Goal: Answer question/provide support: Share knowledge or assist other users

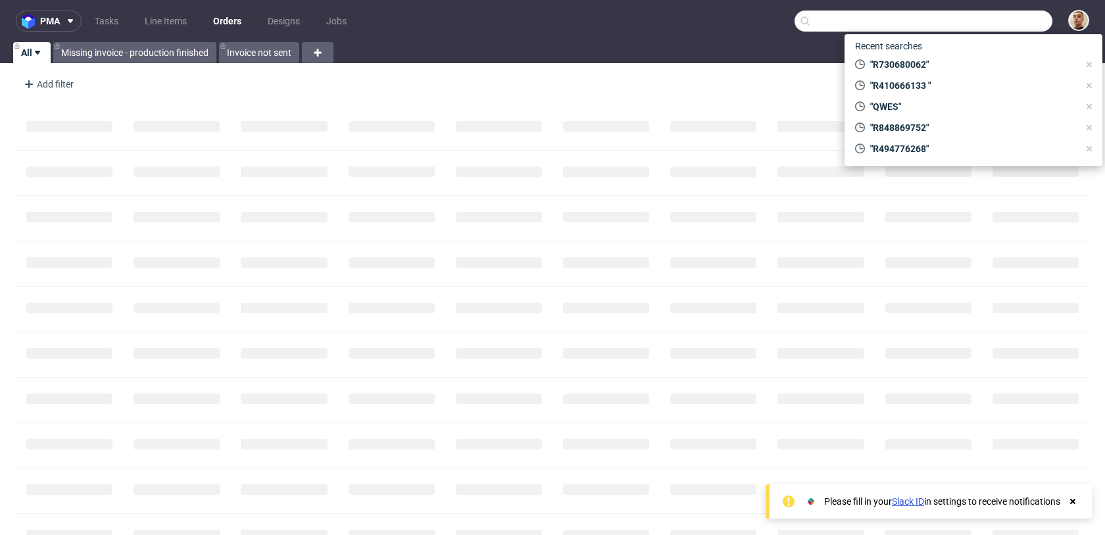
click at [1010, 28] on input "text" at bounding box center [923, 21] width 258 height 21
paste input "R114380467"
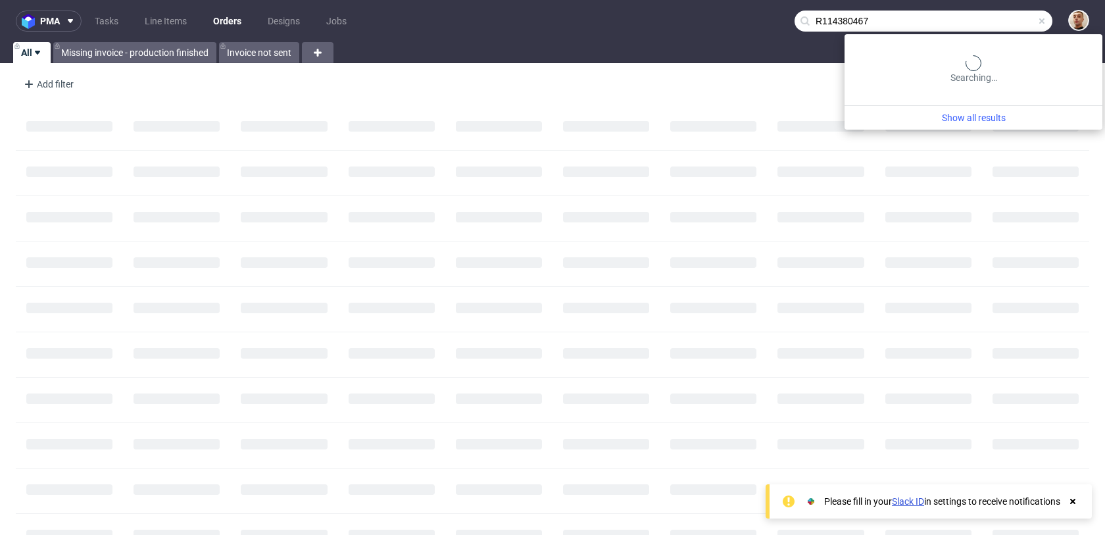
type input "R114380467"
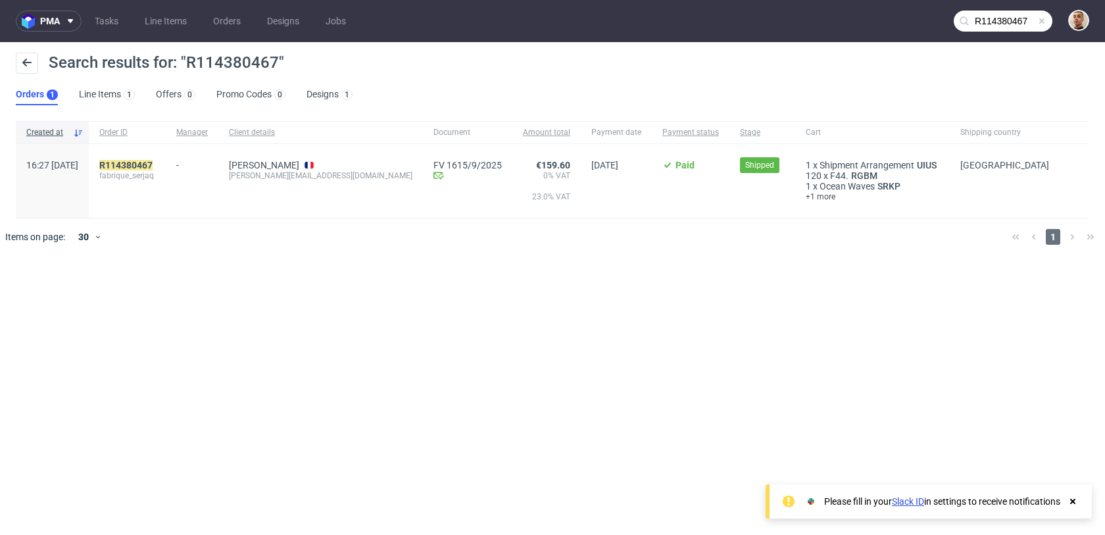
click at [166, 158] on div "R114380467 fabrique_serjaq" at bounding box center [127, 181] width 77 height 74
click at [153, 161] on mark "R114380467" at bounding box center [125, 165] width 53 height 11
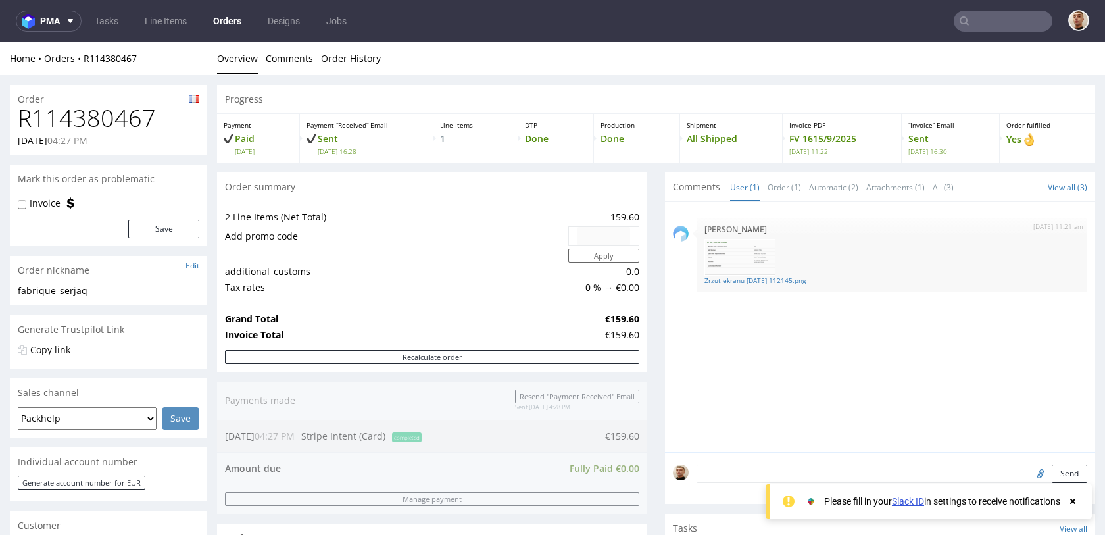
scroll to position [648, 0]
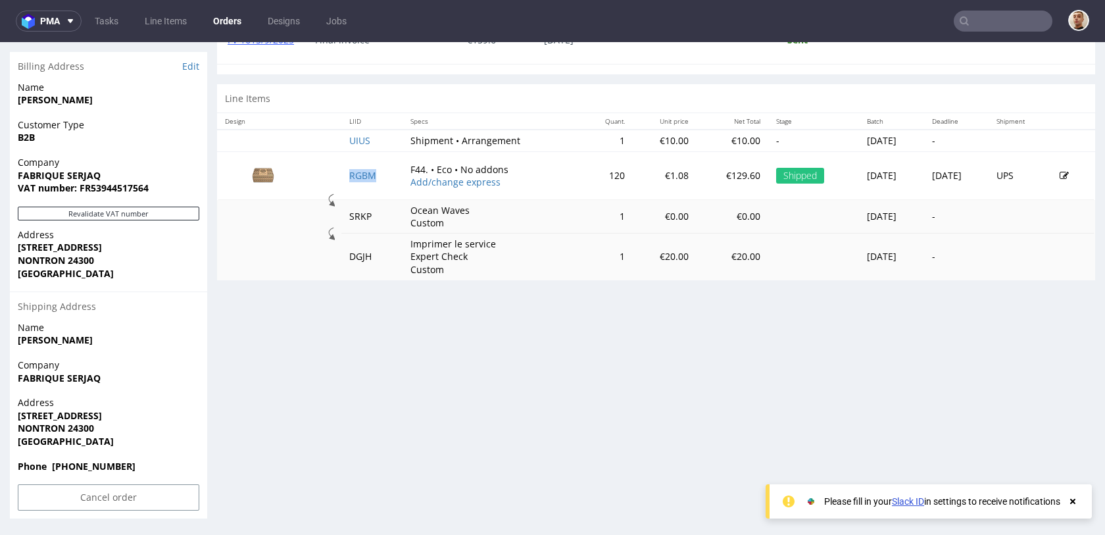
click at [358, 169] on td "RGBM" at bounding box center [371, 175] width 61 height 48
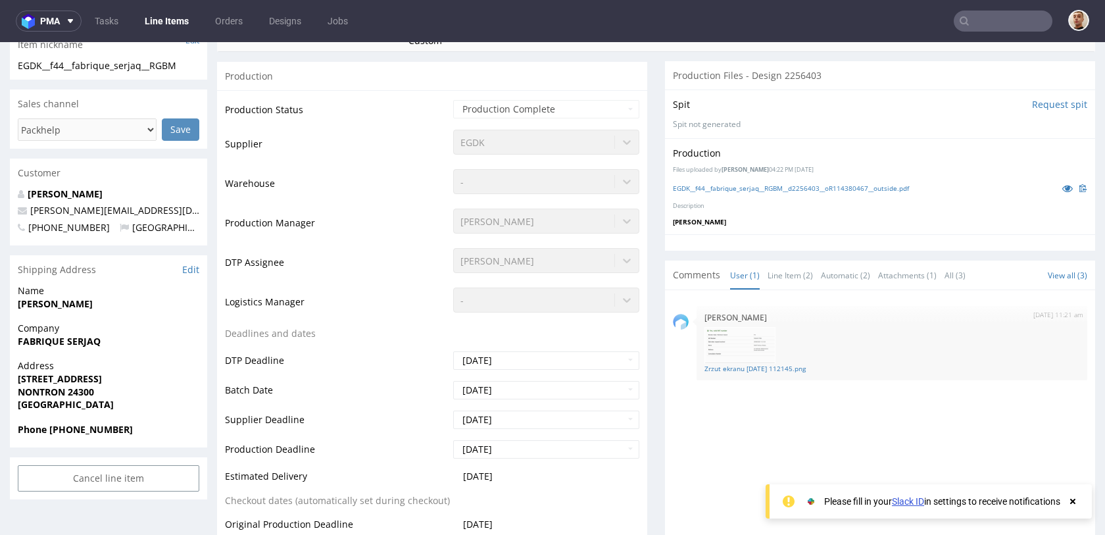
scroll to position [408, 0]
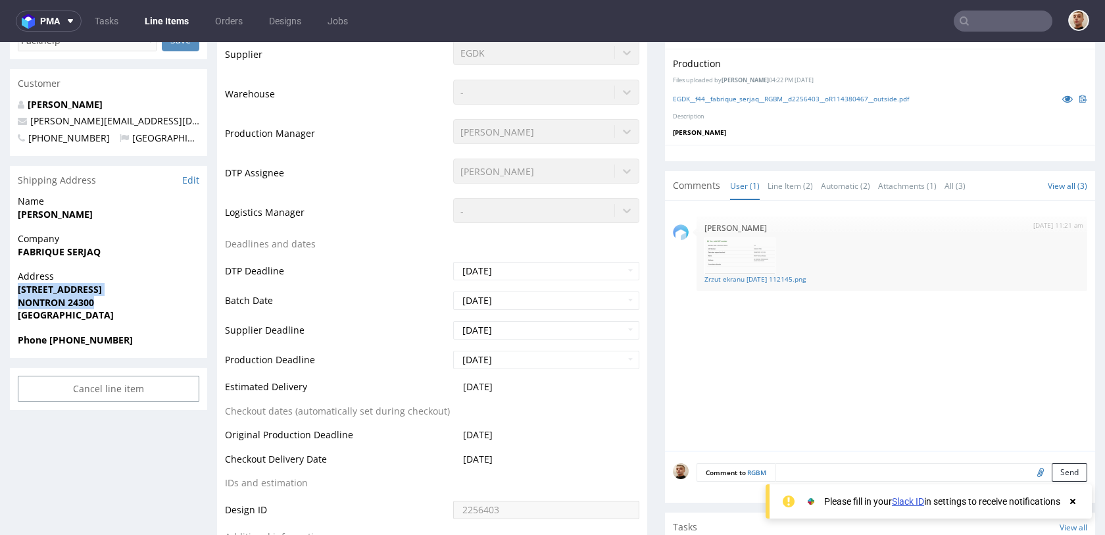
drag, startPoint x: 103, startPoint y: 300, endPoint x: 16, endPoint y: 292, distance: 86.6
click at [16, 292] on div "Address 23 rue de Périgueux NONTRON 24300 France" at bounding box center [108, 301] width 197 height 63
copy p "23 rue de Périgueux NONTRON 24300"
click at [116, 291] on span "23 rue de Périgueux" at bounding box center [108, 289] width 181 height 13
drag, startPoint x: 110, startPoint y: 302, endPoint x: 11, endPoint y: 291, distance: 100.0
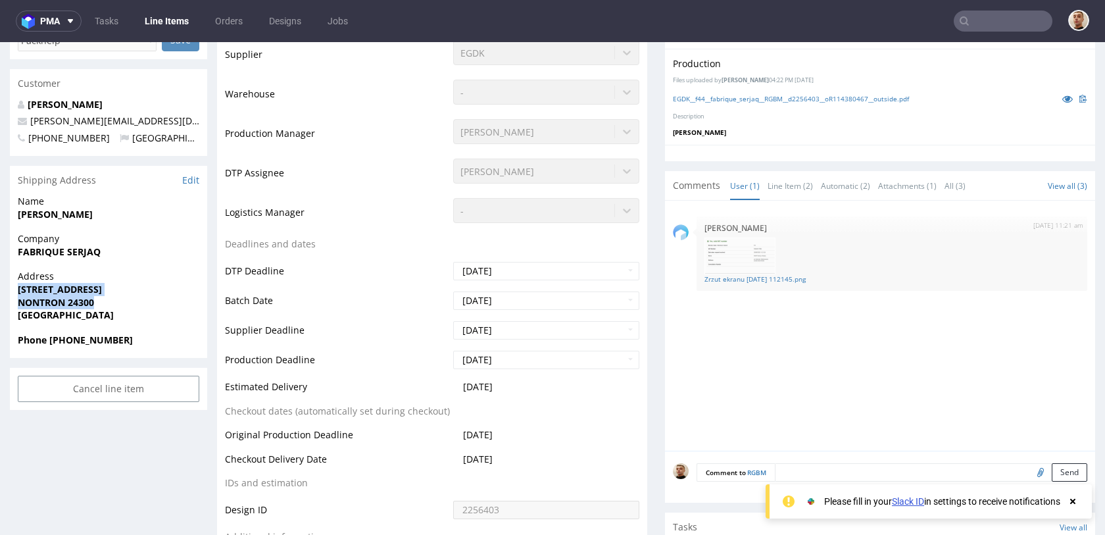
click at [11, 291] on div "Address 23 rue de Périgueux NONTRON 24300 France" at bounding box center [108, 301] width 197 height 63
copy p "23 rue de Périgueux NONTRON 24300"
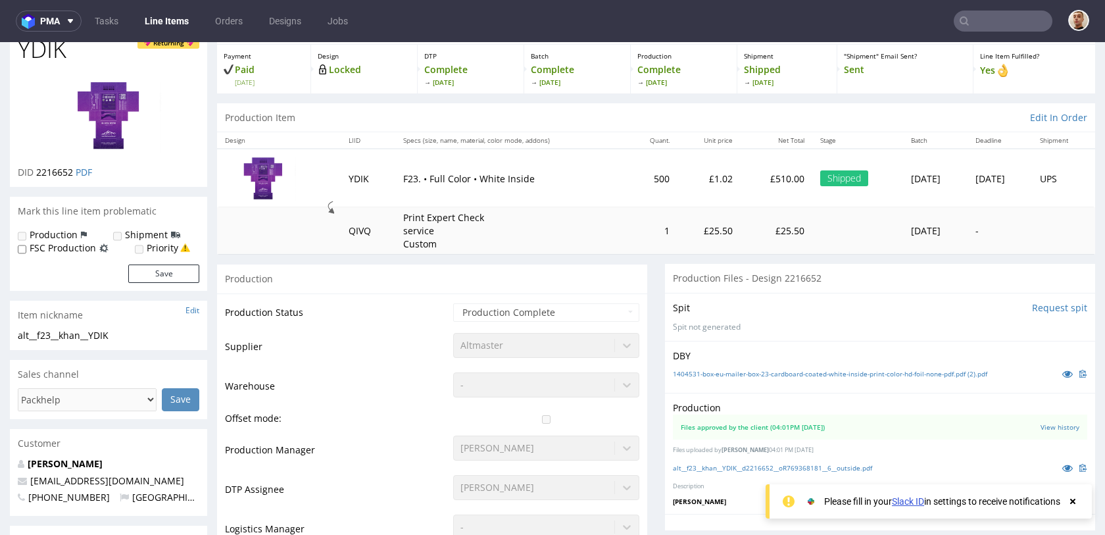
scroll to position [72, 0]
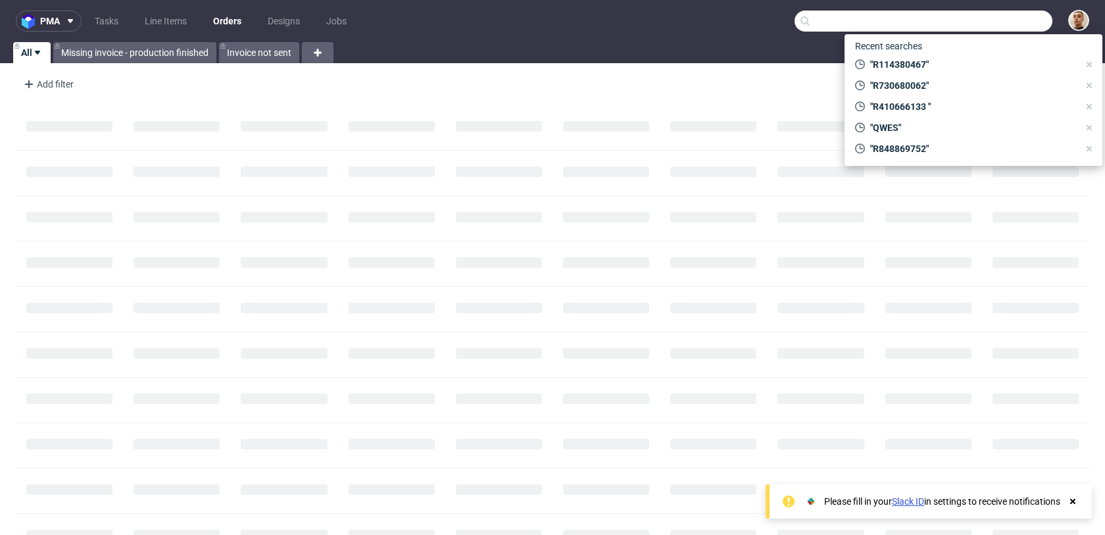
click at [1022, 18] on input "text" at bounding box center [923, 21] width 258 height 21
paste input "R070185303"
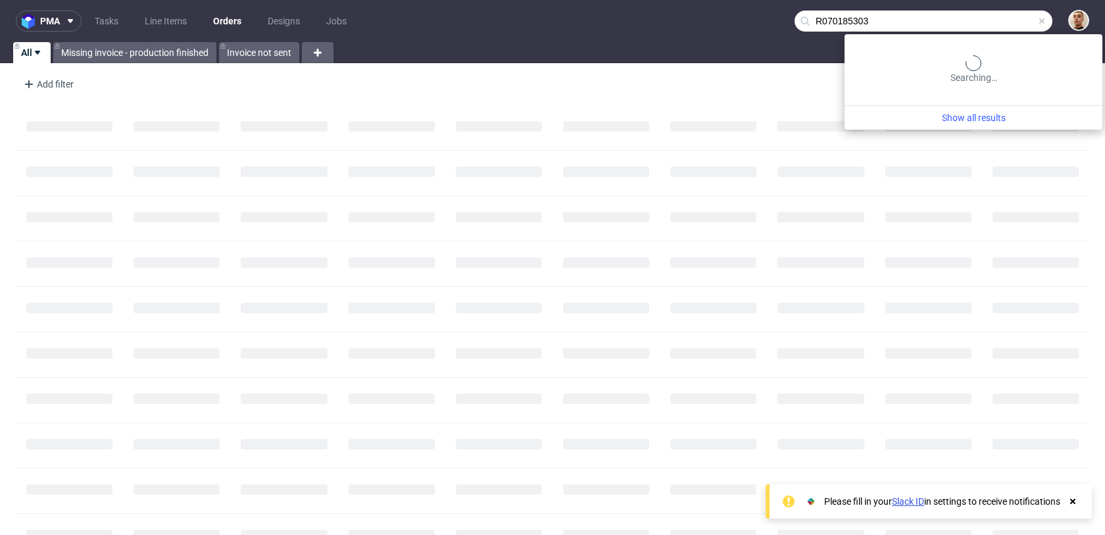
type input "R070185303"
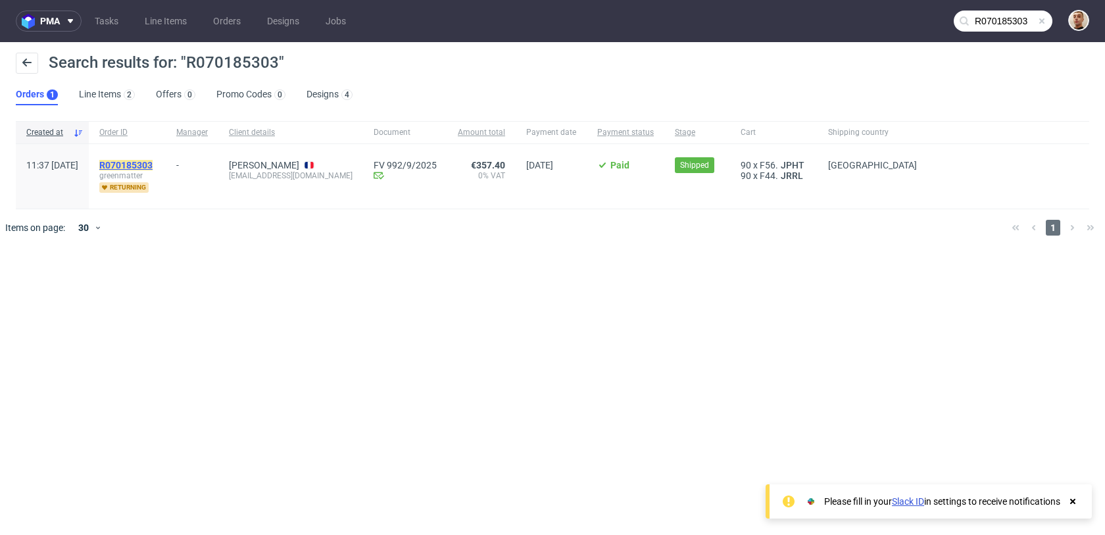
click at [153, 164] on mark "R070185303" at bounding box center [125, 165] width 53 height 11
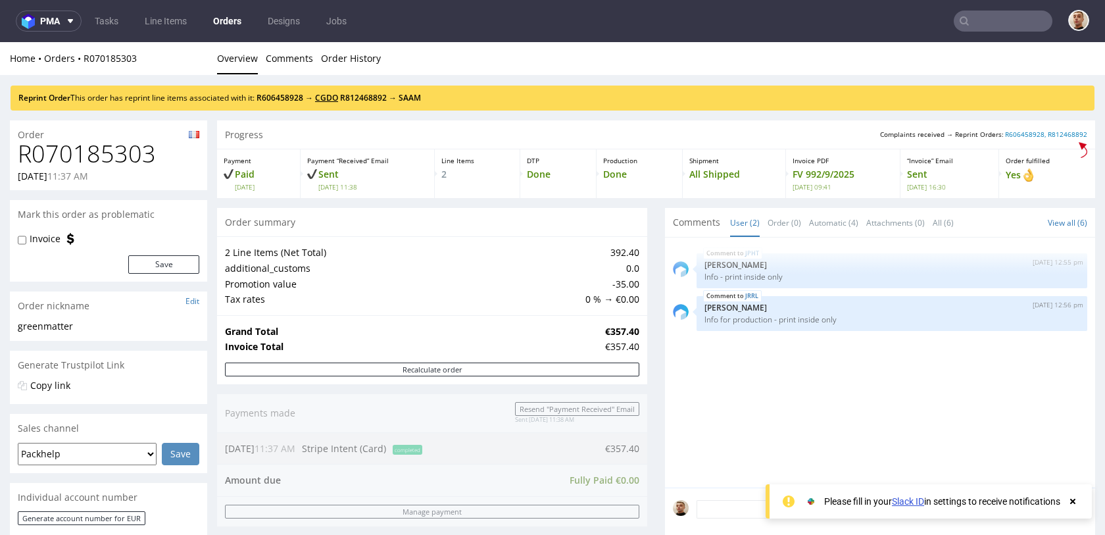
click at [338, 97] on link "CGDO" at bounding box center [326, 97] width 23 height 11
click at [421, 99] on link "SAAM" at bounding box center [409, 97] width 22 height 11
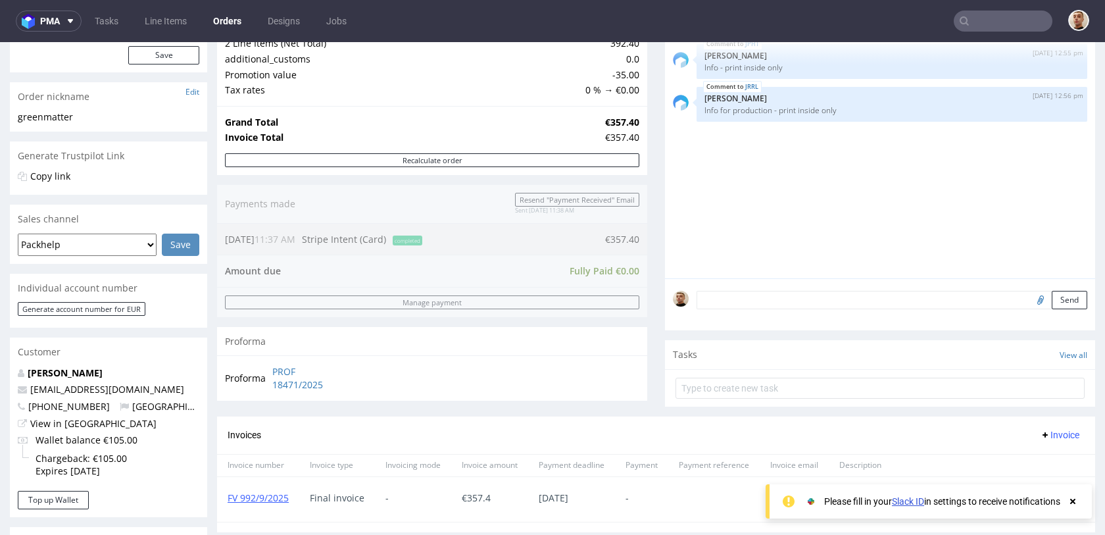
scroll to position [105, 0]
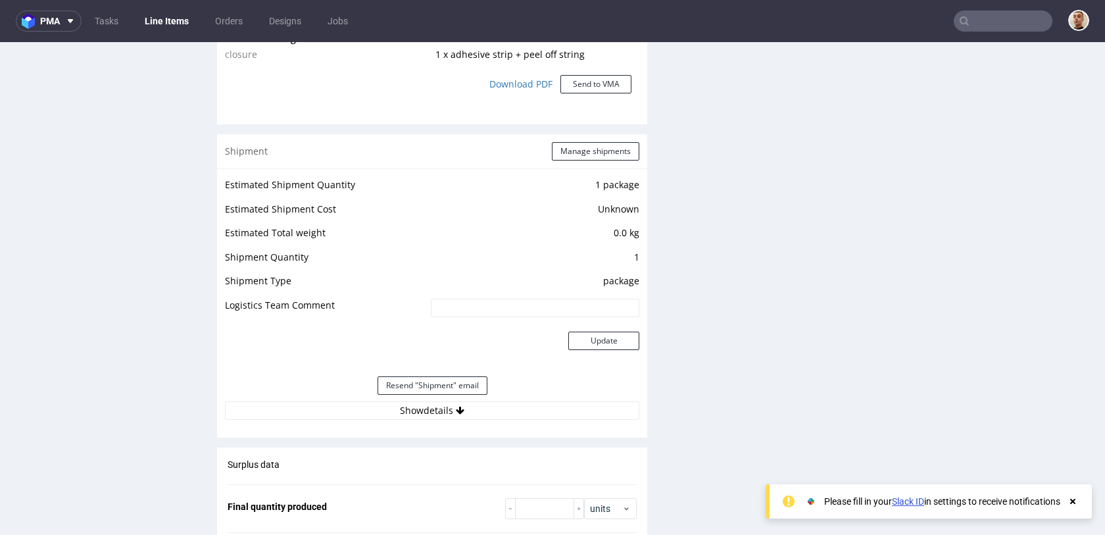
scroll to position [1839, 0]
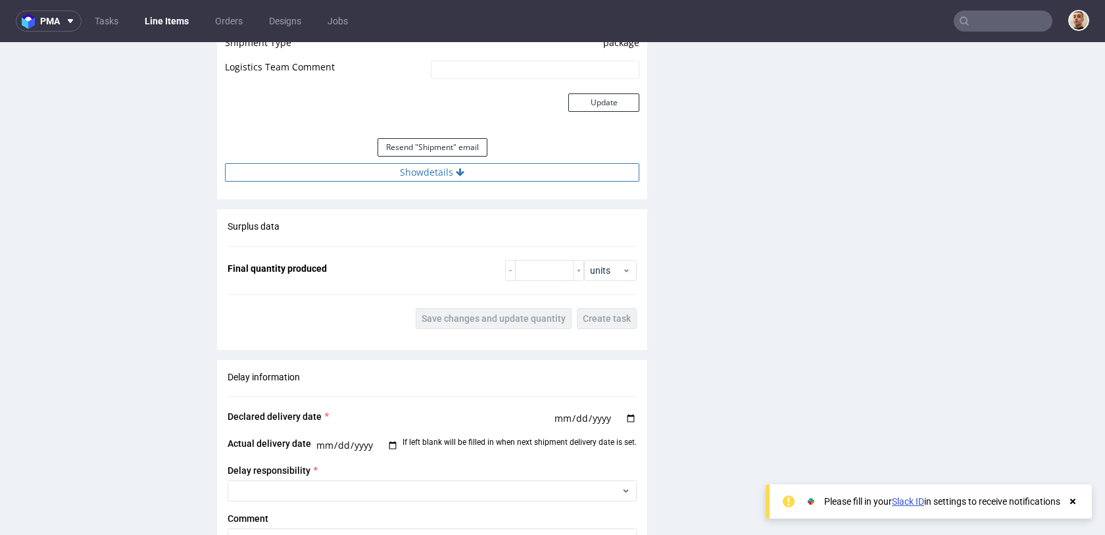
click at [492, 180] on button "Show details" at bounding box center [432, 172] width 414 height 18
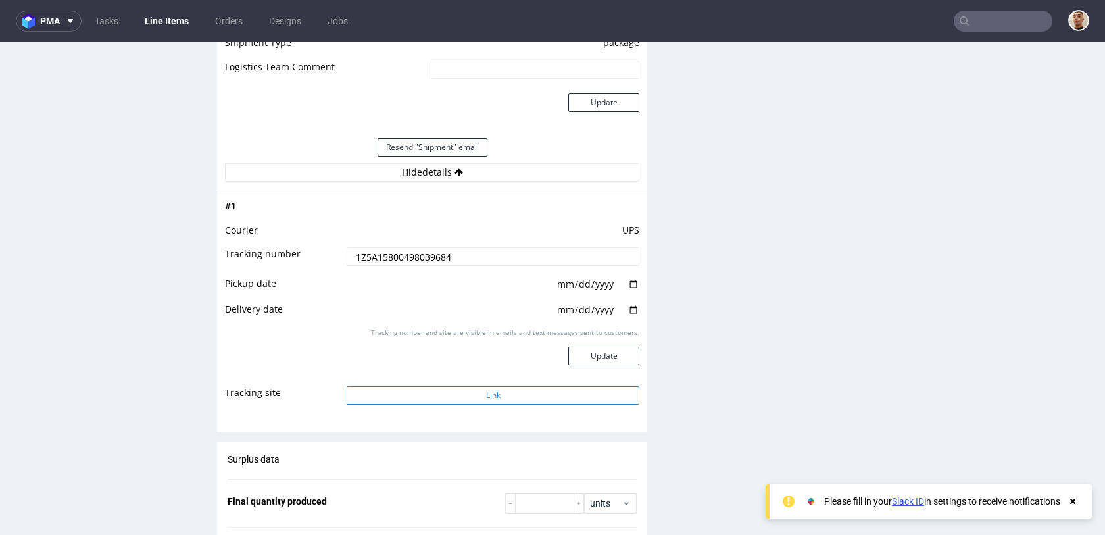
click at [458, 390] on button "Link" at bounding box center [493, 395] width 293 height 18
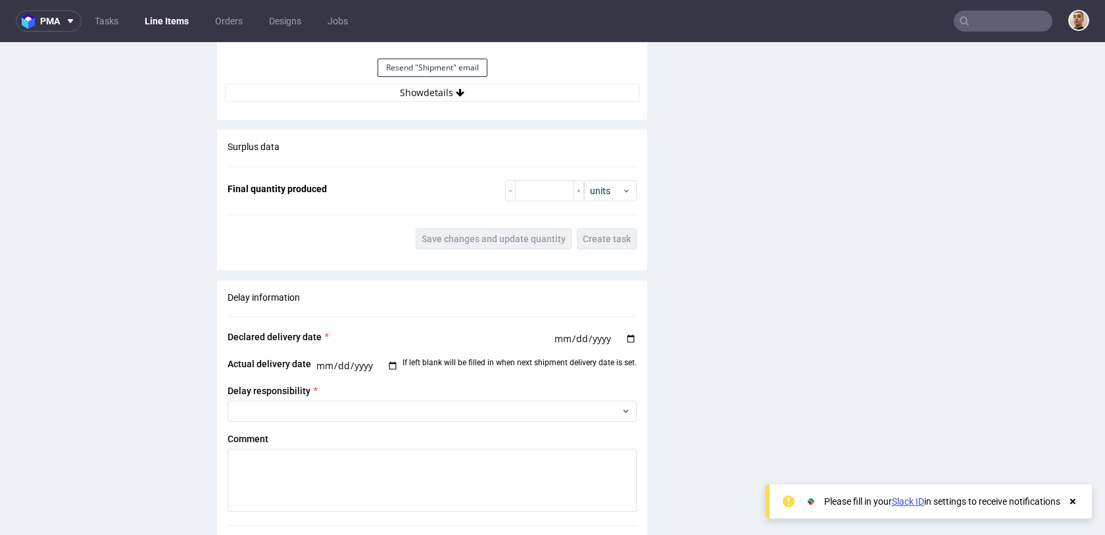
scroll to position [1921, 0]
click at [488, 88] on button "Show details" at bounding box center [432, 91] width 414 height 18
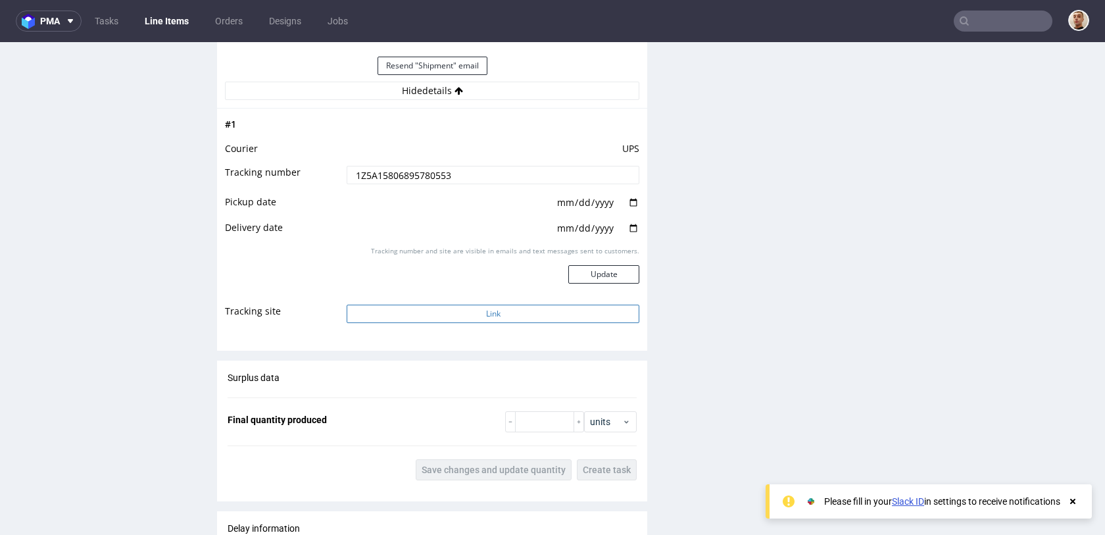
click at [469, 316] on button "Link" at bounding box center [493, 313] width 293 height 18
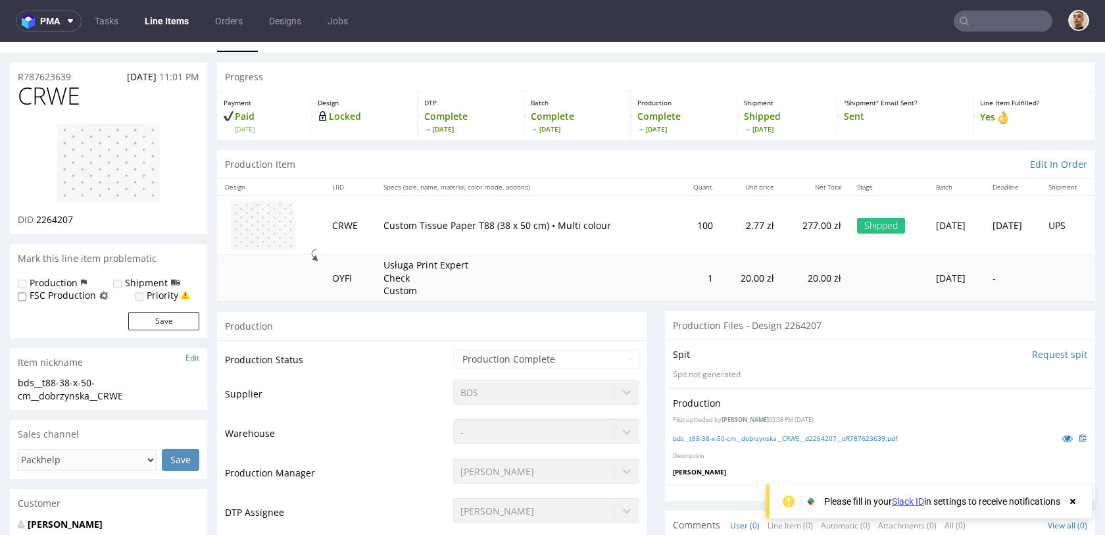
scroll to position [24, 0]
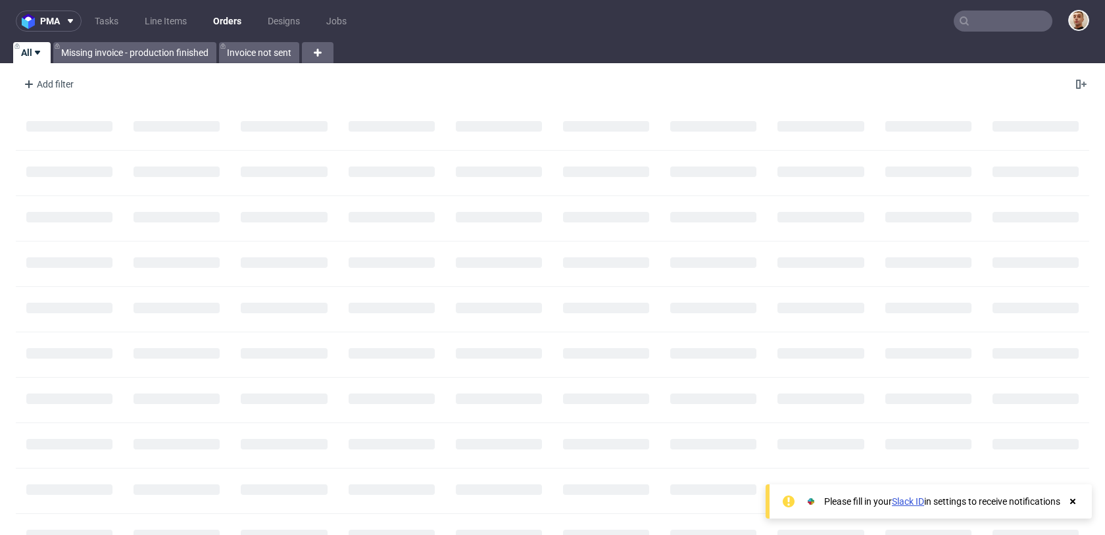
click at [1006, 22] on input "text" at bounding box center [1002, 21] width 99 height 21
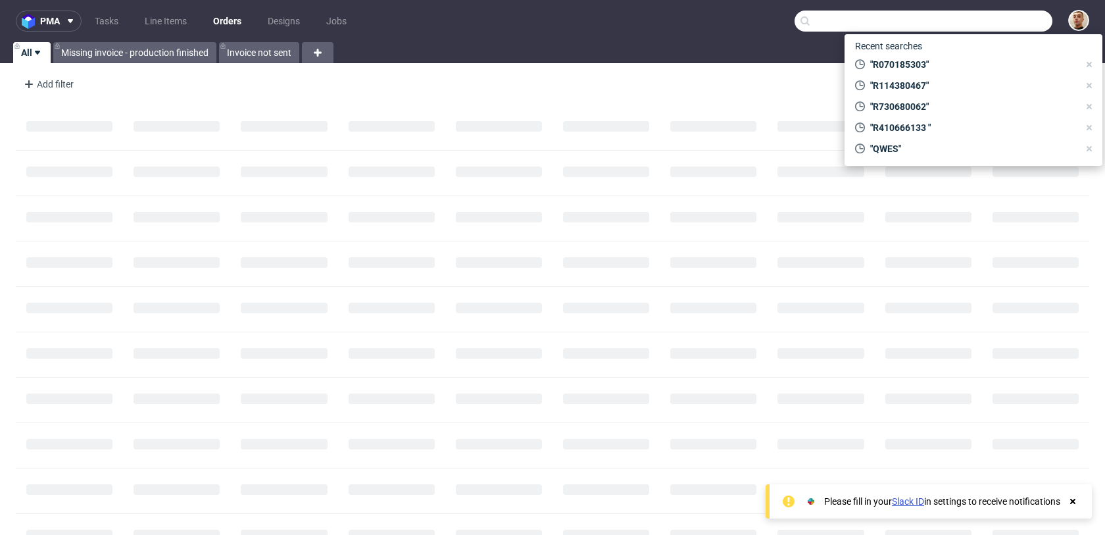
paste input "R264219472"
type input "R264219472"
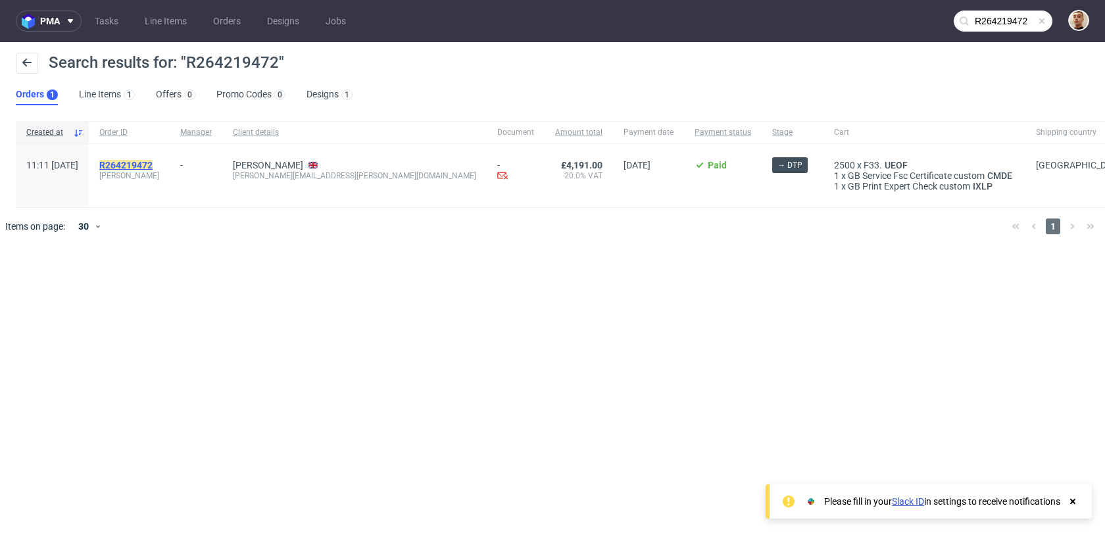
click at [153, 166] on mark "R264219472" at bounding box center [125, 165] width 53 height 11
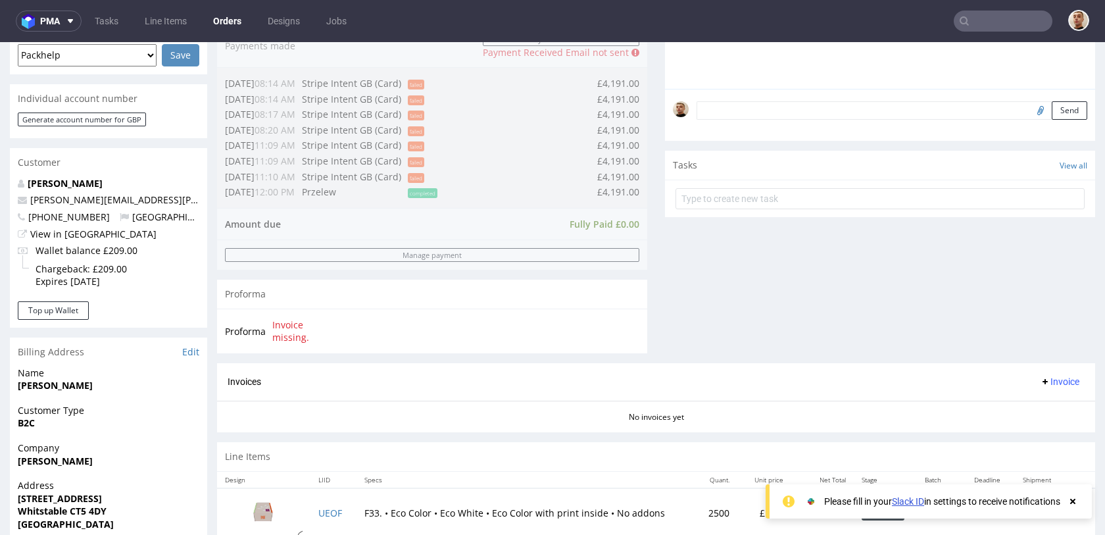
scroll to position [347, 0]
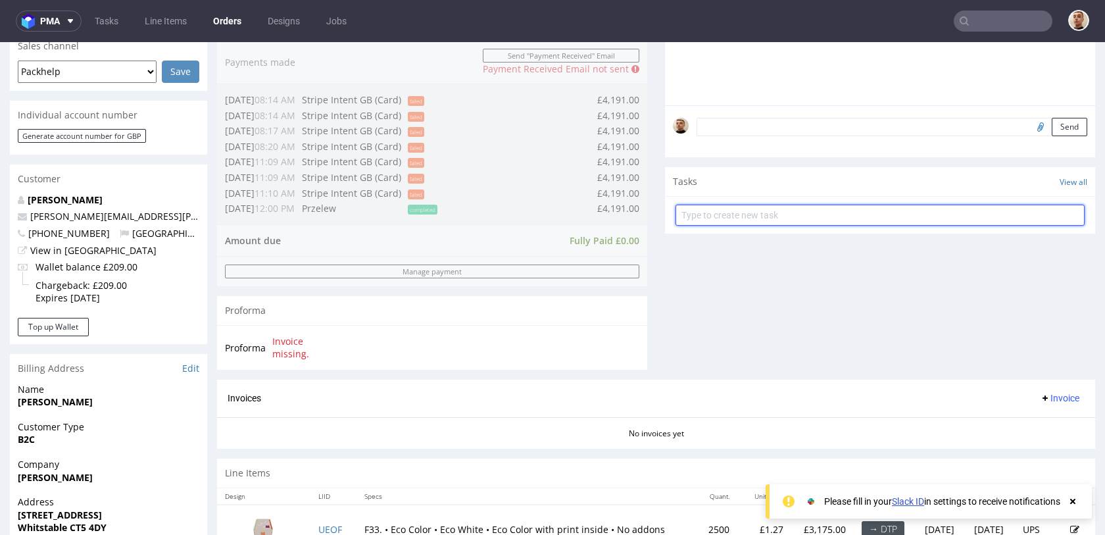
click at [696, 222] on input "text" at bounding box center [879, 214] width 409 height 21
type input "payment link"
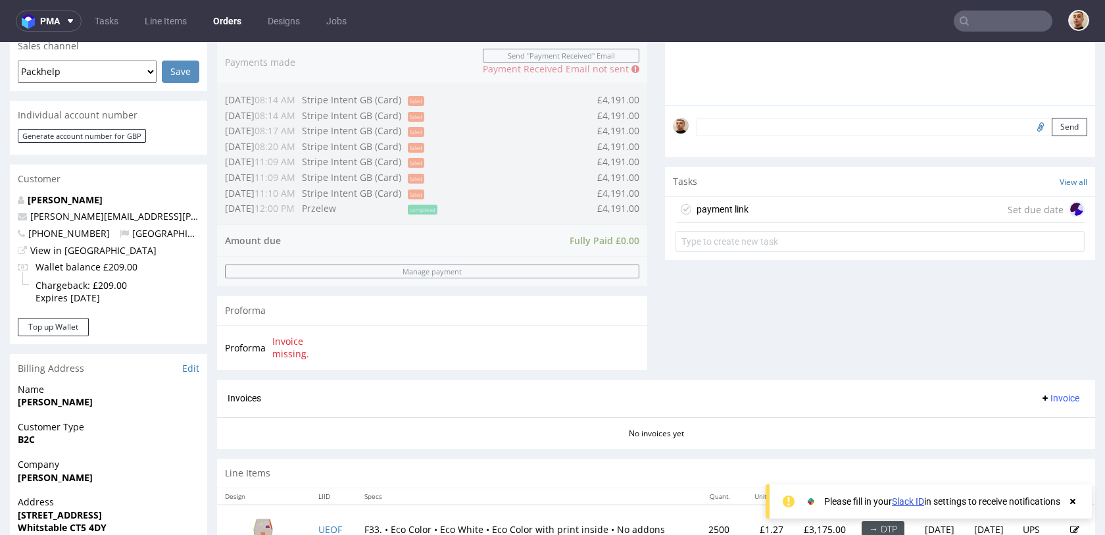
click at [756, 201] on div "payment link Set due date" at bounding box center [879, 210] width 409 height 26
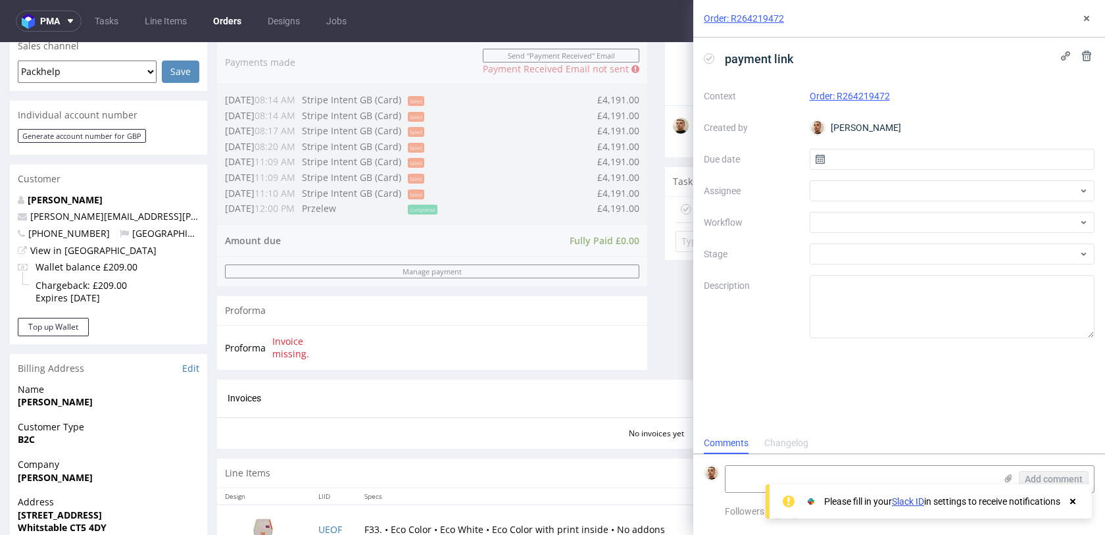
scroll to position [11, 0]
click at [825, 160] on input "text" at bounding box center [951, 159] width 285 height 21
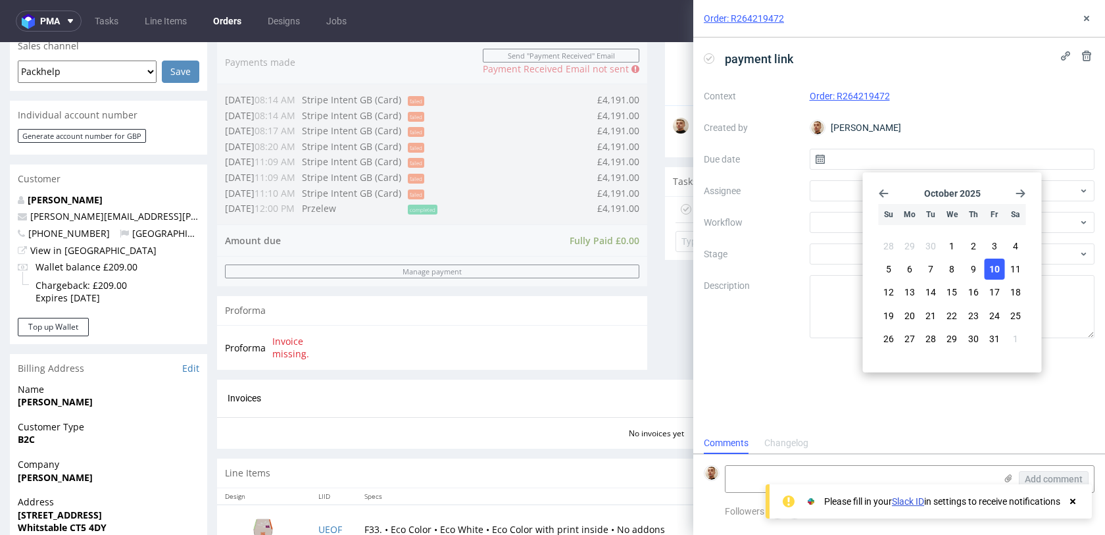
click at [997, 265] on span "10" at bounding box center [994, 268] width 11 height 13
type input "10/10/2025"
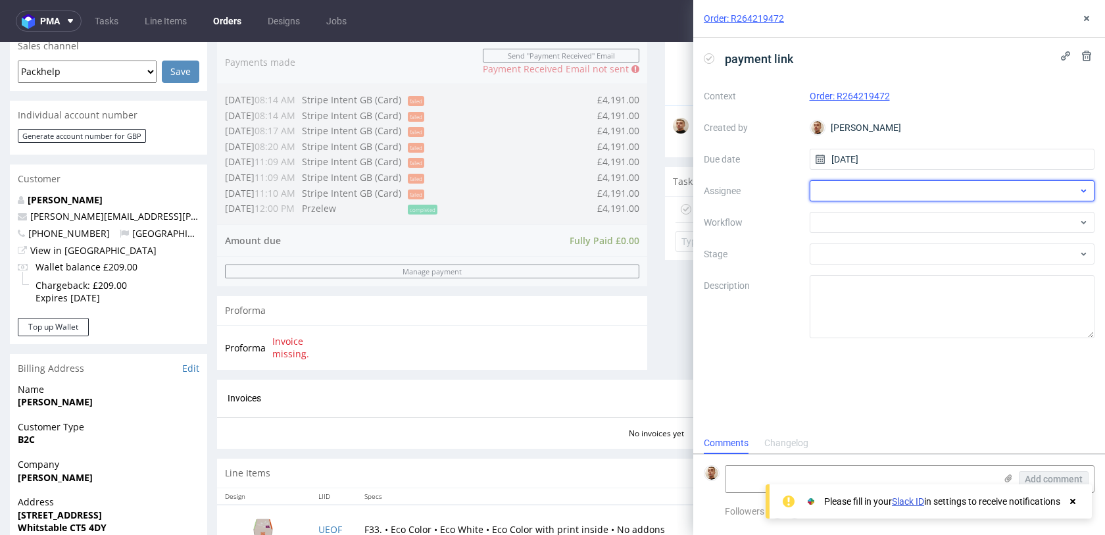
click at [930, 195] on div at bounding box center [951, 190] width 285 height 21
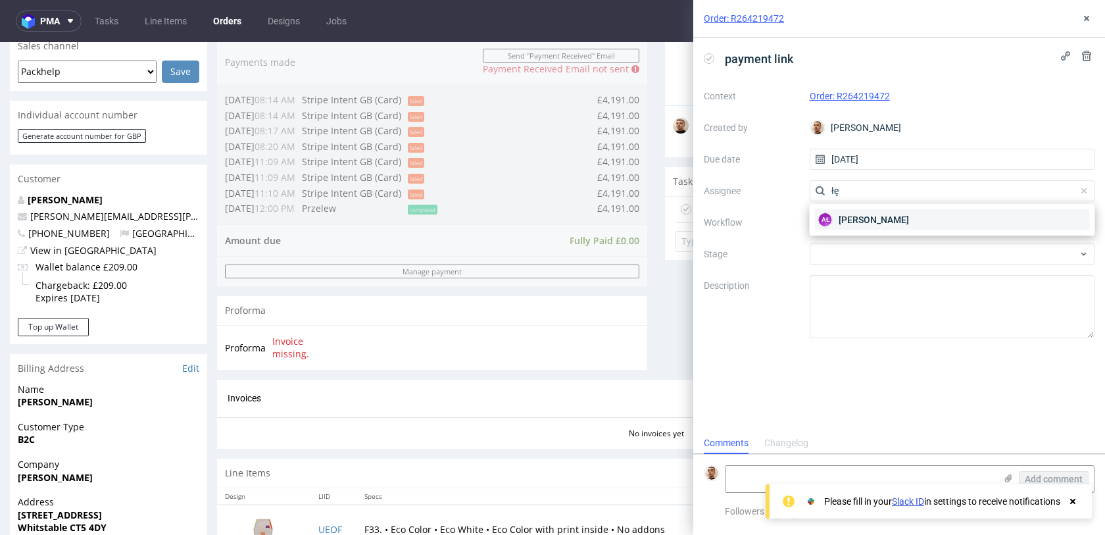
type input "łę"
click at [898, 222] on span "Aleksandra Łętowska" at bounding box center [873, 219] width 70 height 13
click at [898, 222] on div at bounding box center [951, 222] width 285 height 21
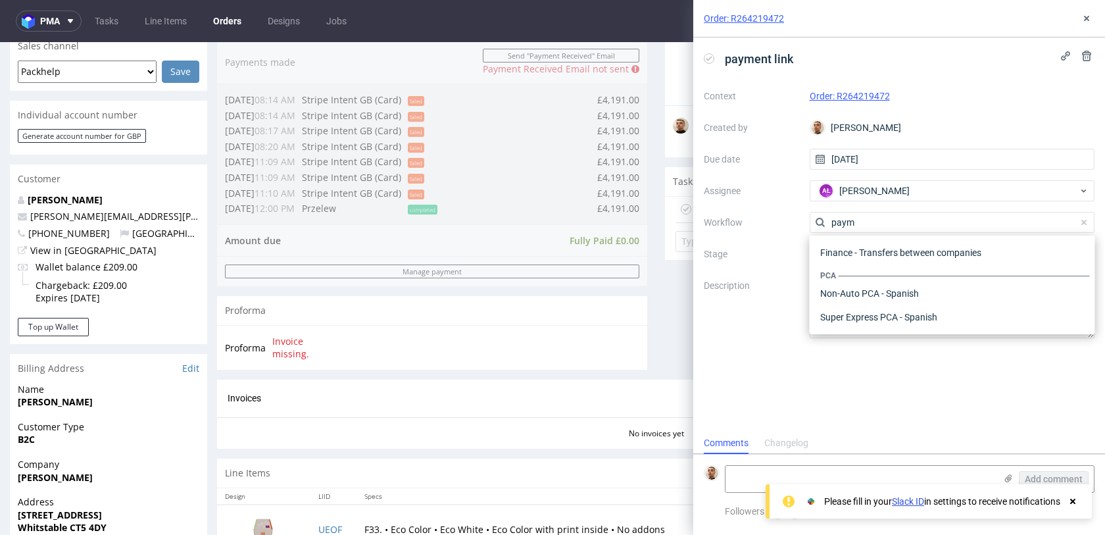
scroll to position [24, 0]
type input "paym"
click at [928, 310] on div "Finance - Payment links - Stripe GB" at bounding box center [952, 317] width 275 height 24
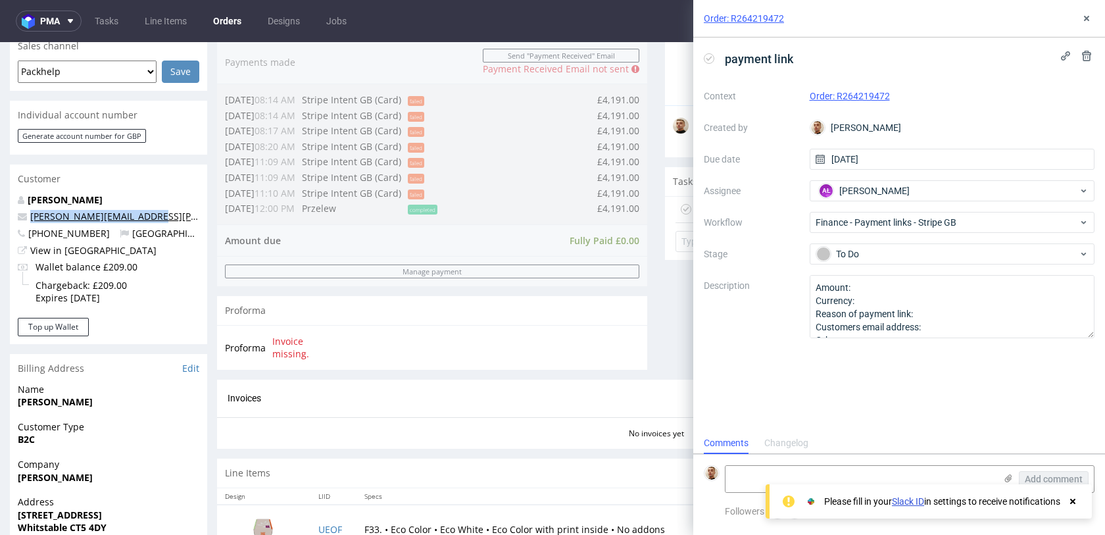
drag, startPoint x: 155, startPoint y: 222, endPoint x: 30, endPoint y: 216, distance: 125.7
click at [30, 216] on p "amanda.lenhardt@kcl.ac.uk" at bounding box center [108, 216] width 181 height 13
copy link "amanda.lenhardt@kcl.ac.uk"
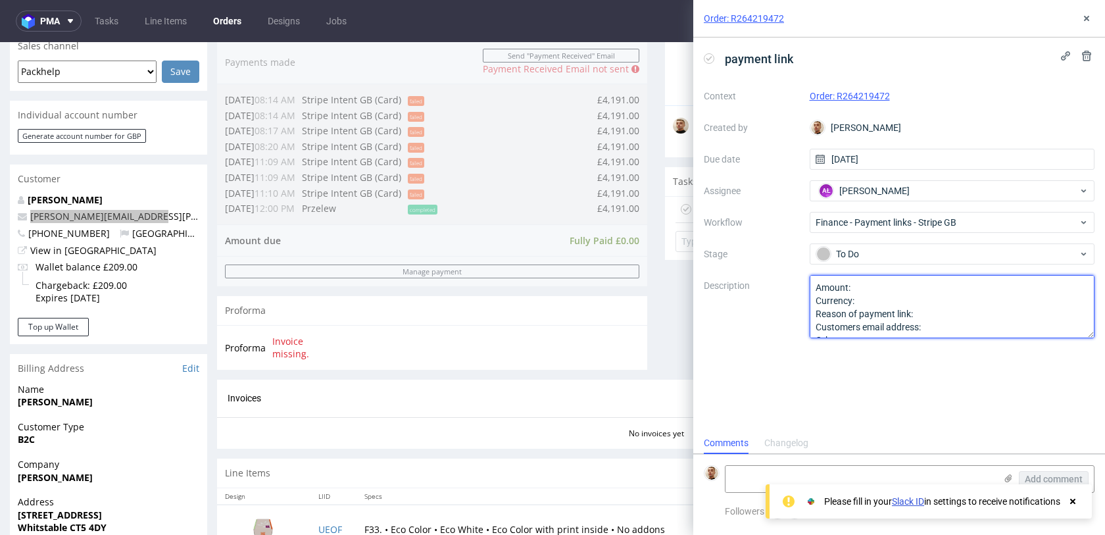
click at [921, 312] on textarea "Amount: Currency: Reason of payment link: Customers email address: Other:" at bounding box center [951, 306] width 285 height 63
click at [932, 324] on textarea "Amount: Currency: Reason of payment link: Customers email address: Other:" at bounding box center [951, 306] width 285 height 63
paste textarea "amanda.lenhardt@kcl.ac.uk"
click at [930, 312] on textarea "Amount: Currency: Reason of payment link: Customers email address: Other:" at bounding box center [951, 306] width 285 height 63
click at [874, 279] on textarea "Amount: Currency: Reason of payment link: quicker delivery option Customers ema…" at bounding box center [951, 306] width 285 height 63
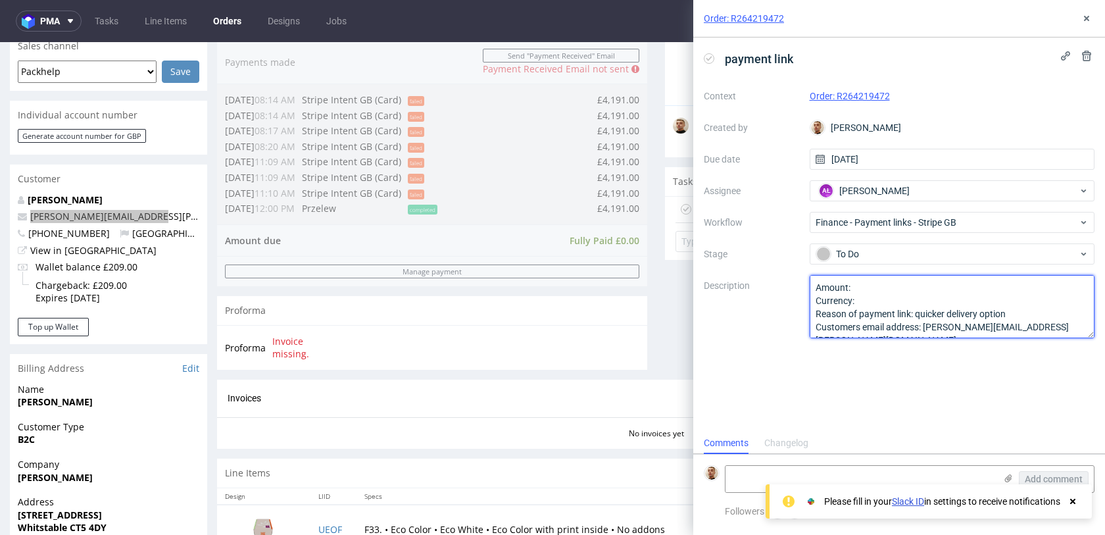
click at [874, 283] on textarea "Amount: Currency: Reason of payment link: quicker delivery option Customers ema…" at bounding box center [951, 306] width 285 height 63
paste textarea "340,00 £"
type textarea "Amount: 340,00 £ Currency: Reason of payment link: quicker delivery option Cust…"
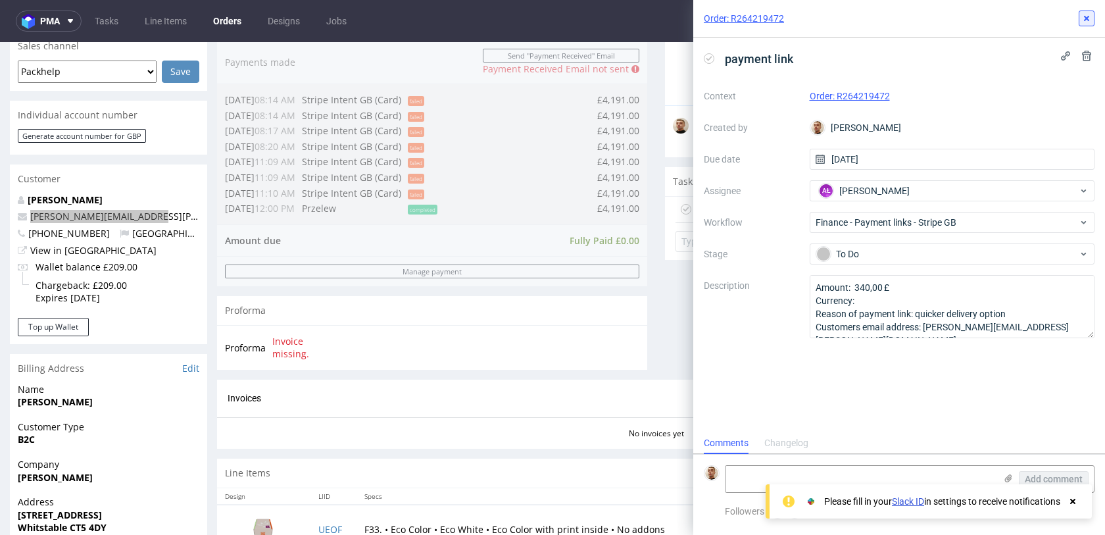
click at [1088, 16] on use at bounding box center [1086, 18] width 5 height 5
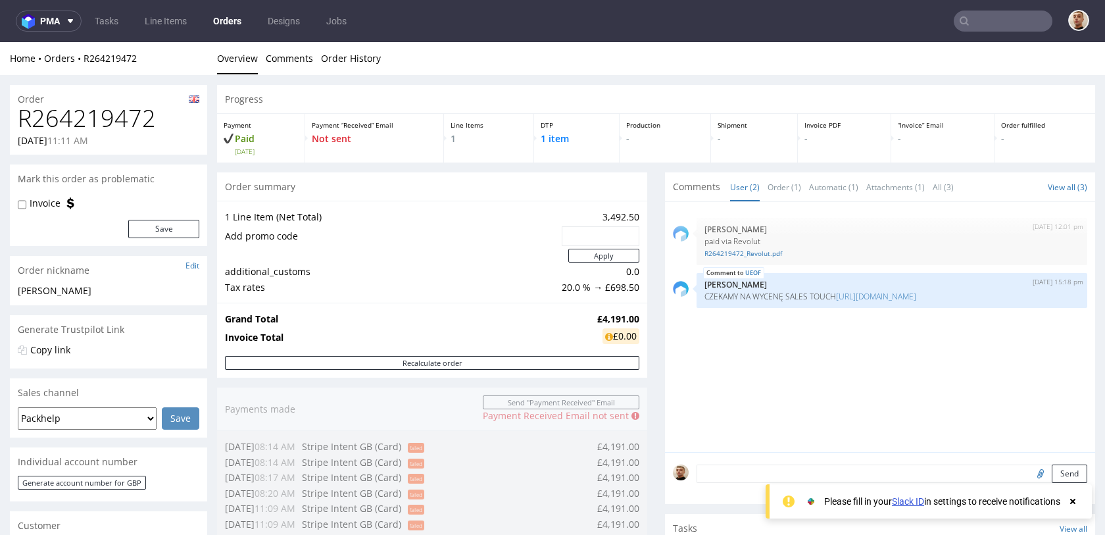
click at [95, 117] on h1 "R264219472" at bounding box center [108, 118] width 181 height 26
copy h1 "R264219472"
click at [1008, 19] on input "text" at bounding box center [1002, 21] width 99 height 21
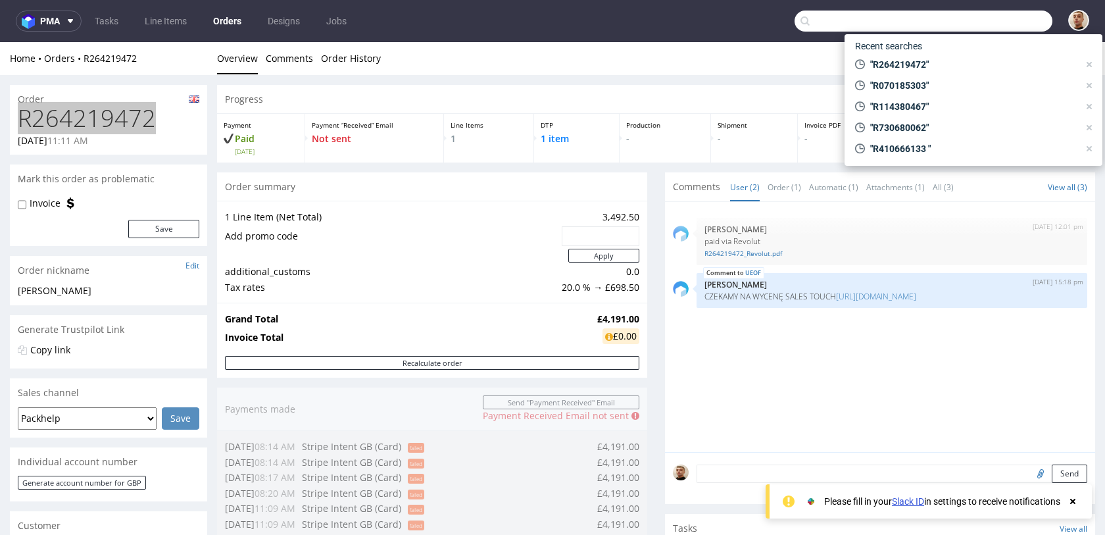
paste input "R252990214"
type input "R252990214"
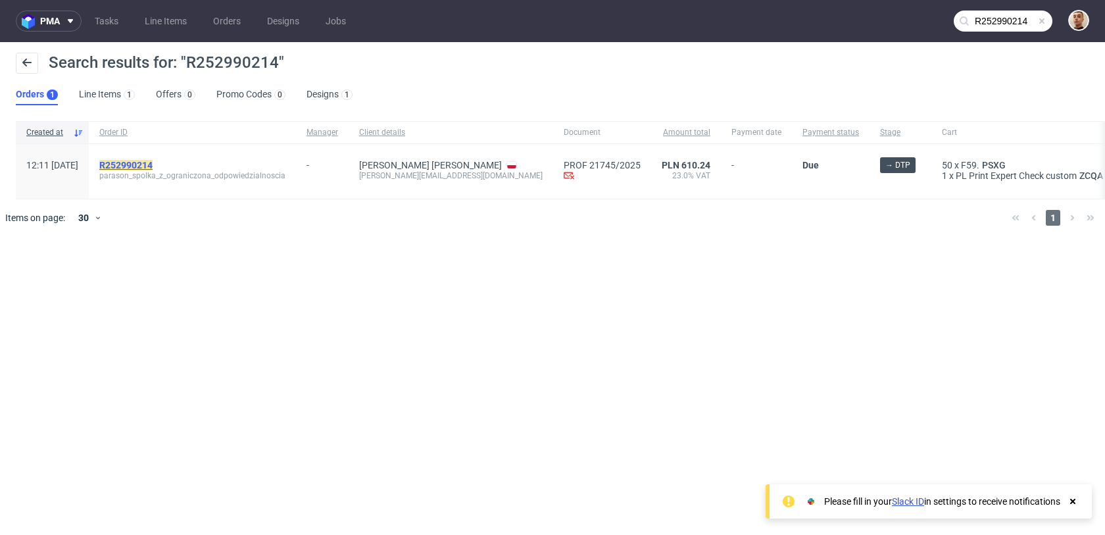
click at [153, 160] on mark "R252990214" at bounding box center [125, 165] width 53 height 11
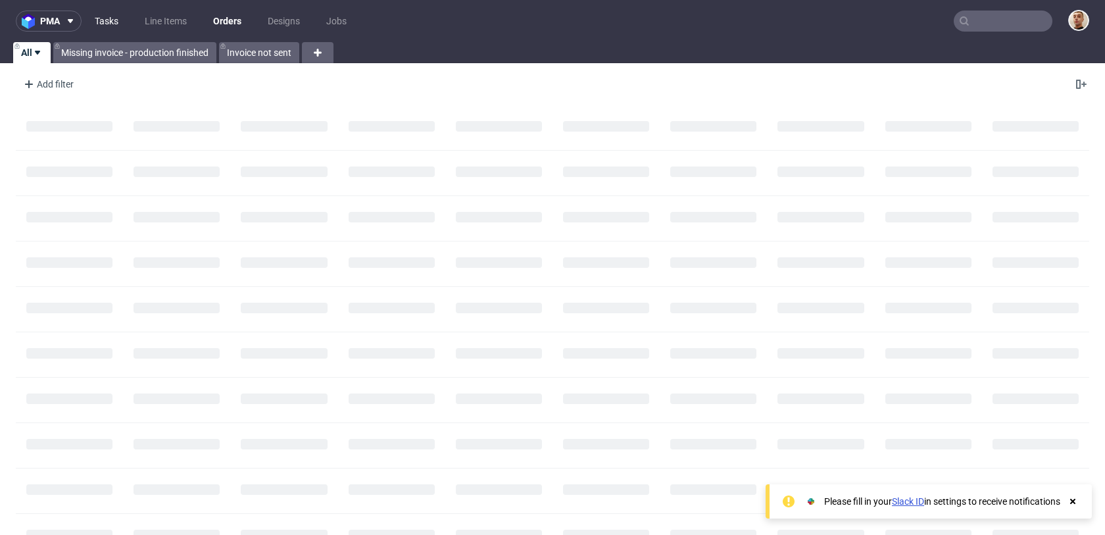
click at [114, 17] on link "Tasks" at bounding box center [106, 21] width 39 height 21
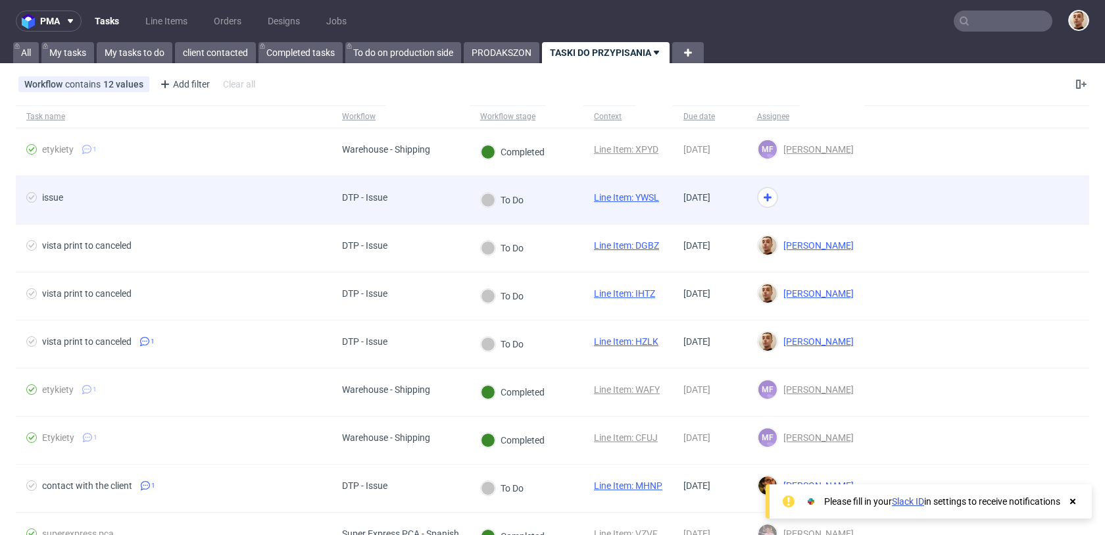
click at [293, 203] on span "issue" at bounding box center [173, 200] width 295 height 16
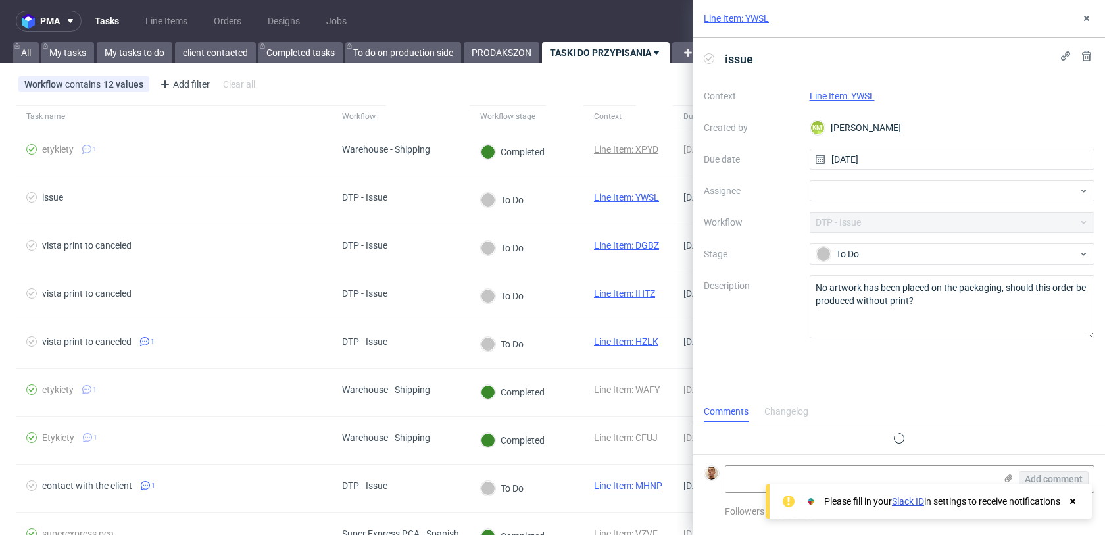
scroll to position [11, 0]
click at [857, 104] on div "Context Line Item: YWSL Created by KM Karol Markowski Due date 10/10/2025 Assig…" at bounding box center [899, 211] width 391 height 252
click at [829, 98] on link "Line Item: YWSL" at bounding box center [841, 96] width 65 height 11
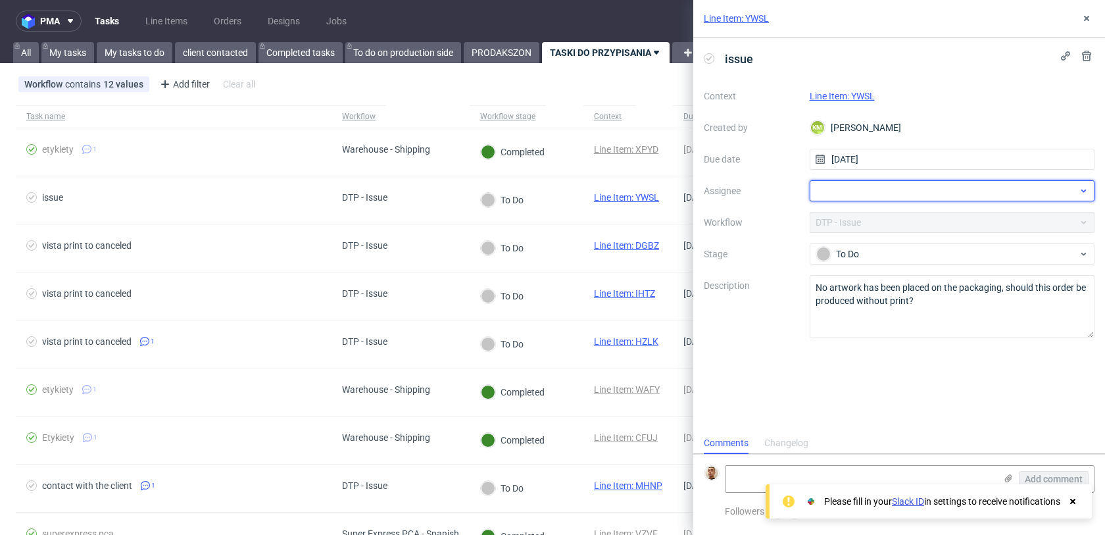
click at [855, 189] on div at bounding box center [951, 190] width 285 height 21
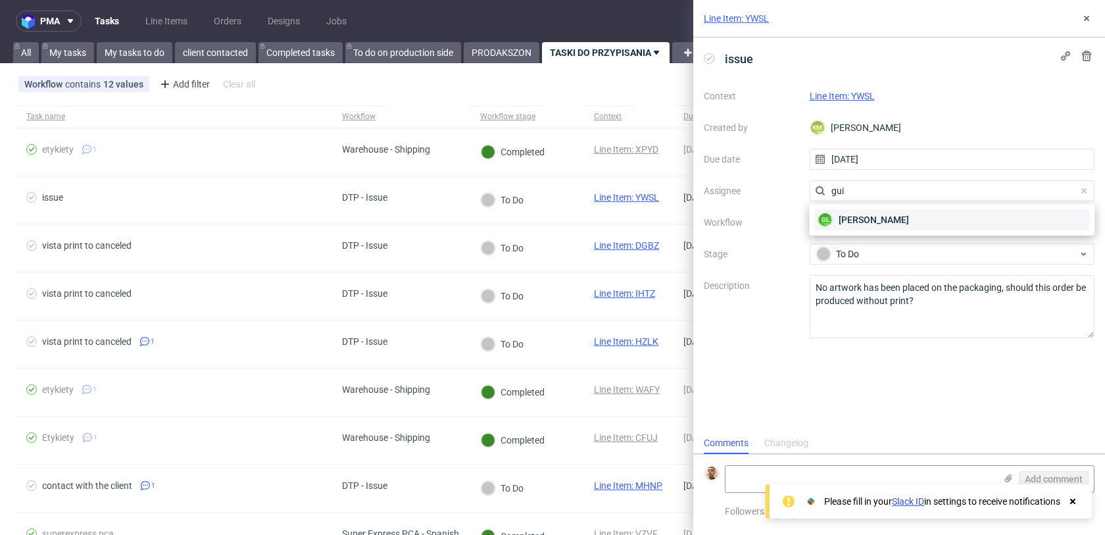
type input "gui"
click at [855, 218] on span "[PERSON_NAME]" at bounding box center [873, 219] width 70 height 13
click at [1083, 18] on icon at bounding box center [1086, 18] width 11 height 11
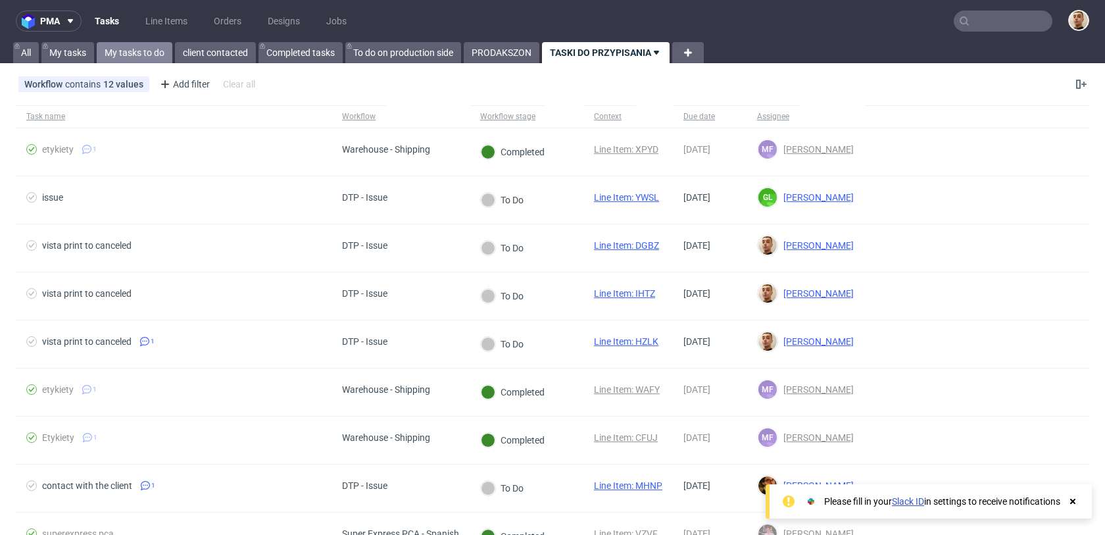
click at [159, 46] on link "My tasks to do" at bounding box center [135, 52] width 76 height 21
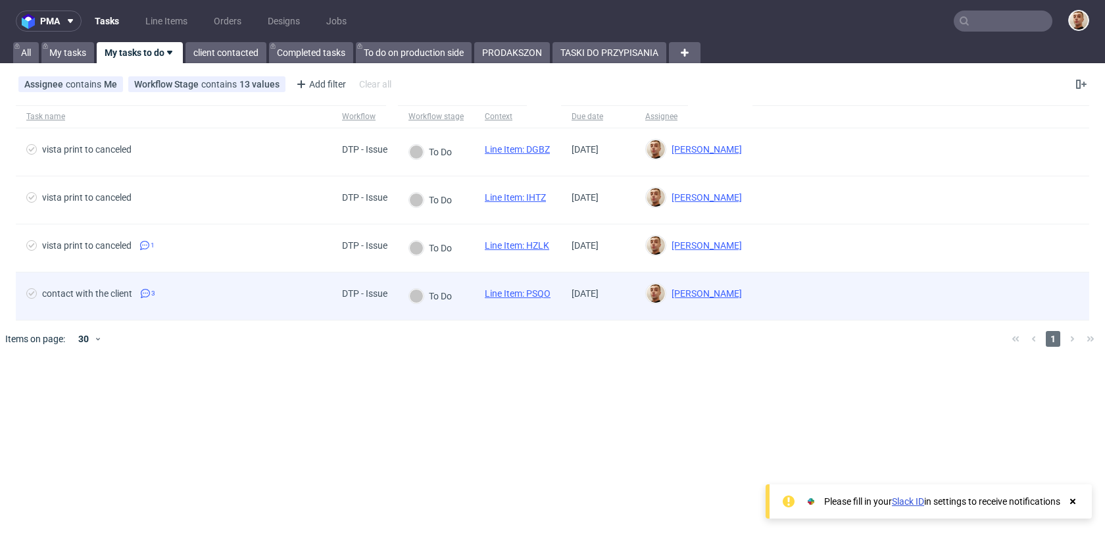
click at [220, 286] on div "contact with the client 3" at bounding box center [174, 295] width 316 height 47
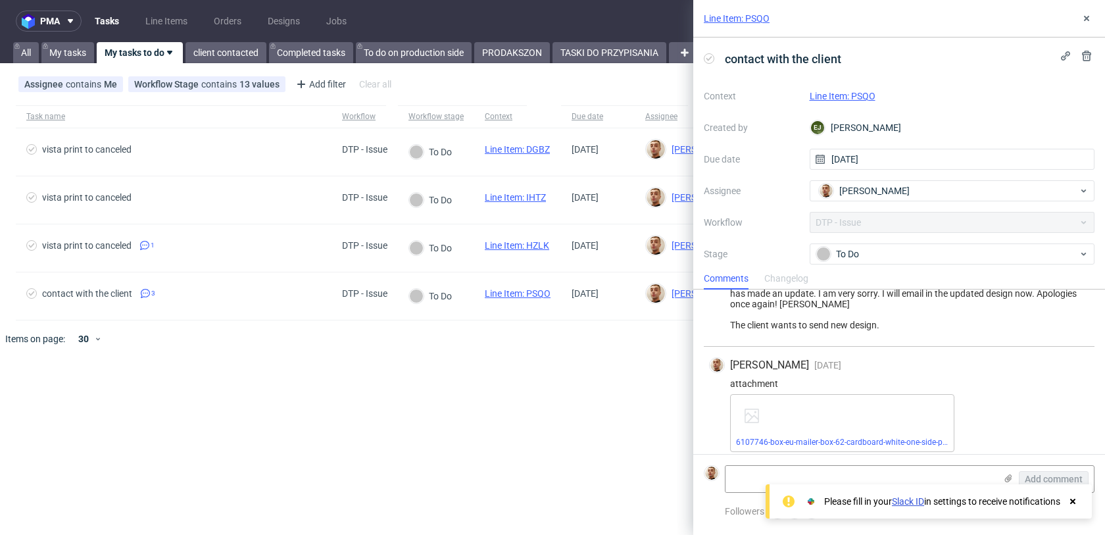
scroll to position [36, 0]
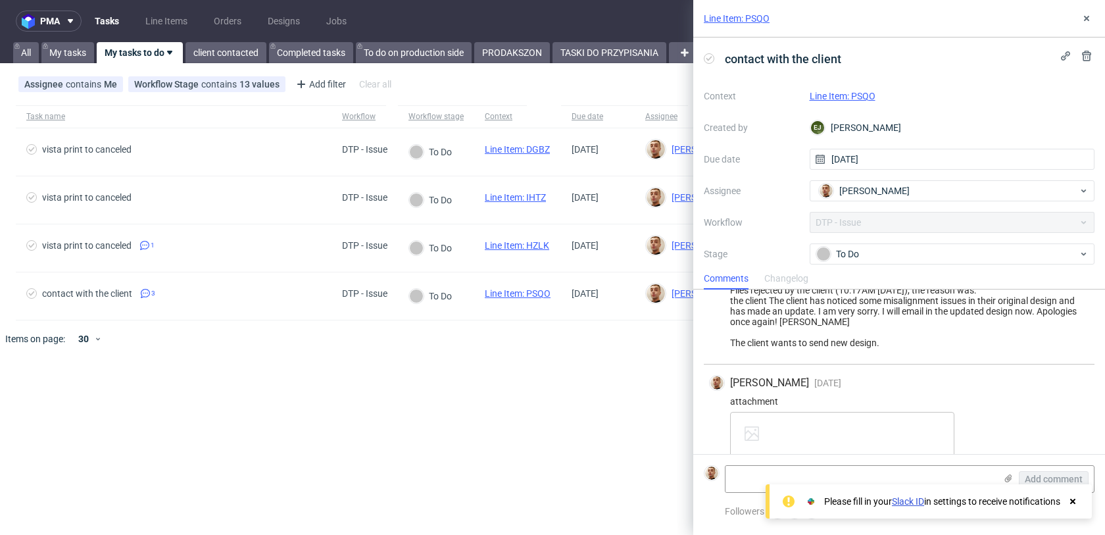
click at [851, 97] on link "Line Item: PSQO" at bounding box center [842, 96] width 66 height 11
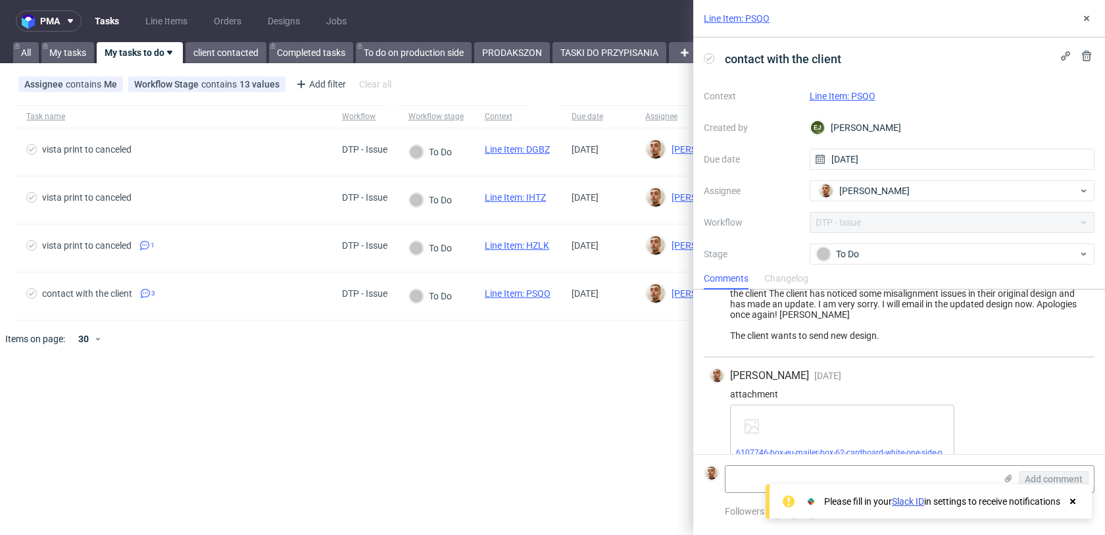
scroll to position [141, 0]
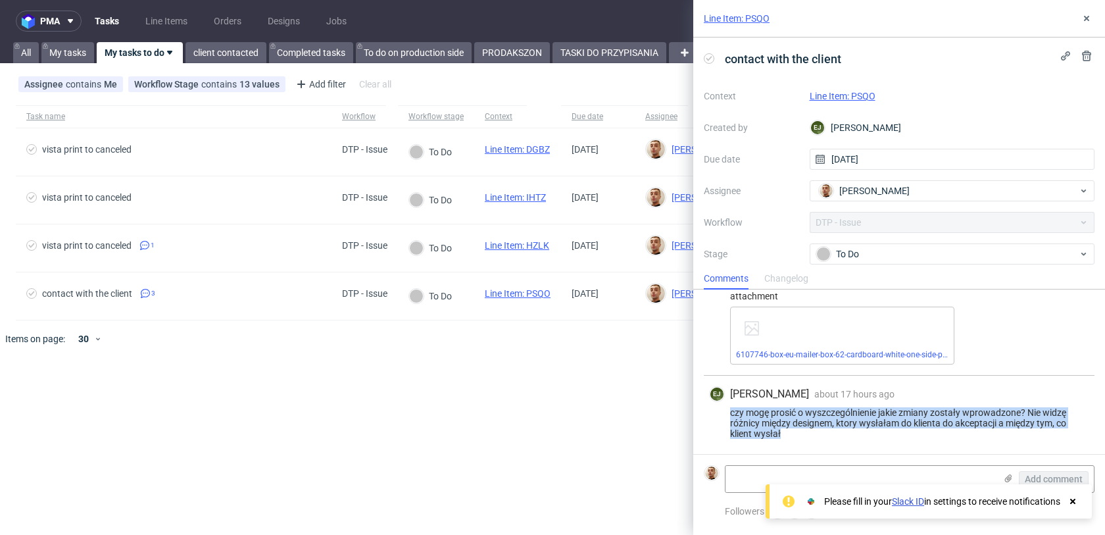
drag, startPoint x: 804, startPoint y: 433, endPoint x: 717, endPoint y: 412, distance: 89.9
click at [717, 412] on div "czy mogę prosić o wyszczególnienie jakie zmiany zostały wprowadzone? Nie widzę …" at bounding box center [899, 423] width 380 height 32
copy div "czy mogę prosić o wyszczególnienie jakie zmiany zostały wprowadzone? Nie widzę …"
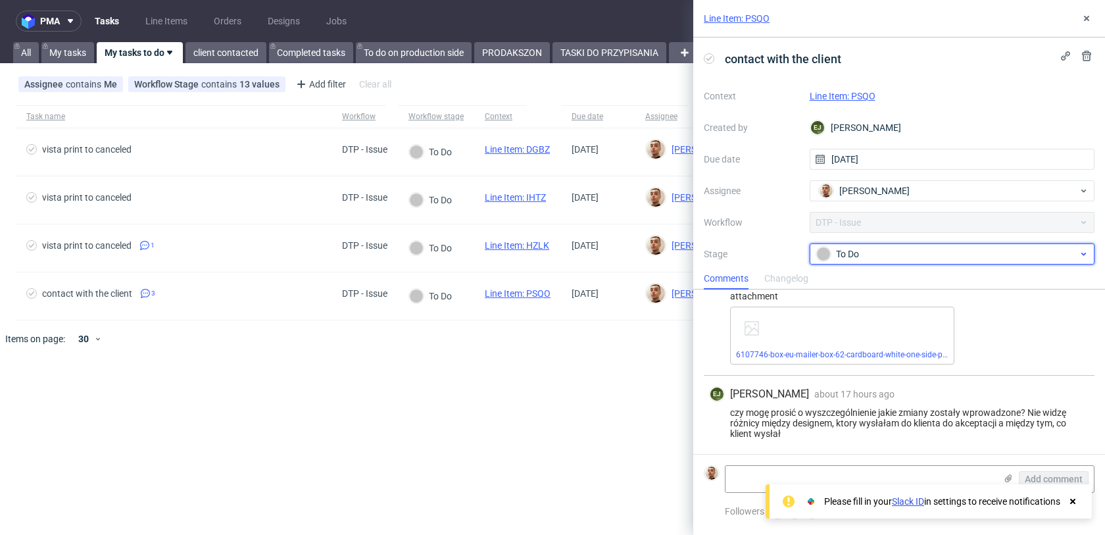
click at [860, 249] on div "To Do" at bounding box center [947, 254] width 262 height 14
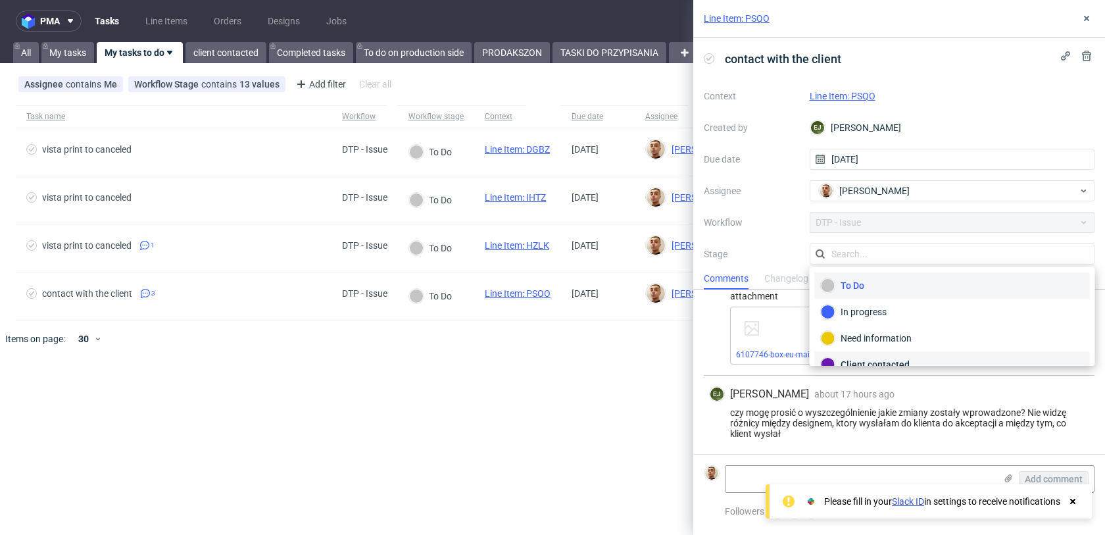
click at [857, 358] on div "Client contacted" at bounding box center [952, 364] width 263 height 14
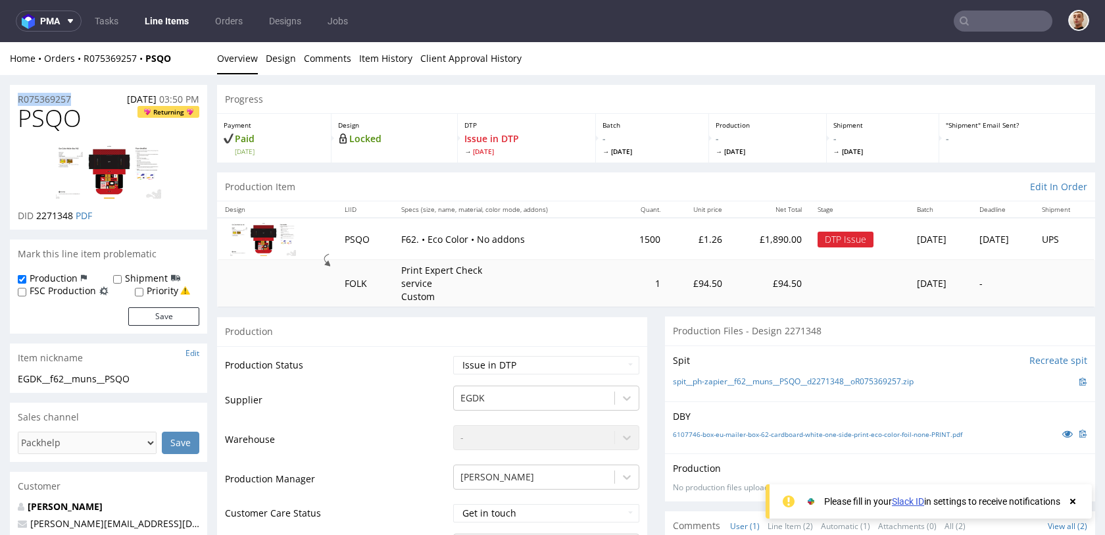
drag, startPoint x: 76, startPoint y: 99, endPoint x: 5, endPoint y: 98, distance: 71.7
copy p "R075369257"
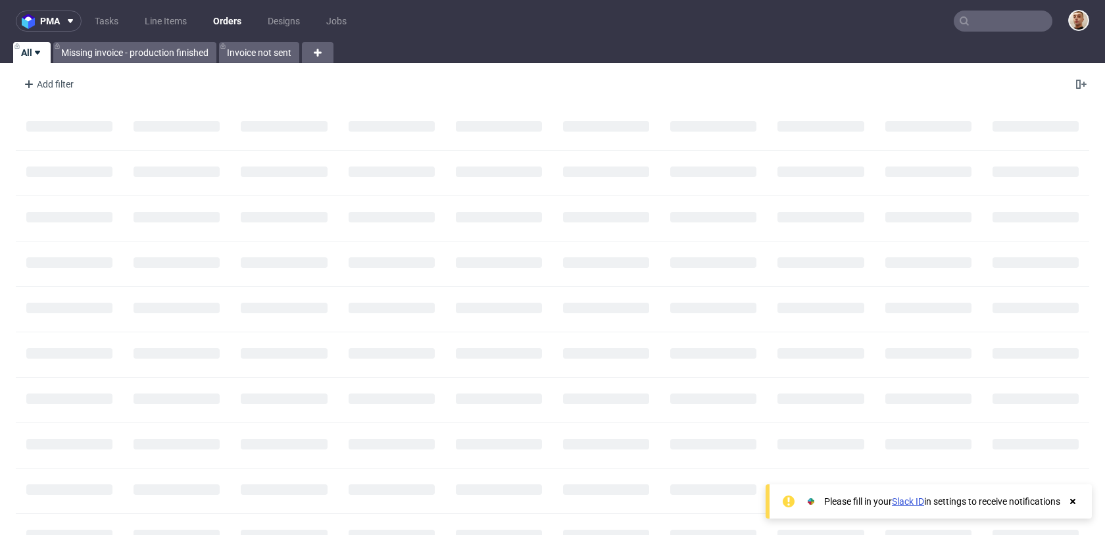
click at [991, 21] on input "text" at bounding box center [1002, 21] width 99 height 21
paste input "R463327644"
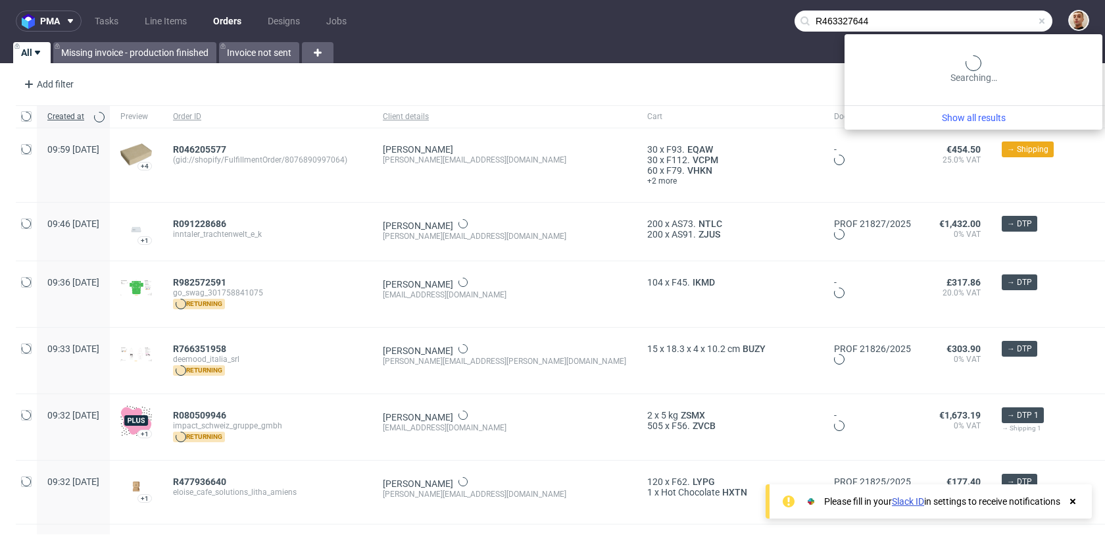
type input "R463327644"
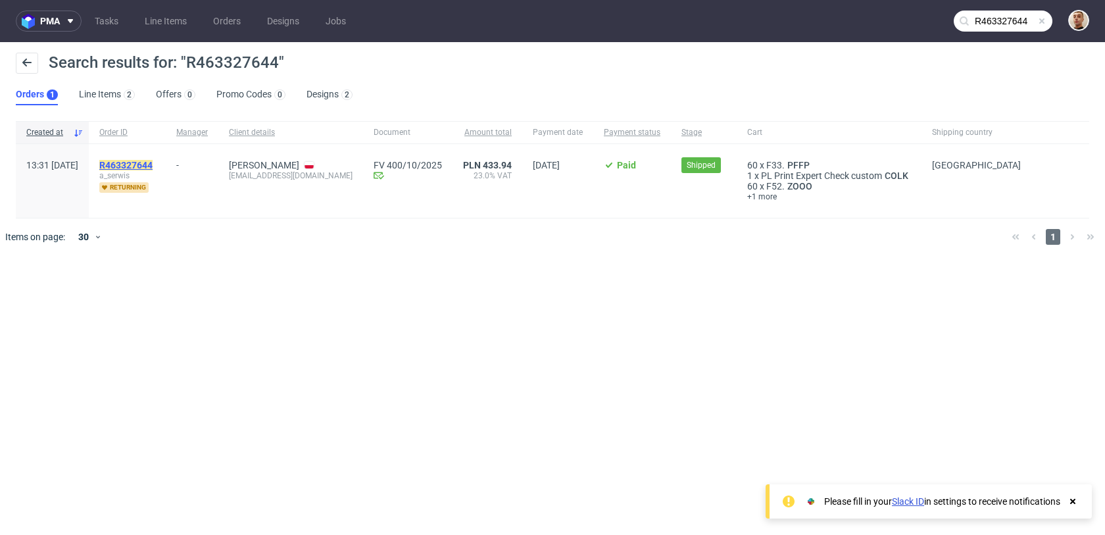
click at [153, 163] on mark "R463327644" at bounding box center [125, 165] width 53 height 11
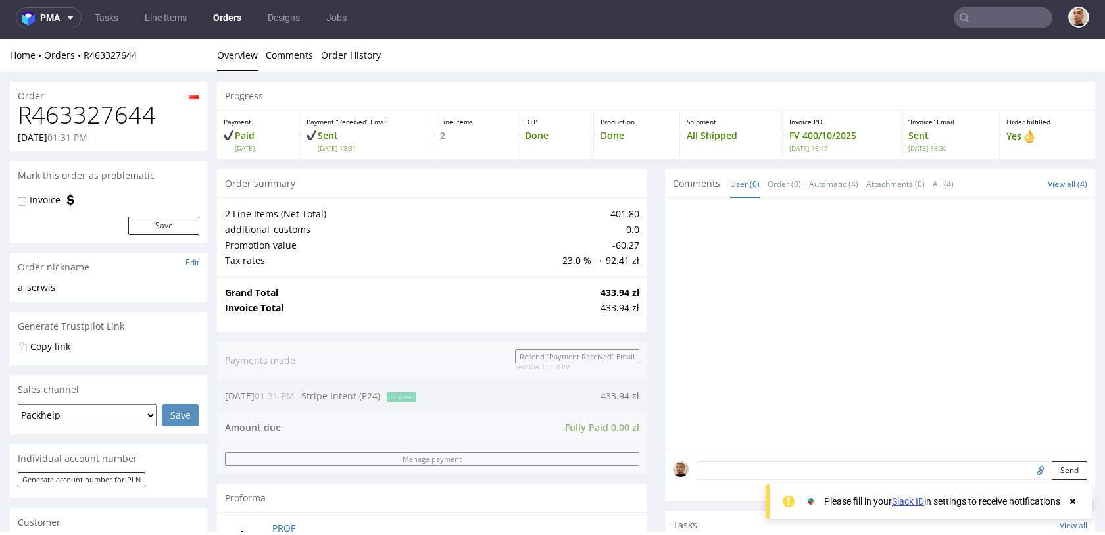
click at [143, 114] on h1 "R463327644" at bounding box center [108, 115] width 181 height 26
copy h1 "R463327644"
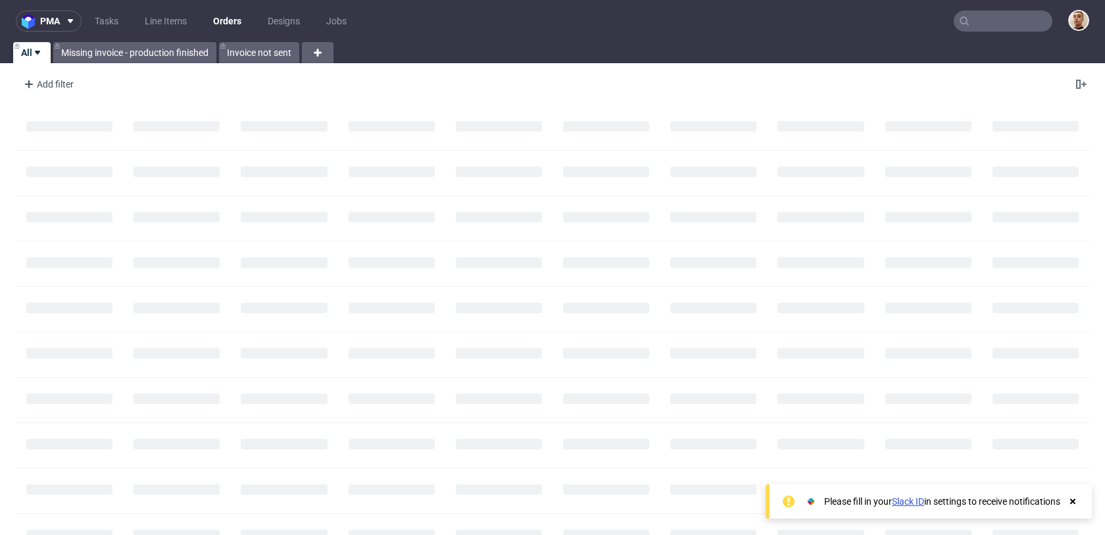
click at [1014, 16] on input "text" at bounding box center [1002, 21] width 99 height 21
paste input "R075369257"
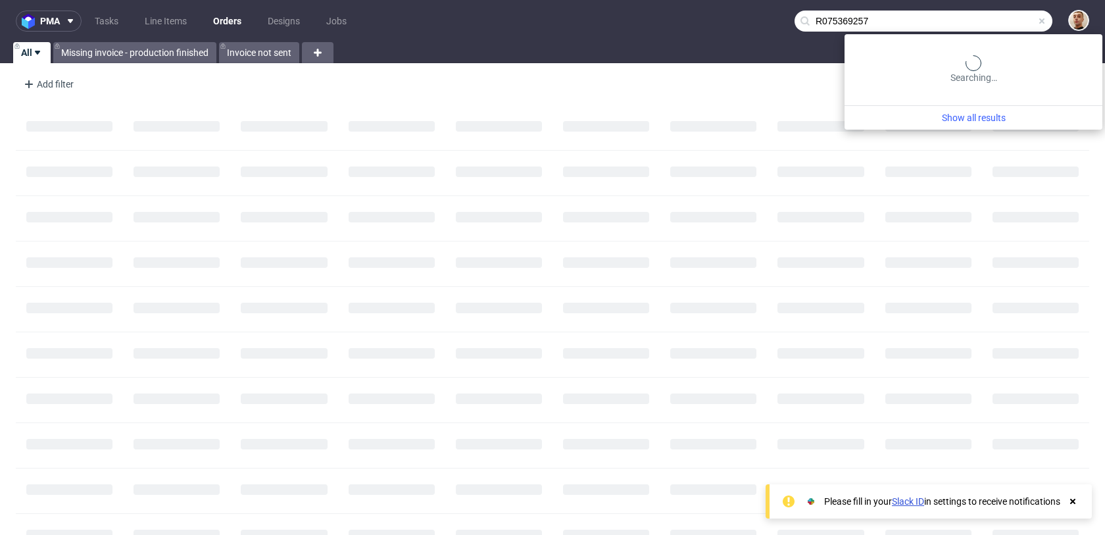
type input "R075369257"
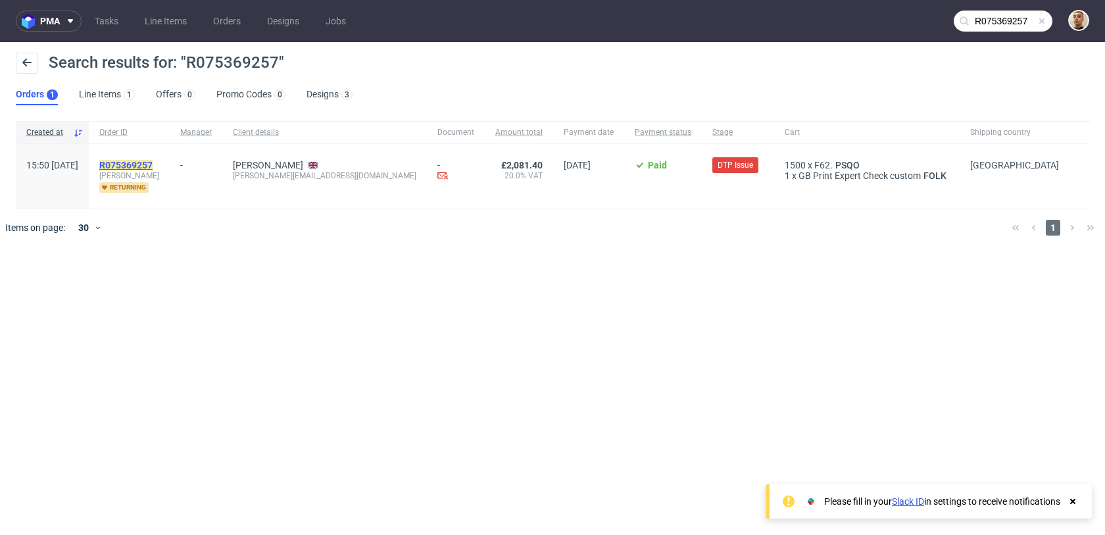
click at [153, 165] on mark "R075369257" at bounding box center [125, 165] width 53 height 11
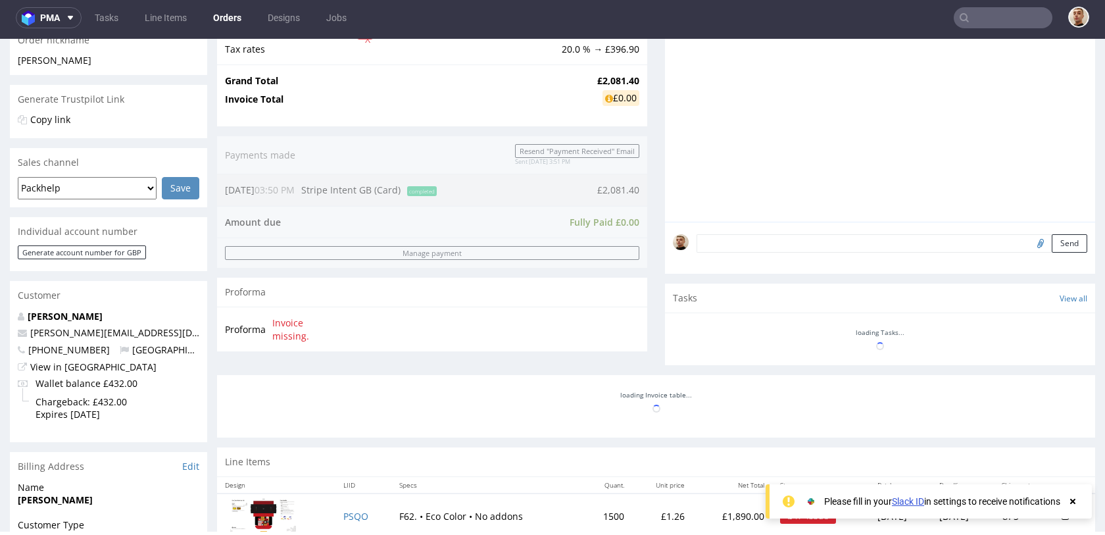
scroll to position [640, 0]
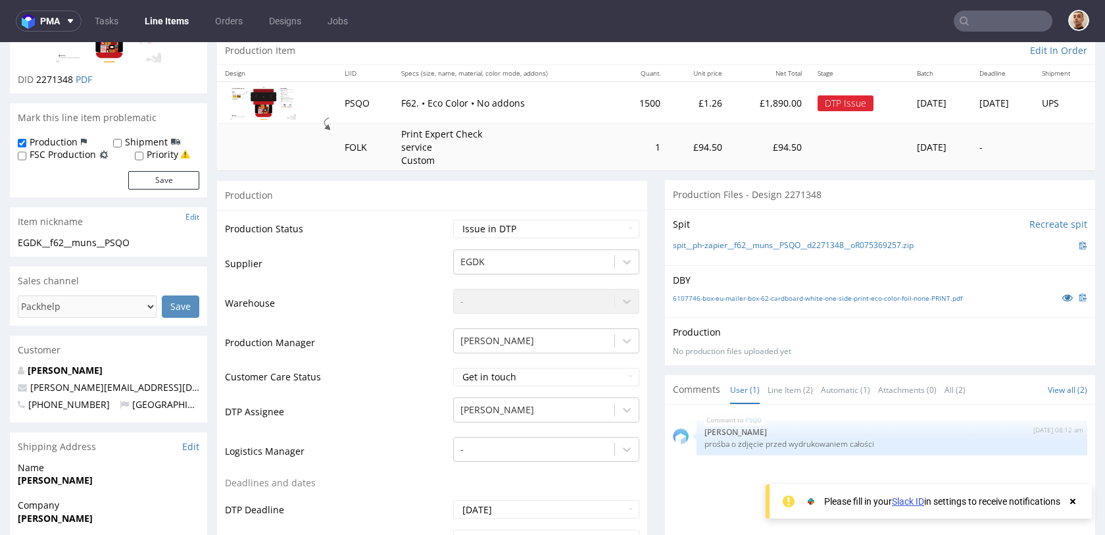
scroll to position [500, 0]
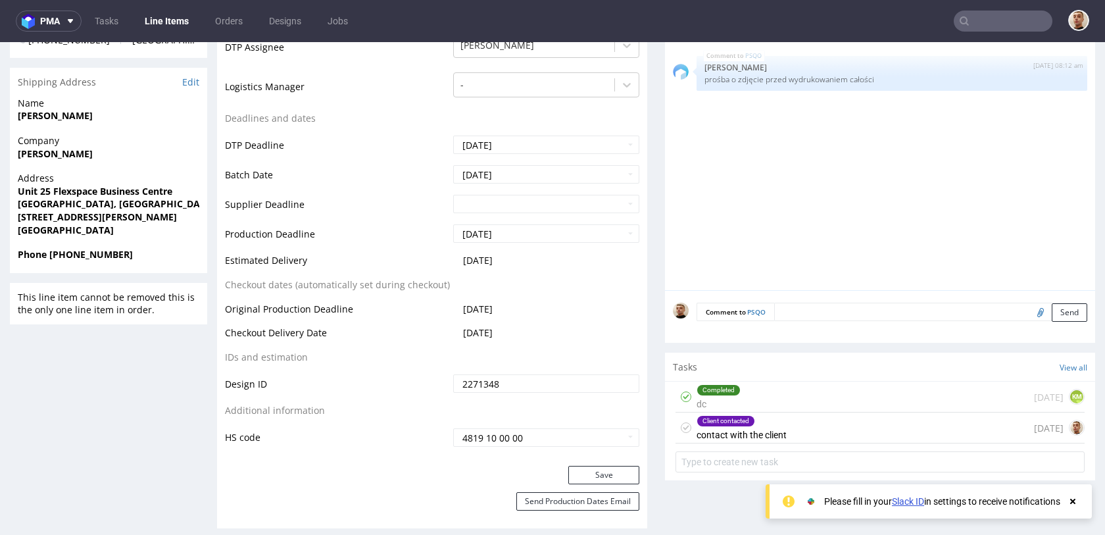
click at [767, 421] on div "Client contacted" at bounding box center [741, 421] width 89 height 11
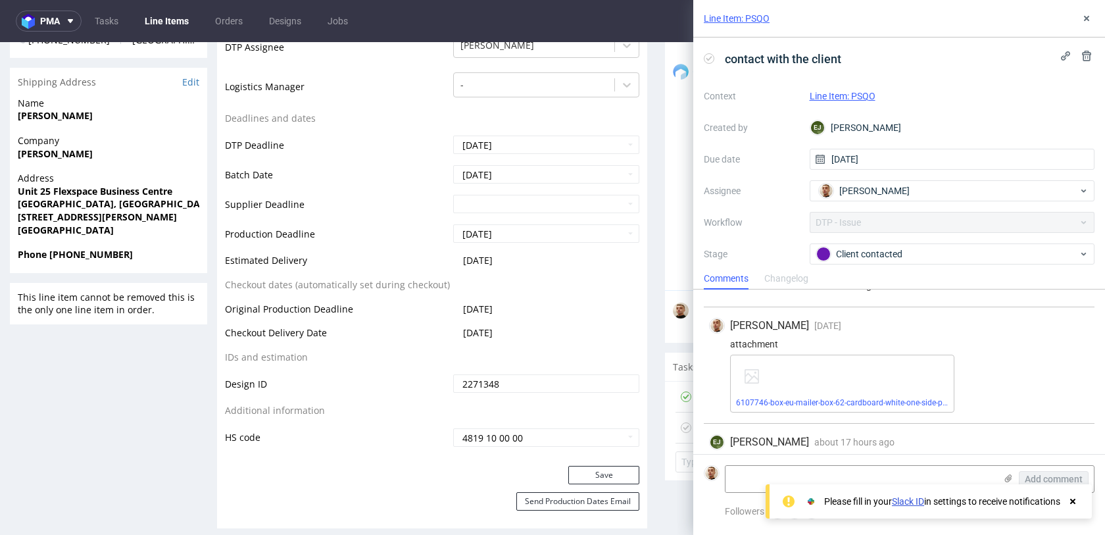
scroll to position [141, 0]
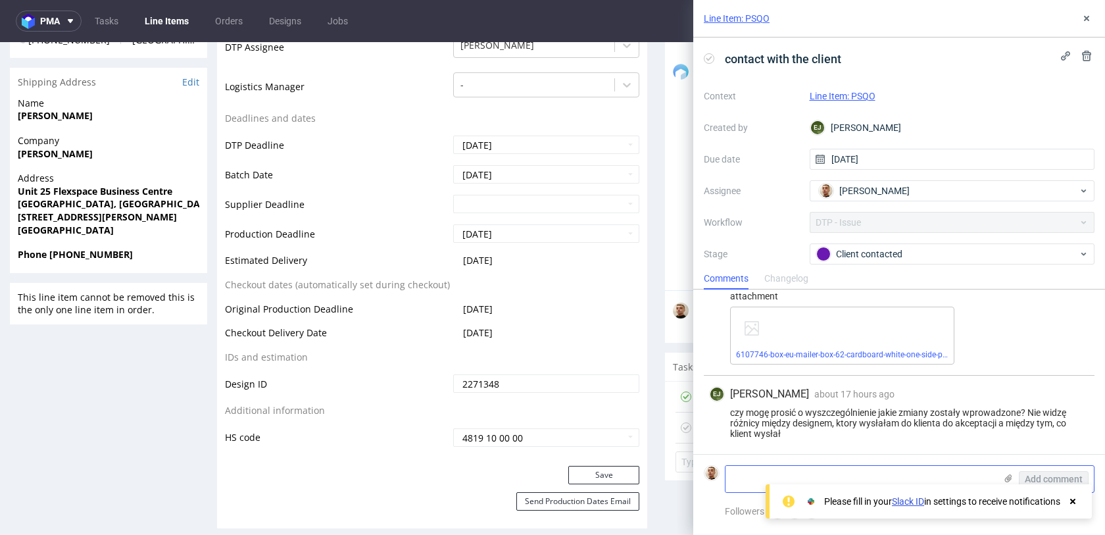
click at [792, 468] on textarea at bounding box center [860, 479] width 270 height 26
paste textarea "The designer adjusted some small misalignments with the grid of boxes lining up"
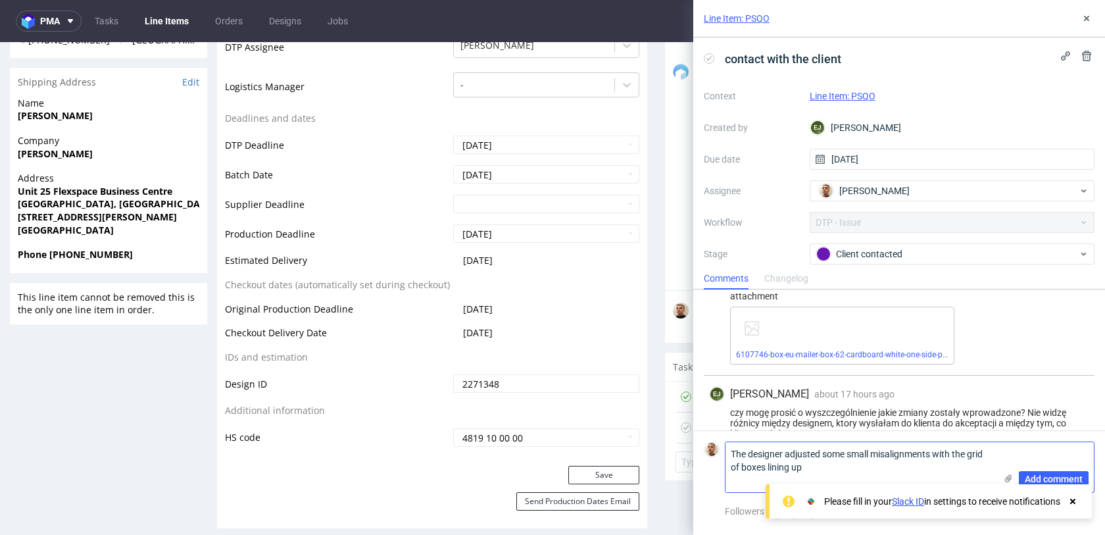
scroll to position [0, 0]
type textarea "The designer adjusted some small misalignments with the grid of boxes lining up"
click at [1044, 473] on button "Add comment" at bounding box center [1053, 479] width 70 height 16
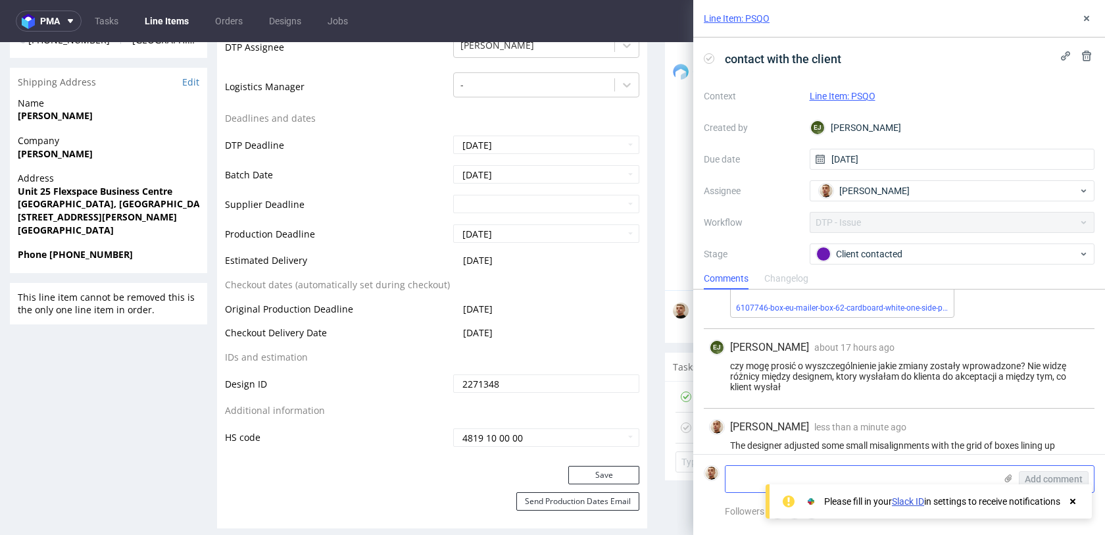
scroll to position [200, 0]
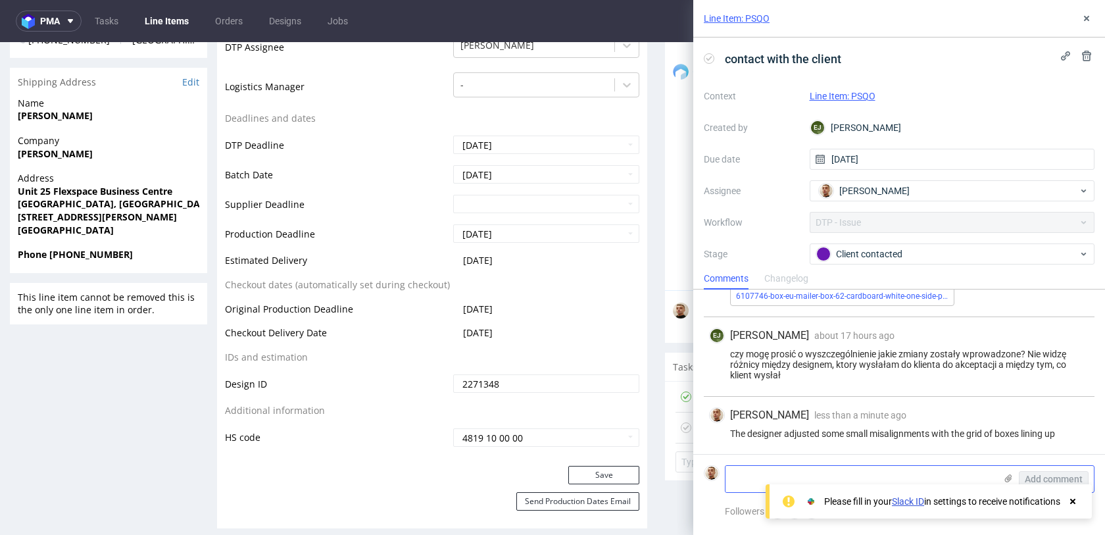
click at [884, 473] on textarea at bounding box center [860, 479] width 270 height 26
type textarea "wyslijmy pca z nowym plikiem"
click at [1076, 474] on span "Add comment" at bounding box center [1053, 478] width 58 height 9
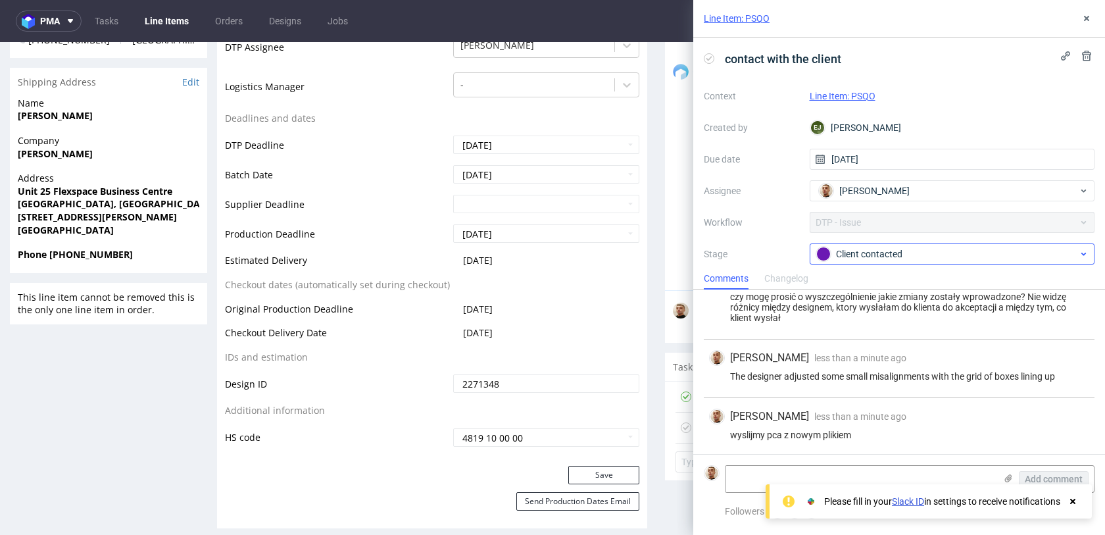
scroll to position [258, 0]
click at [922, 251] on div "Client contacted" at bounding box center [947, 254] width 262 height 14
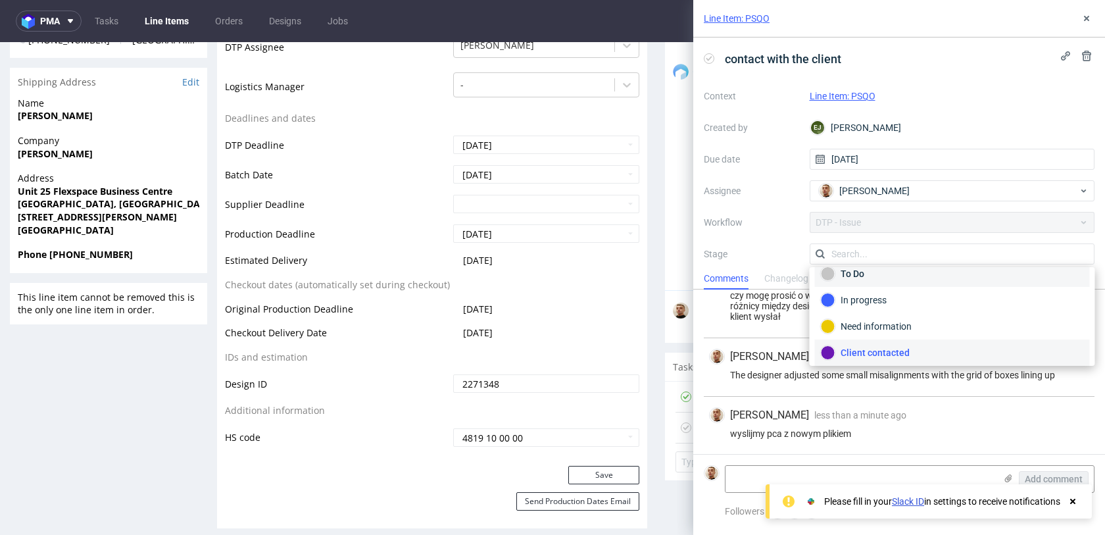
scroll to position [96, 0]
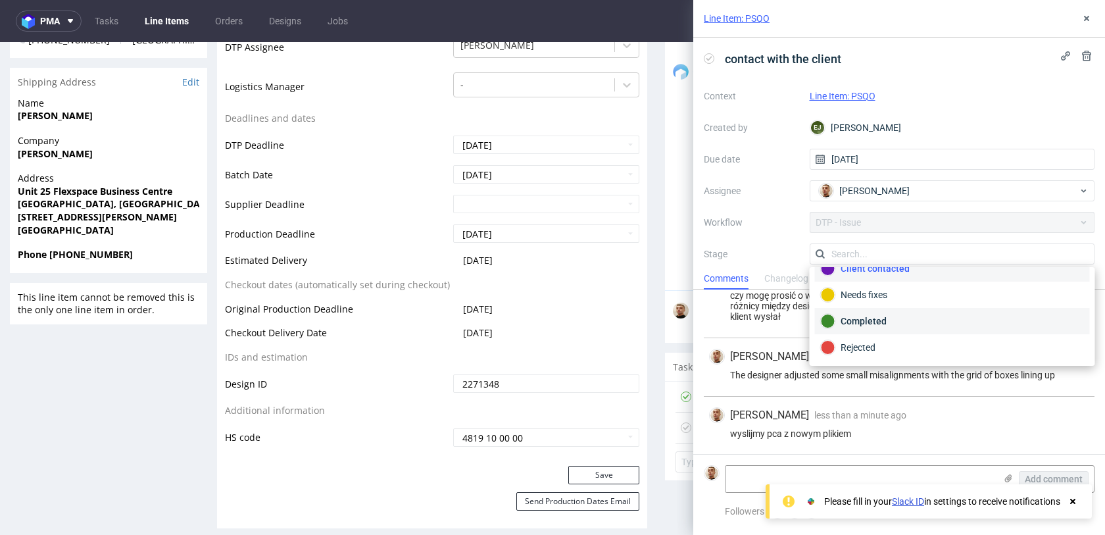
click at [886, 311] on div "Completed" at bounding box center [952, 321] width 275 height 26
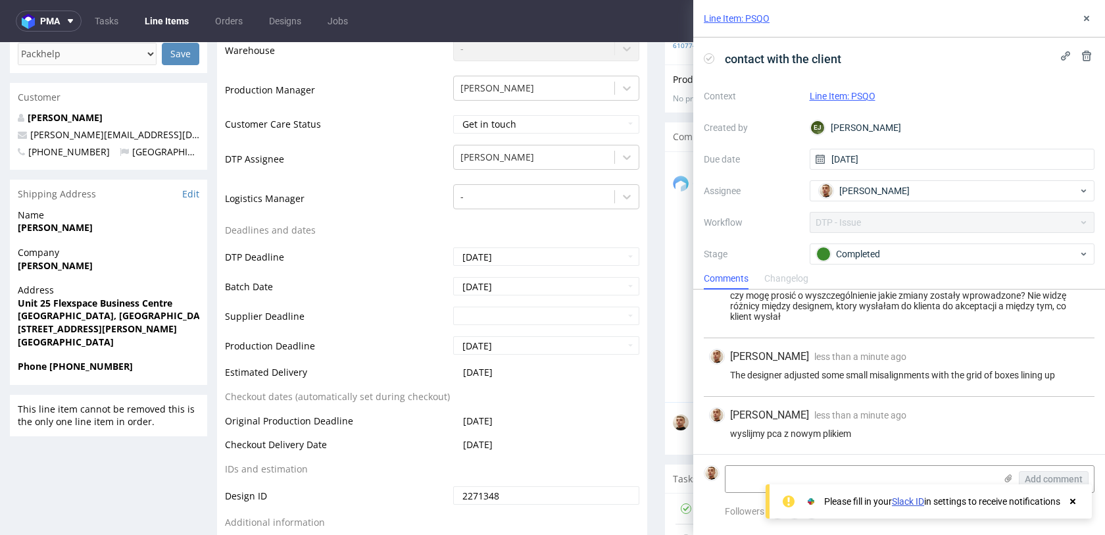
scroll to position [0, 0]
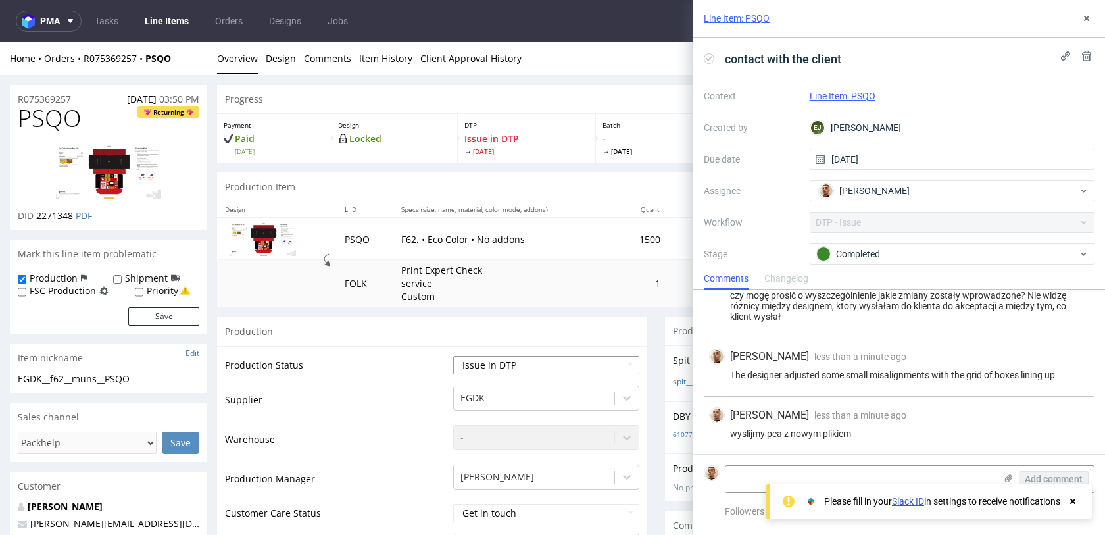
click at [500, 361] on select "Waiting for Artwork Waiting for Diecut Waiting for Mockup Waiting for DTP Waiti…" at bounding box center [546, 365] width 186 height 18
select select "back_for_dtp"
click at [453, 356] on select "Waiting for Artwork Waiting for Diecut Waiting for Mockup Waiting for DTP Waiti…" at bounding box center [546, 365] width 186 height 18
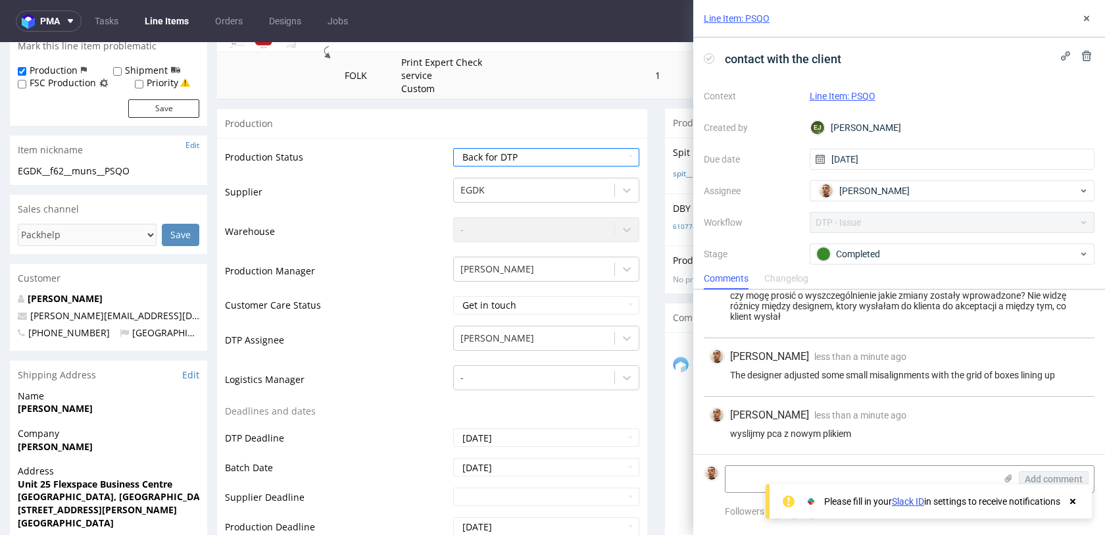
scroll to position [856, 0]
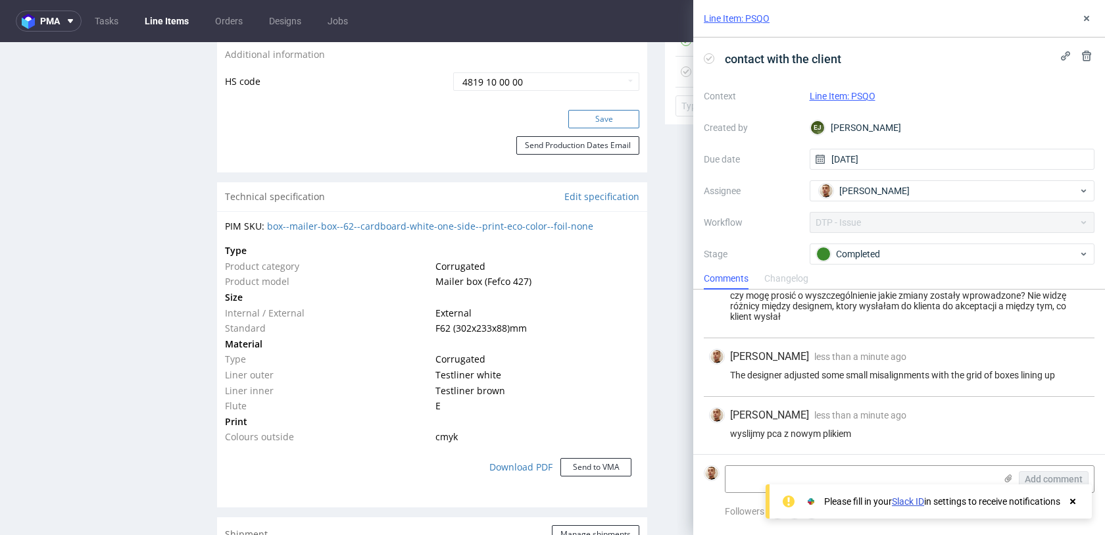
click at [619, 121] on button "Save" at bounding box center [603, 119] width 71 height 18
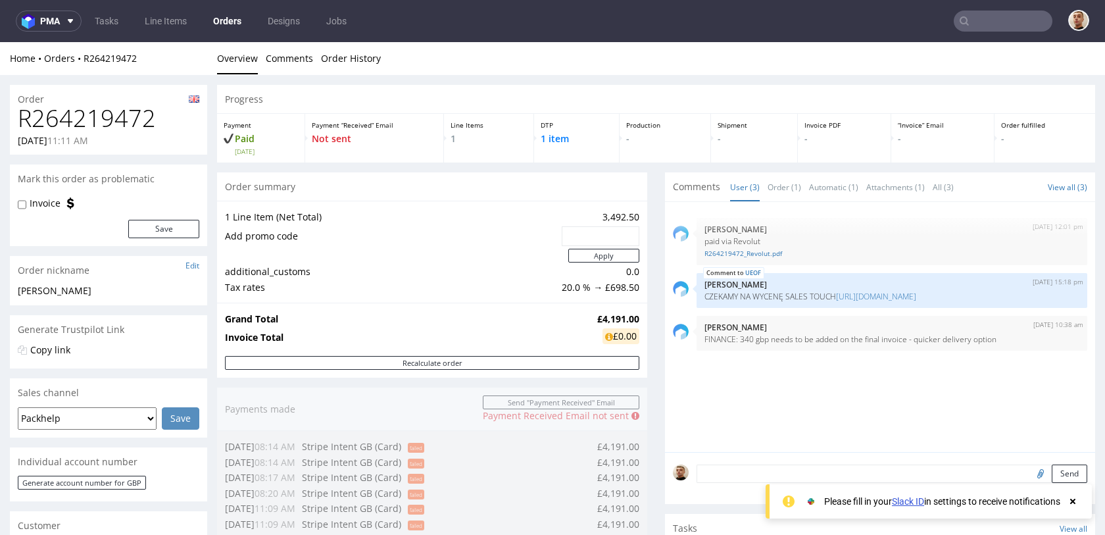
click at [85, 120] on h1 "R264219472" at bounding box center [108, 118] width 181 height 26
copy h1 "R264219472"
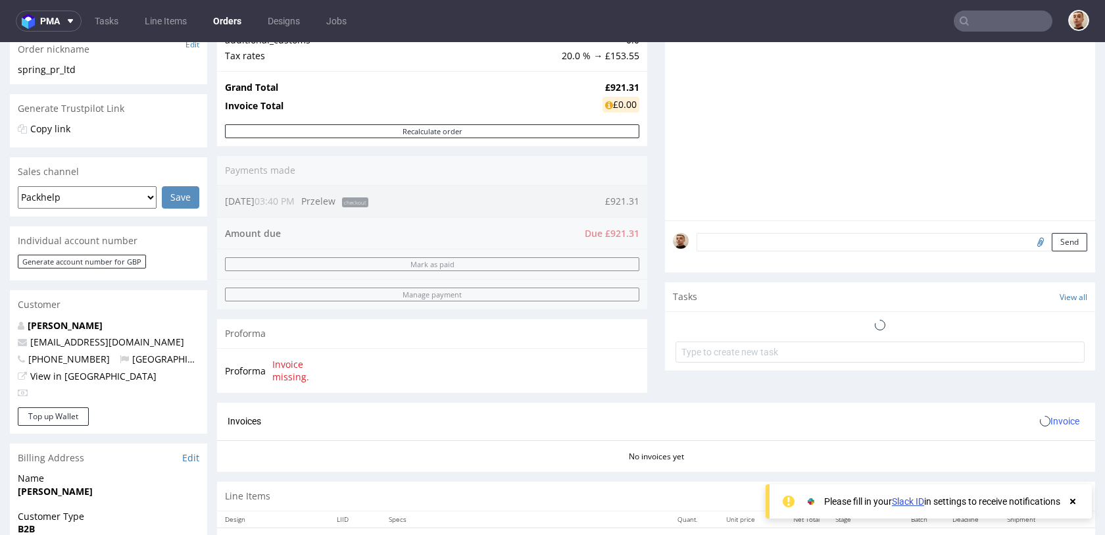
scroll to position [251, 0]
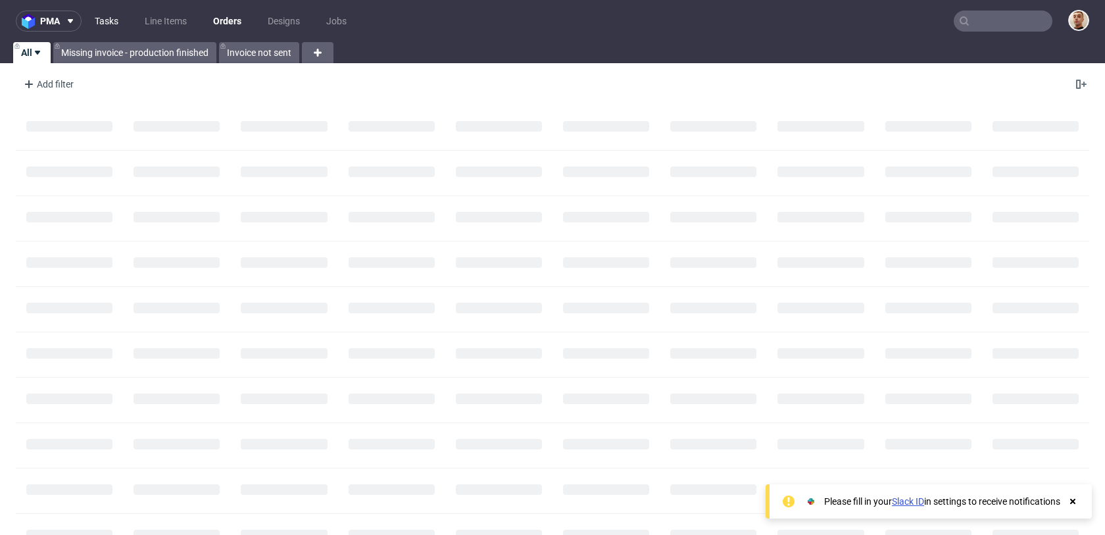
click at [110, 18] on link "Tasks" at bounding box center [106, 21] width 39 height 21
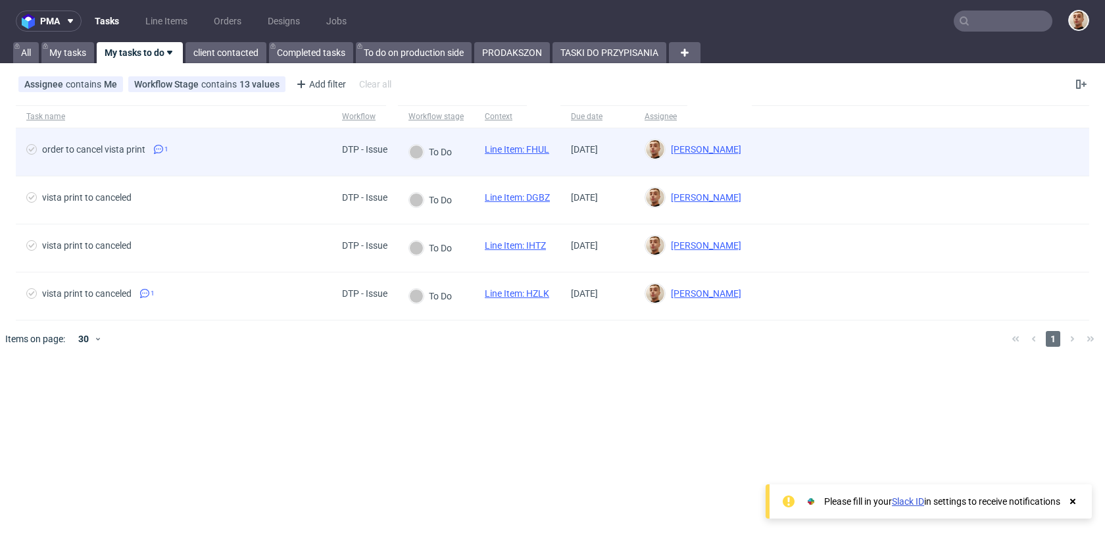
click at [266, 149] on span "order to cancel vista print 1" at bounding box center [173, 152] width 295 height 16
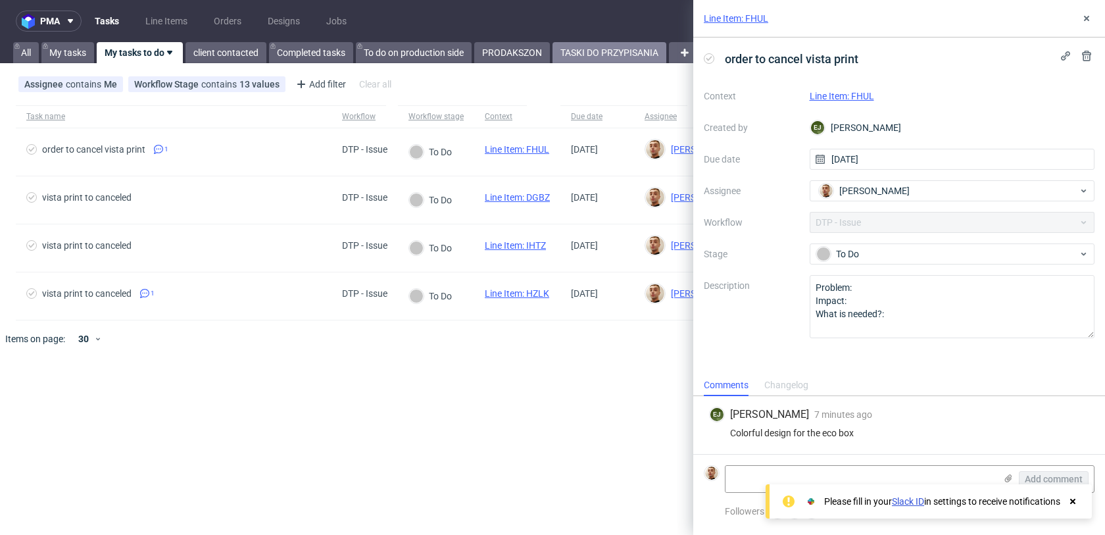
click at [610, 56] on link "TASKI DO PRZYPISANIA" at bounding box center [609, 52] width 114 height 21
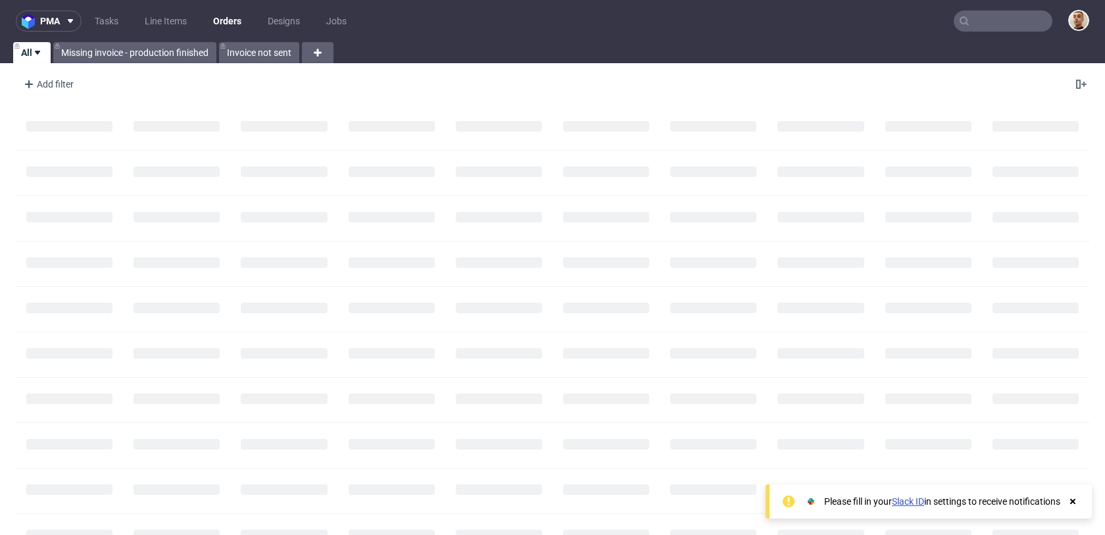
click at [969, 13] on input "text" at bounding box center [1002, 21] width 99 height 21
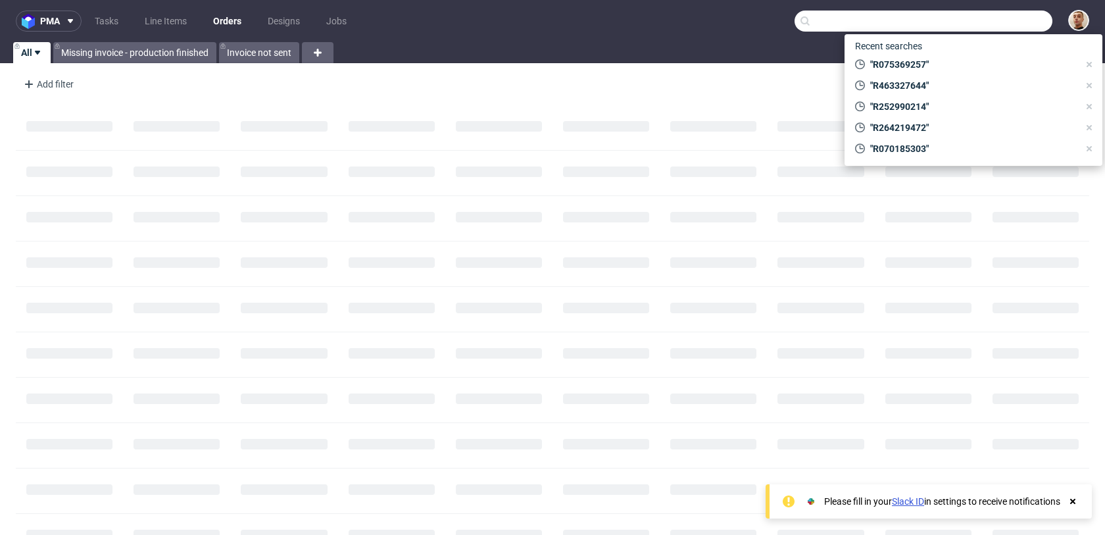
paste input "R986714003"
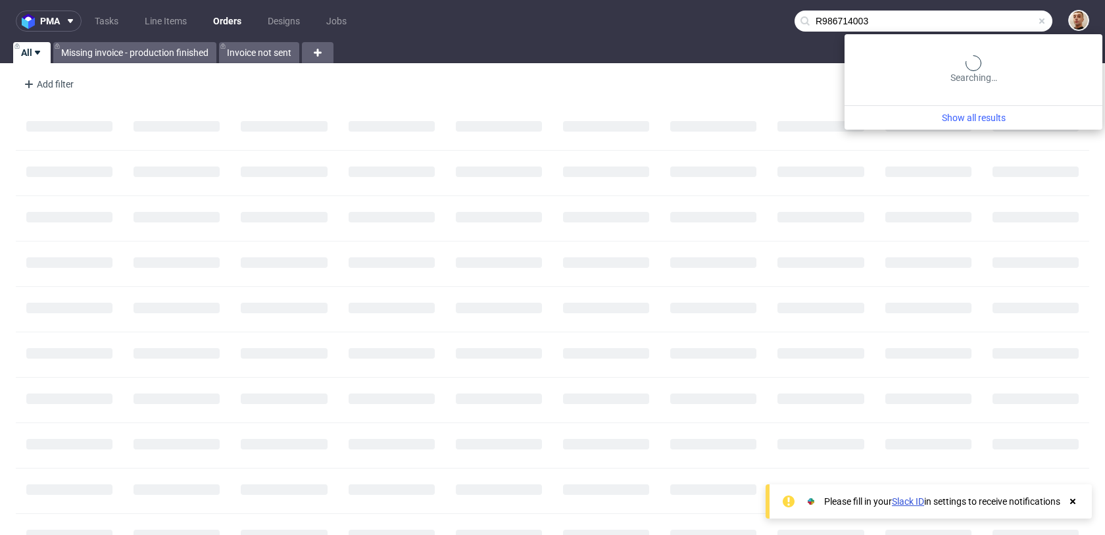
type input "R986714003"
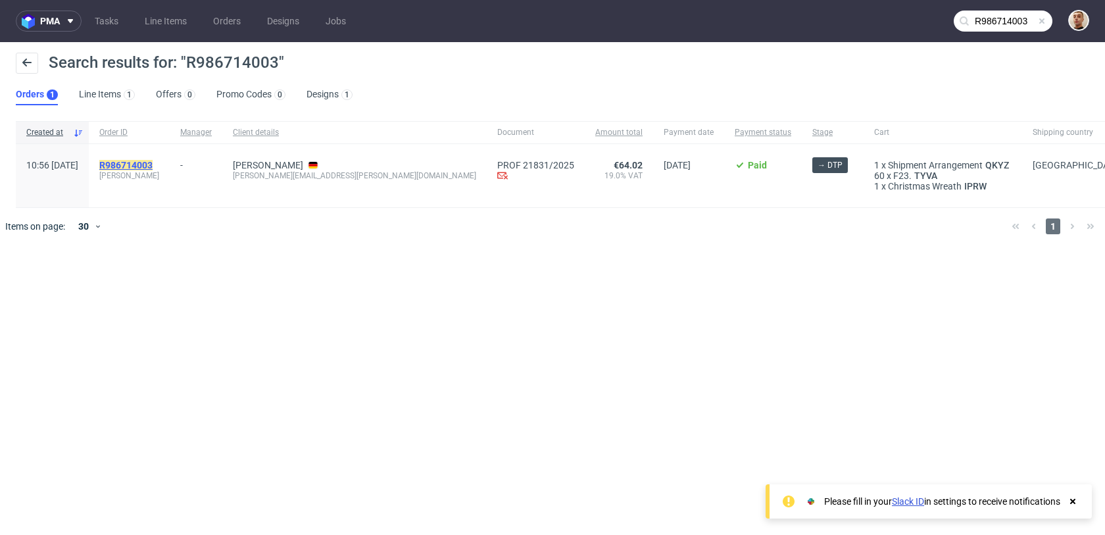
click at [153, 162] on mark "R986714003" at bounding box center [125, 165] width 53 height 11
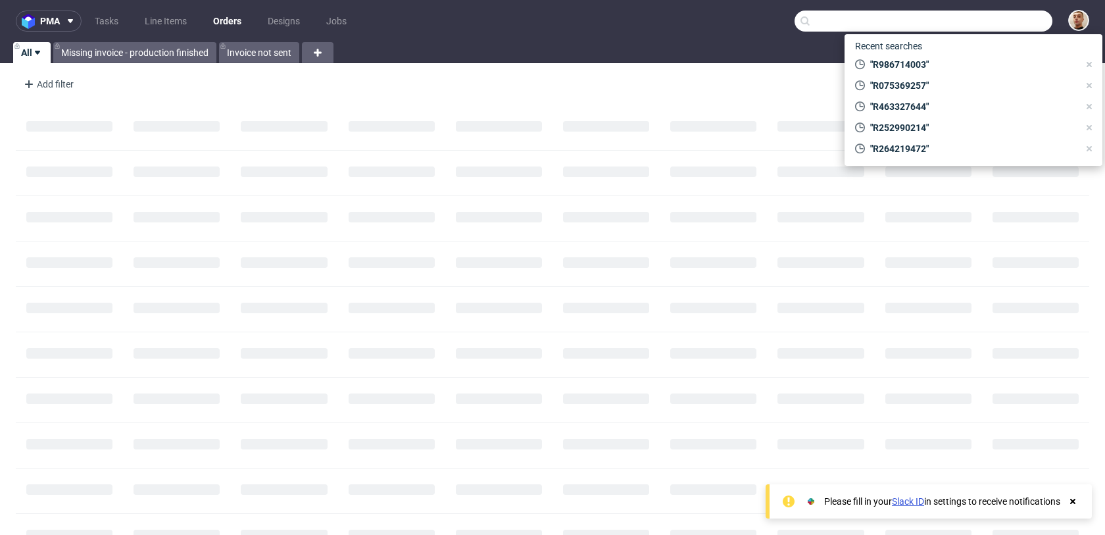
click at [978, 30] on input "text" at bounding box center [923, 21] width 258 height 21
paste input "R717030978"
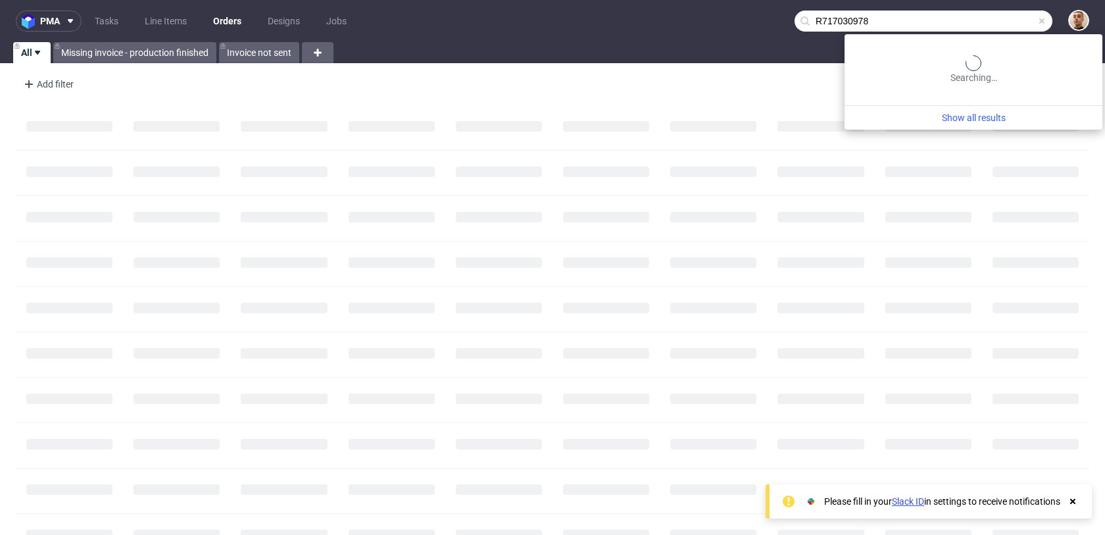
type input "R717030978"
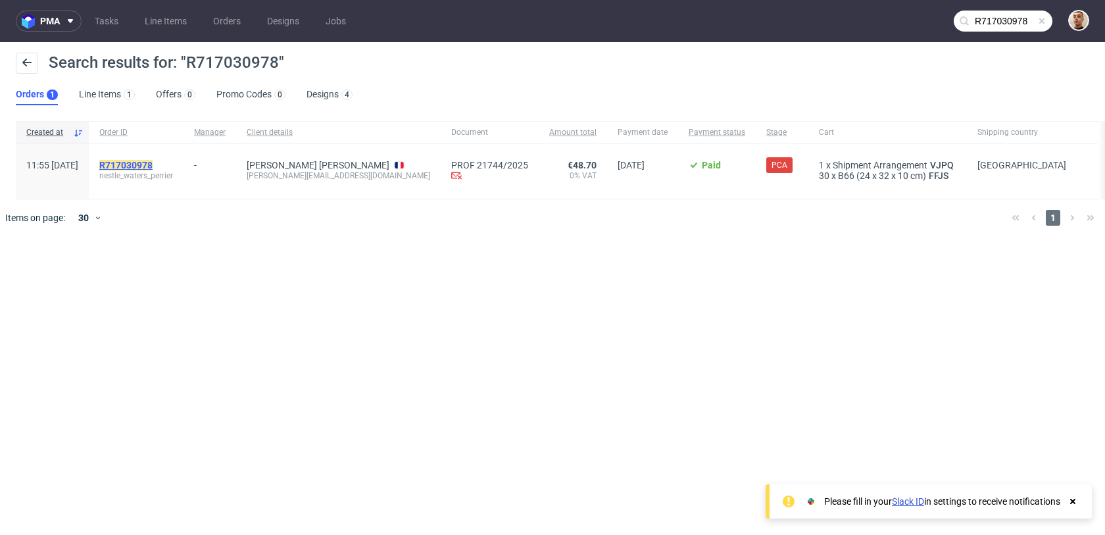
click at [153, 165] on mark "R717030978" at bounding box center [125, 165] width 53 height 11
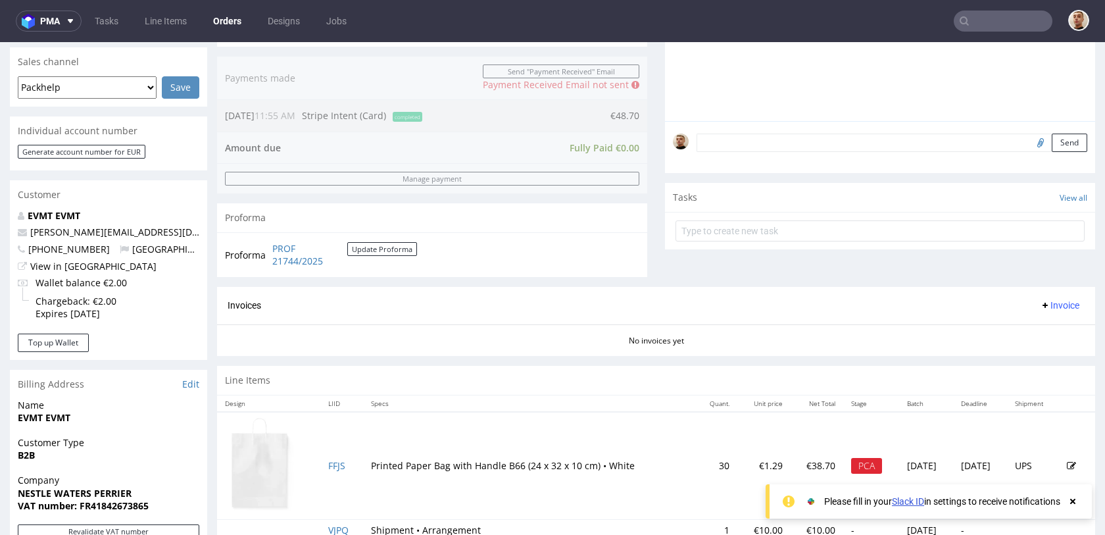
scroll to position [583, 0]
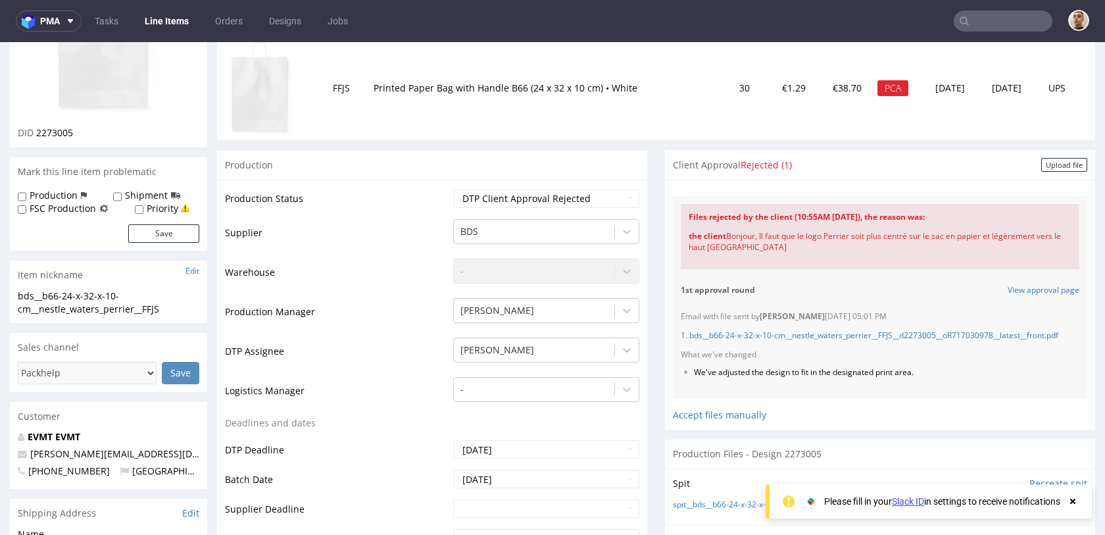
scroll to position [181, 0]
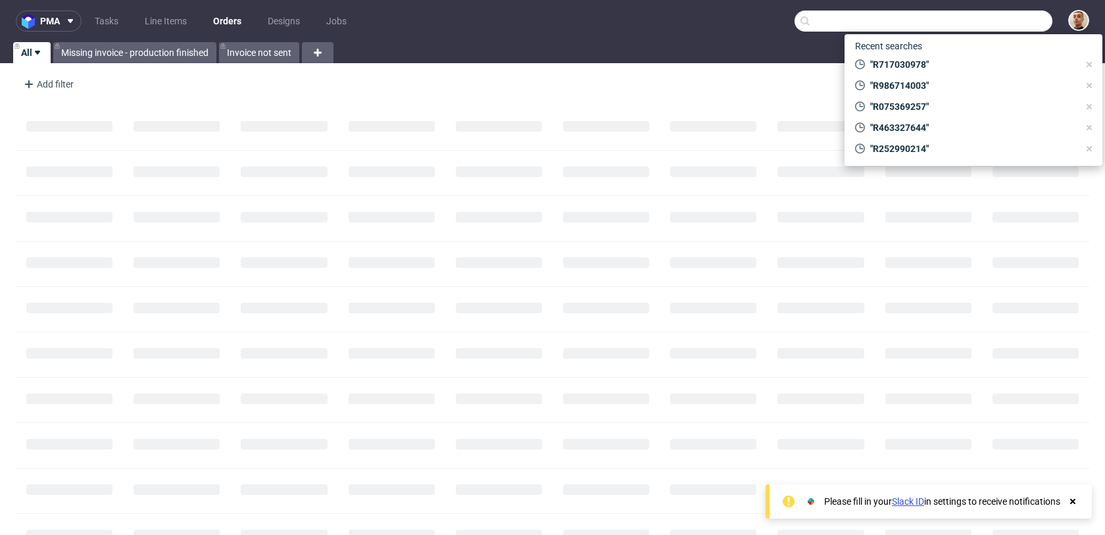
click at [1018, 22] on input "text" at bounding box center [923, 21] width 258 height 21
paste input "R259706496"
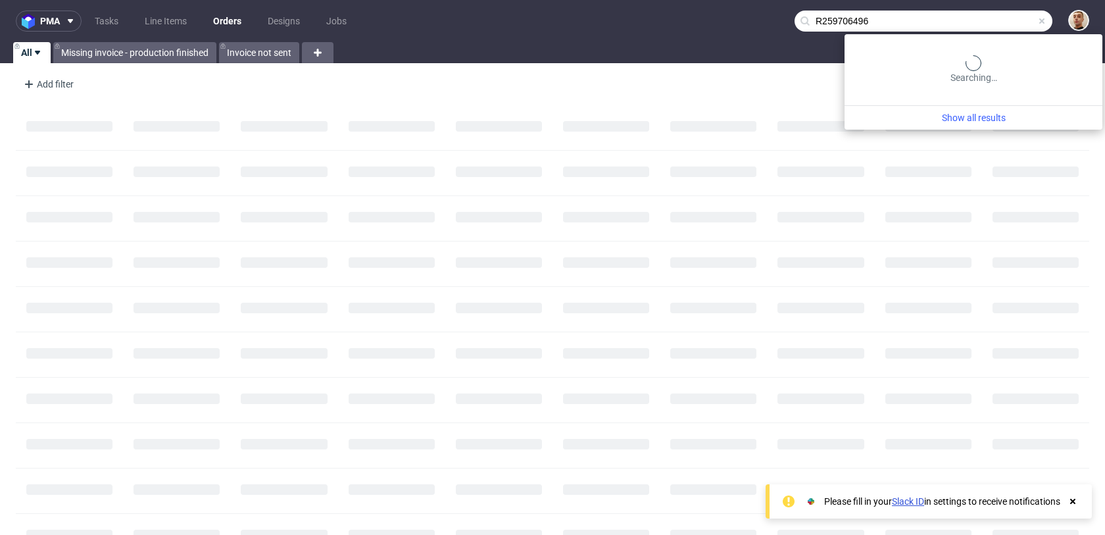
type input "R259706496"
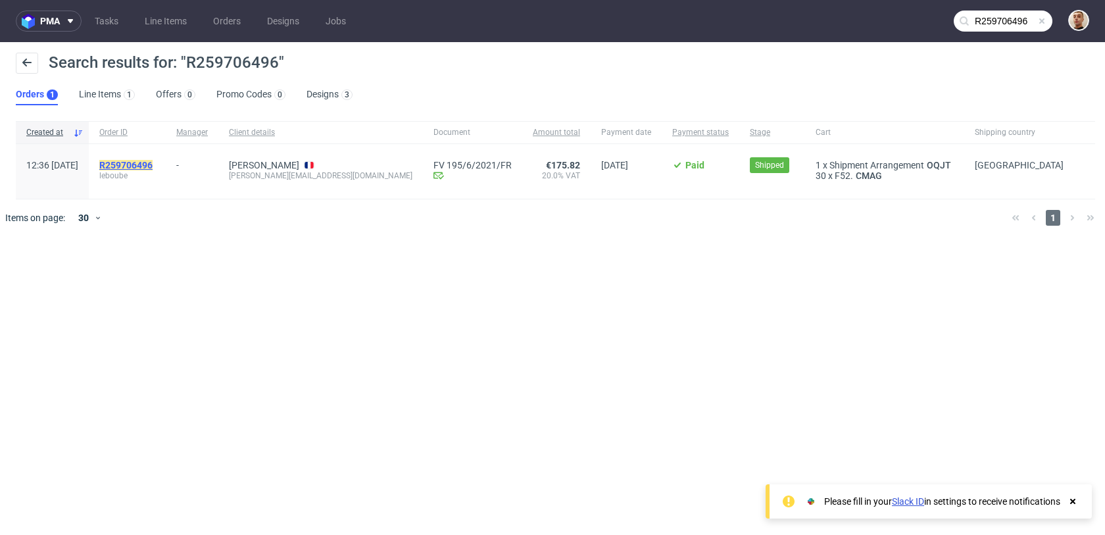
click at [153, 163] on mark "R259706496" at bounding box center [125, 165] width 53 height 11
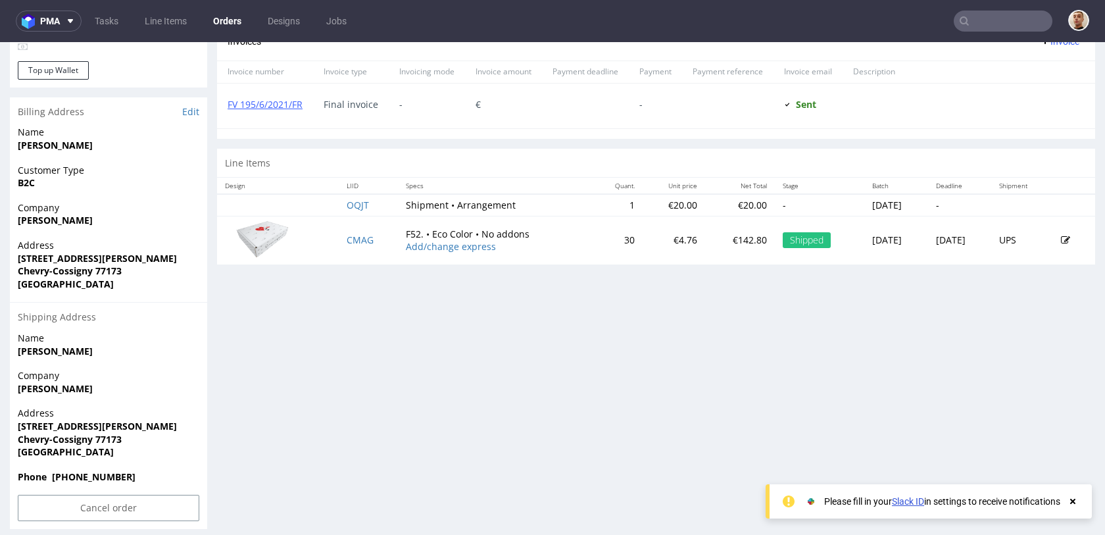
scroll to position [569, 0]
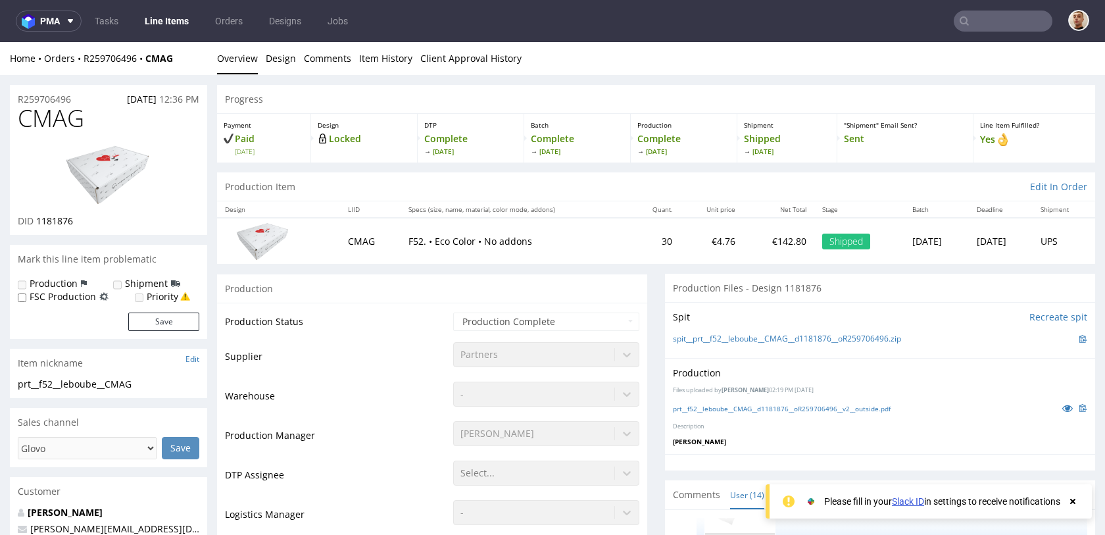
click at [124, 176] on img at bounding box center [108, 174] width 105 height 59
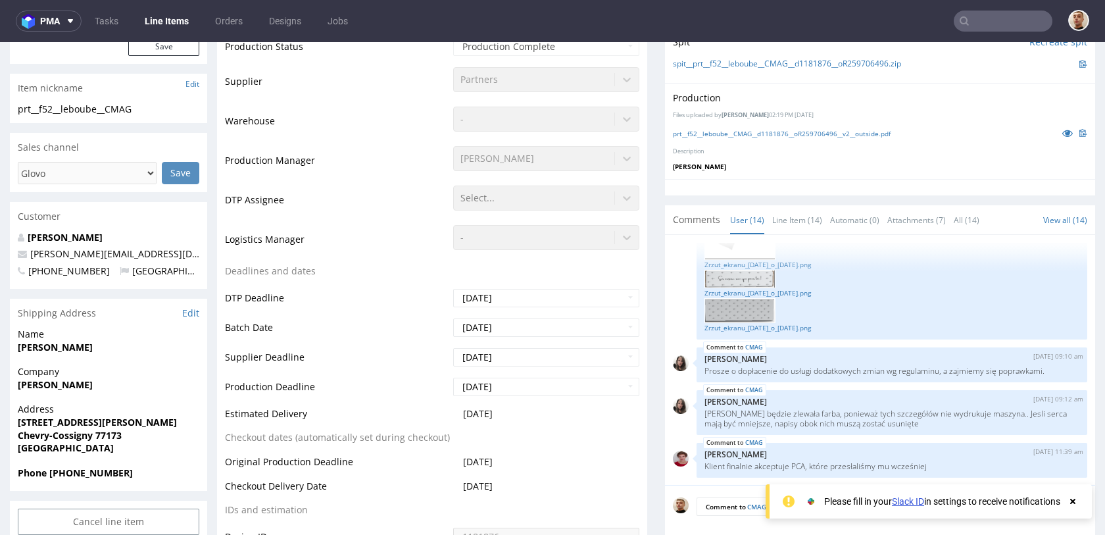
scroll to position [278, 0]
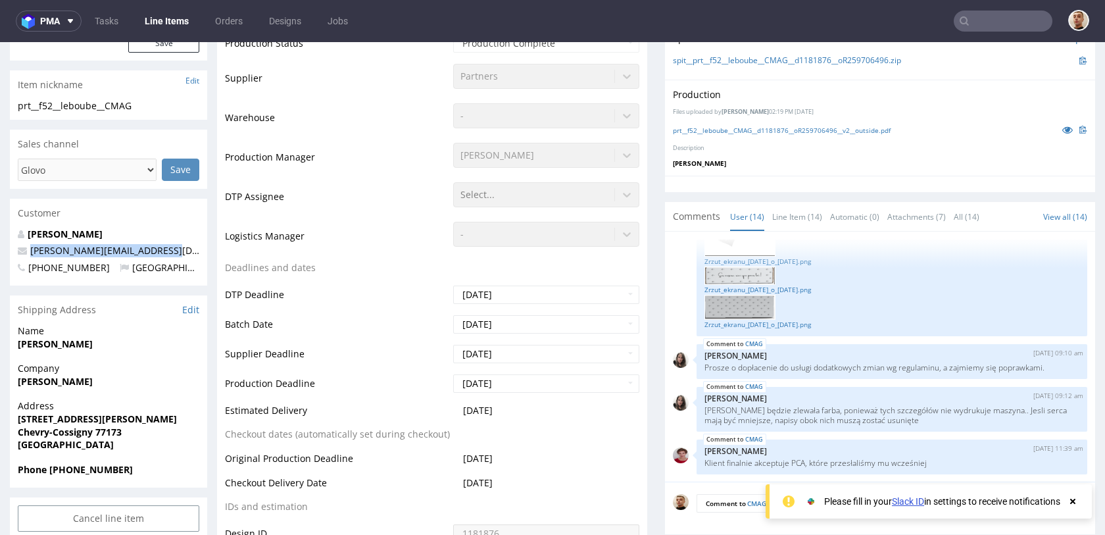
drag, startPoint x: 177, startPoint y: 252, endPoint x: 27, endPoint y: 253, distance: 149.9
click at [27, 253] on p "christophe.leboube@gmail.com" at bounding box center [108, 250] width 181 height 13
copy link "christophe.leboube@gmail.com"
click at [329, 224] on td "Logistics Manager" at bounding box center [337, 239] width 225 height 39
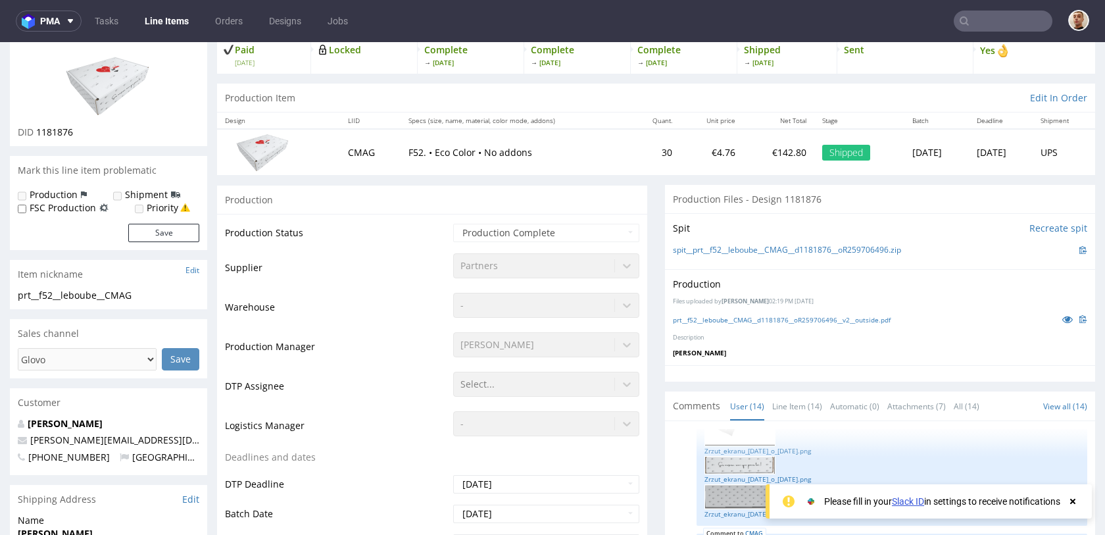
scroll to position [0, 0]
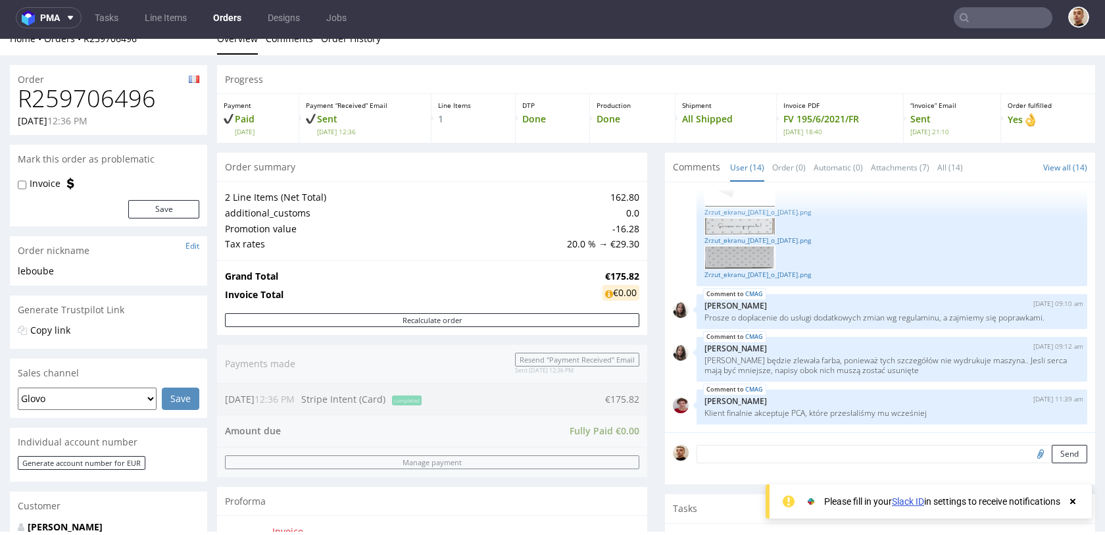
scroll to position [578, 0]
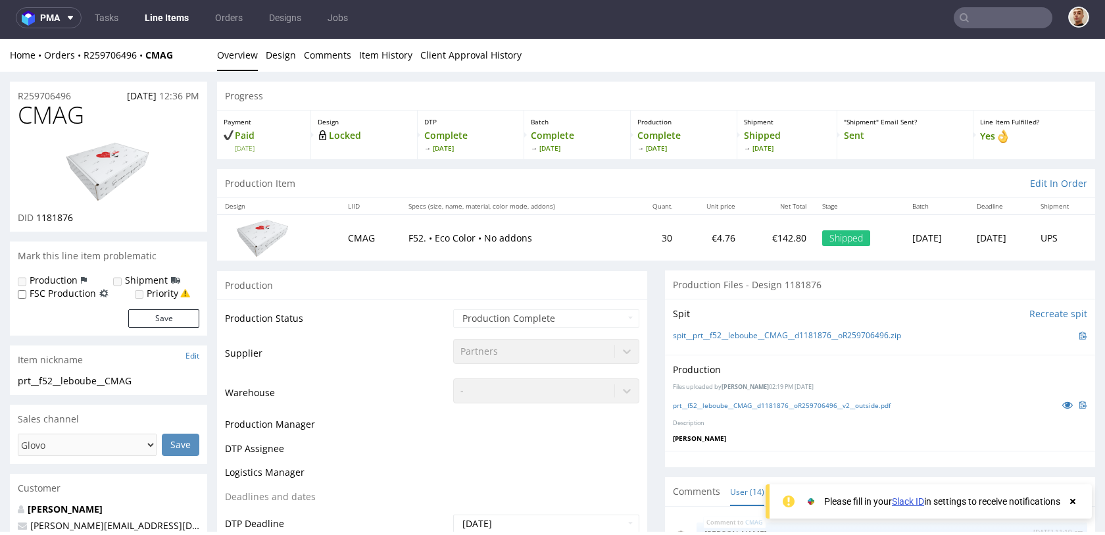
scroll to position [706, 0]
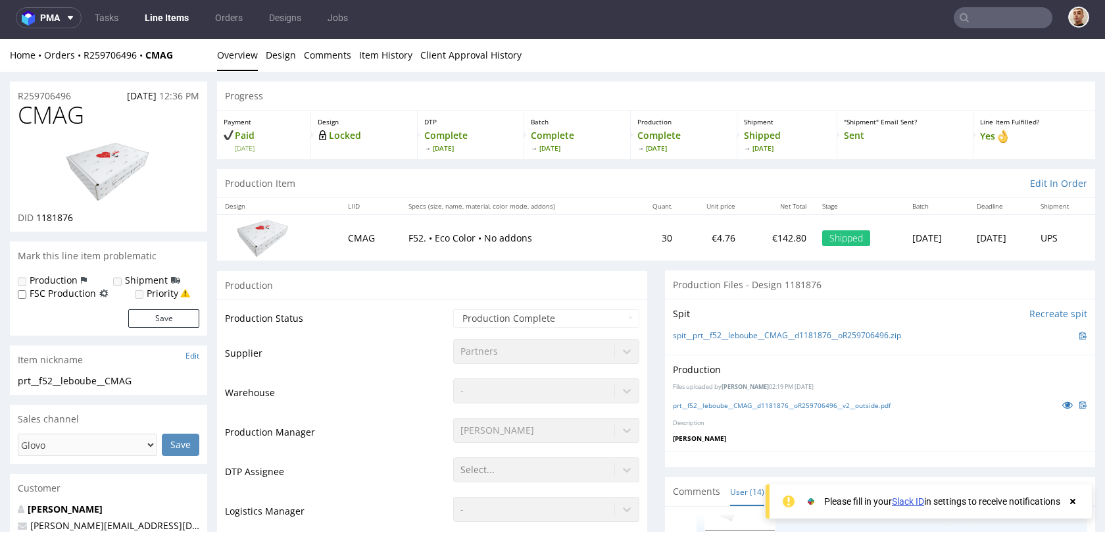
click at [132, 174] on img at bounding box center [108, 170] width 105 height 59
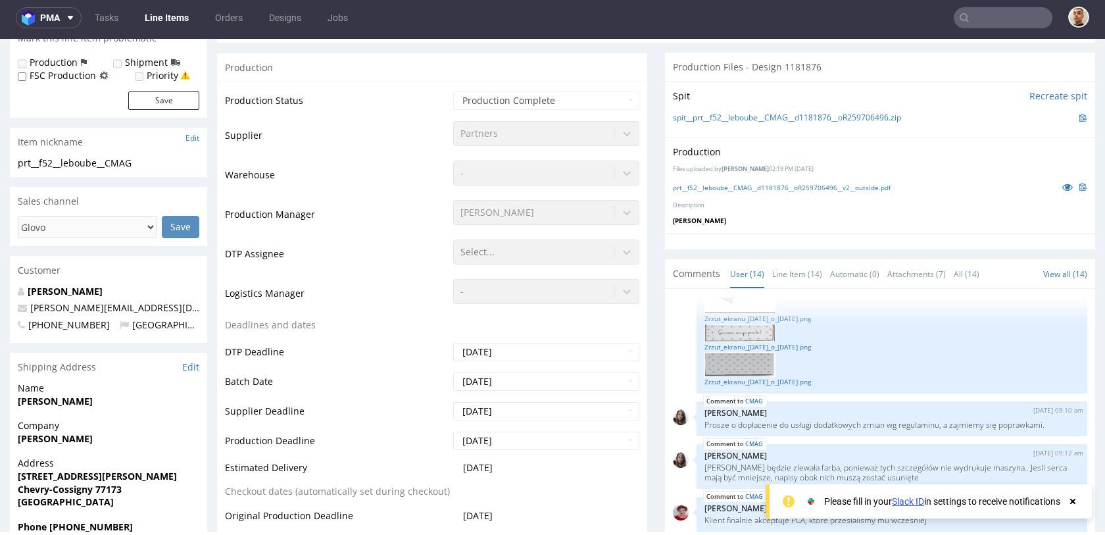
click at [1061, 180] on p at bounding box center [1071, 187] width 32 height 14
click at [1062, 185] on icon at bounding box center [1067, 186] width 11 height 9
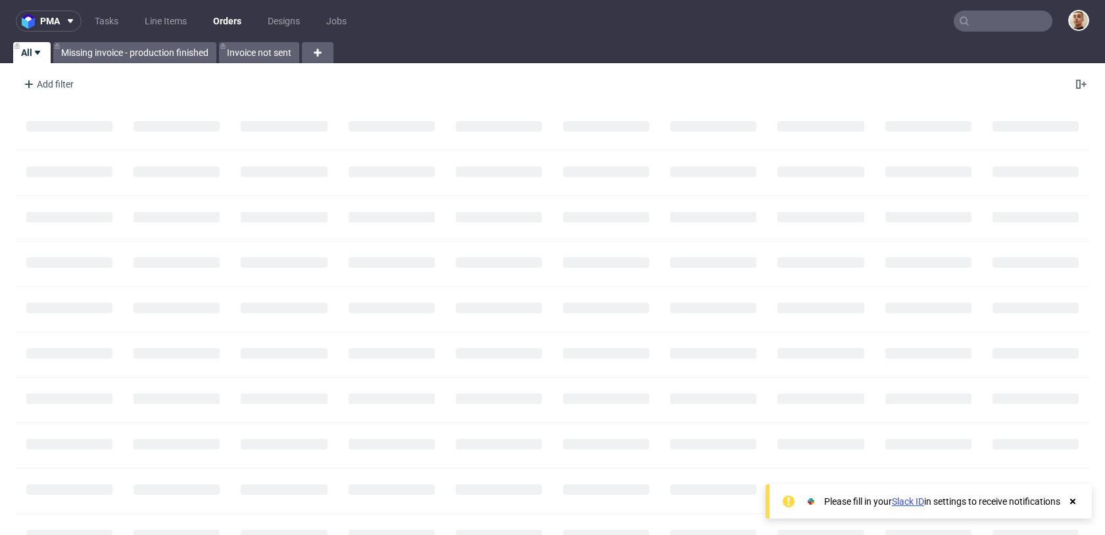
click at [1000, 24] on input "text" at bounding box center [1002, 21] width 99 height 21
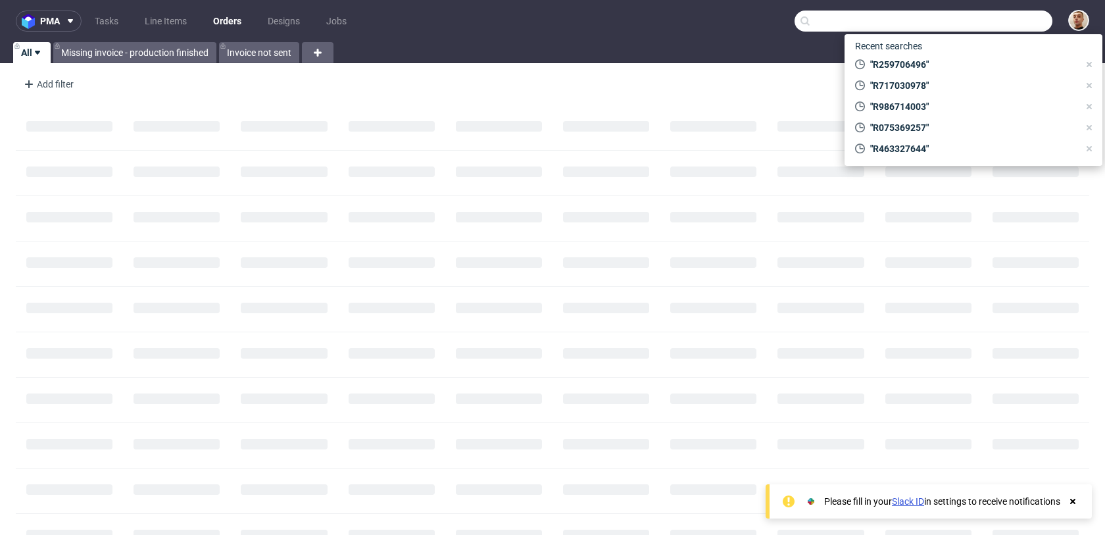
paste input "R429659779"
type input "R429659779"
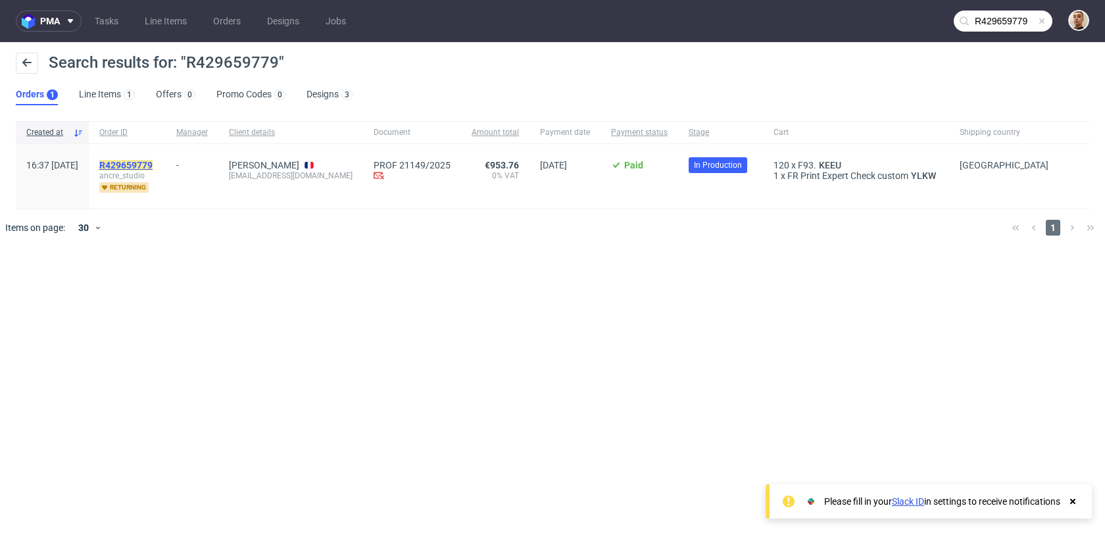
click at [153, 164] on mark "R429659779" at bounding box center [125, 165] width 53 height 11
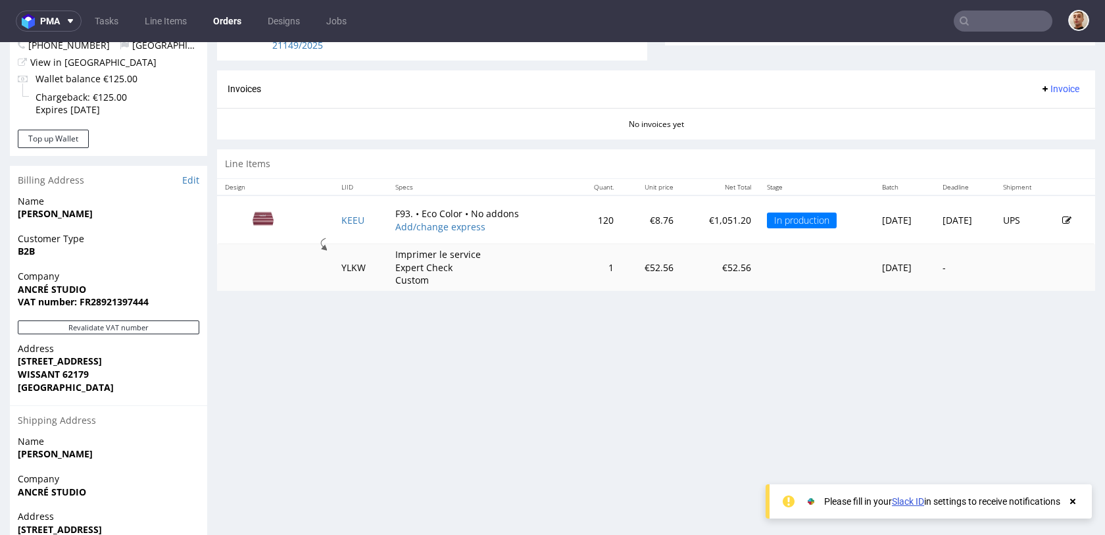
scroll to position [537, 0]
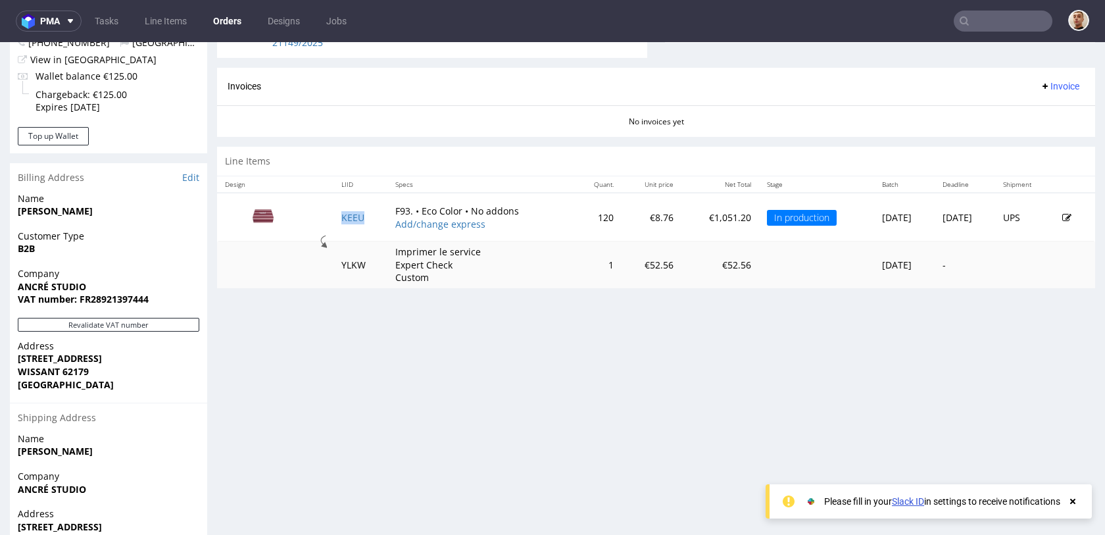
click at [343, 210] on td "KEEU" at bounding box center [360, 217] width 54 height 49
click at [347, 223] on td "KEEU" at bounding box center [360, 217] width 54 height 49
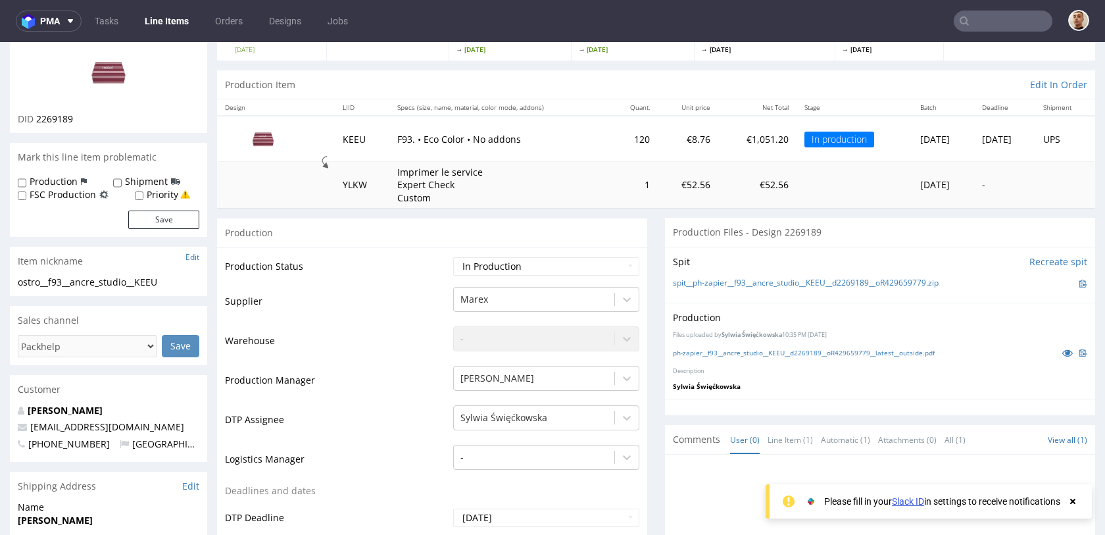
scroll to position [220, 0]
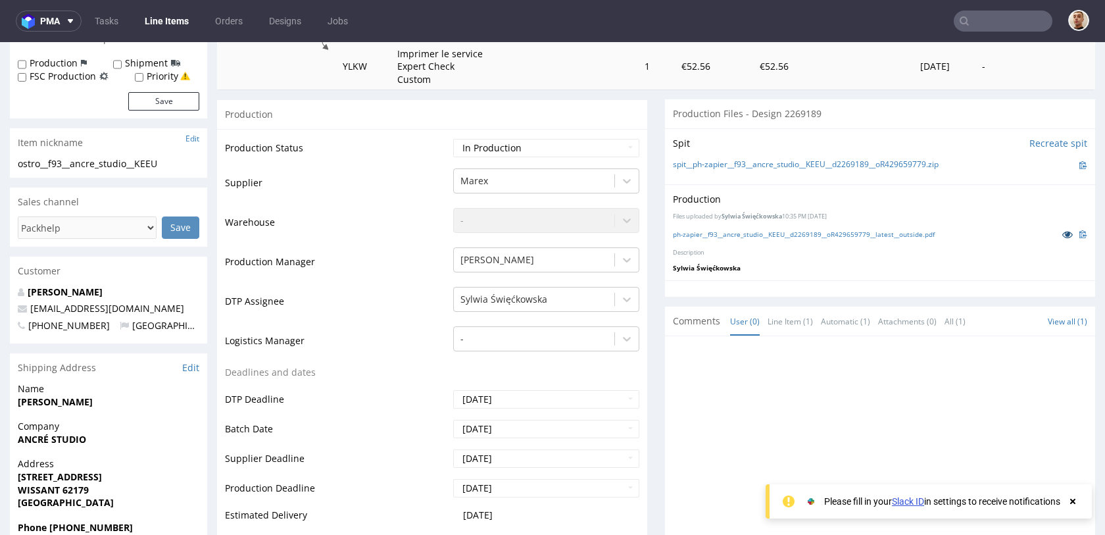
click at [1062, 235] on icon at bounding box center [1067, 233] width 11 height 9
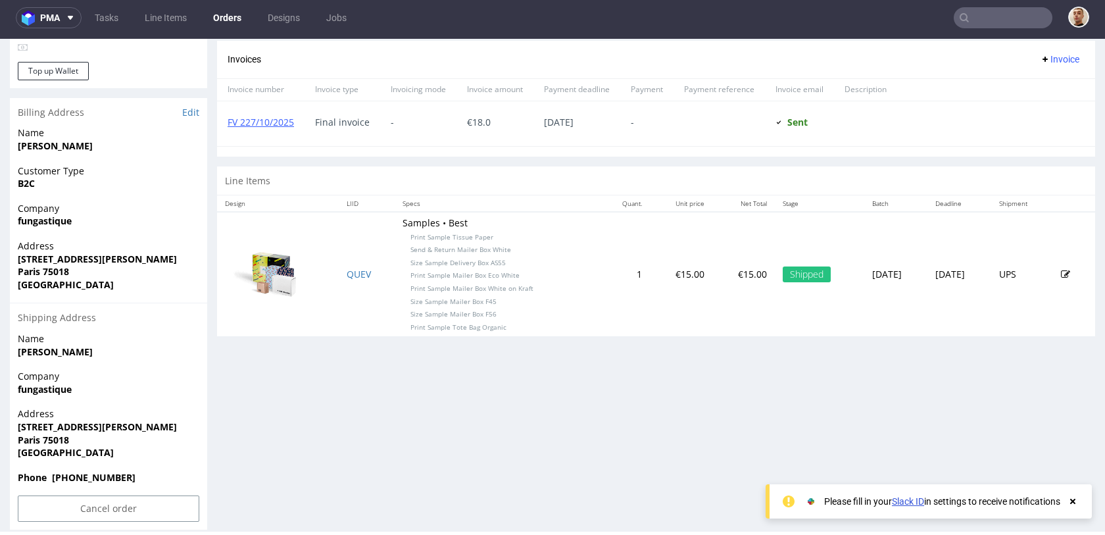
scroll to position [561, 0]
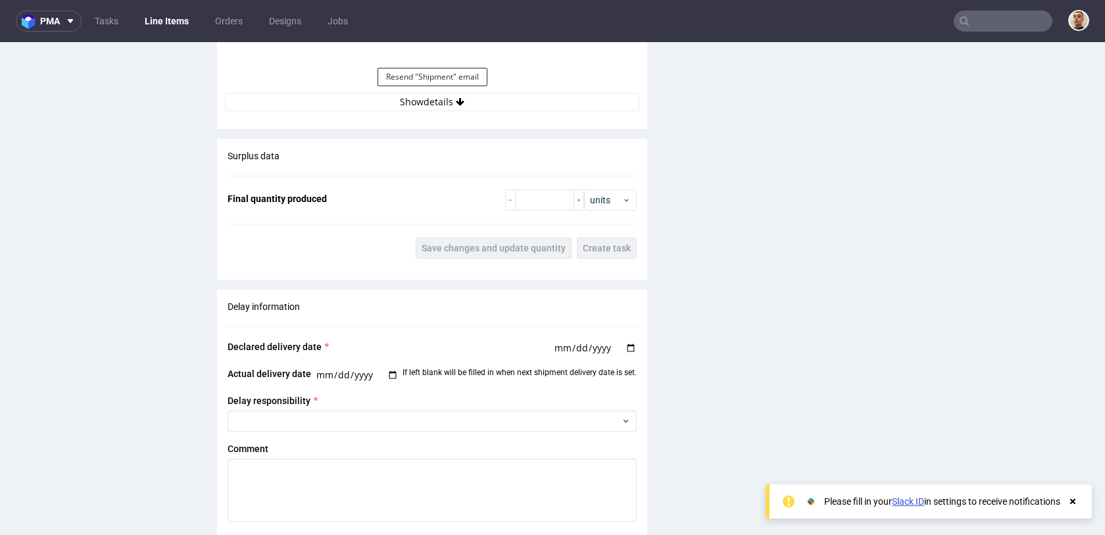
scroll to position [1394, 0]
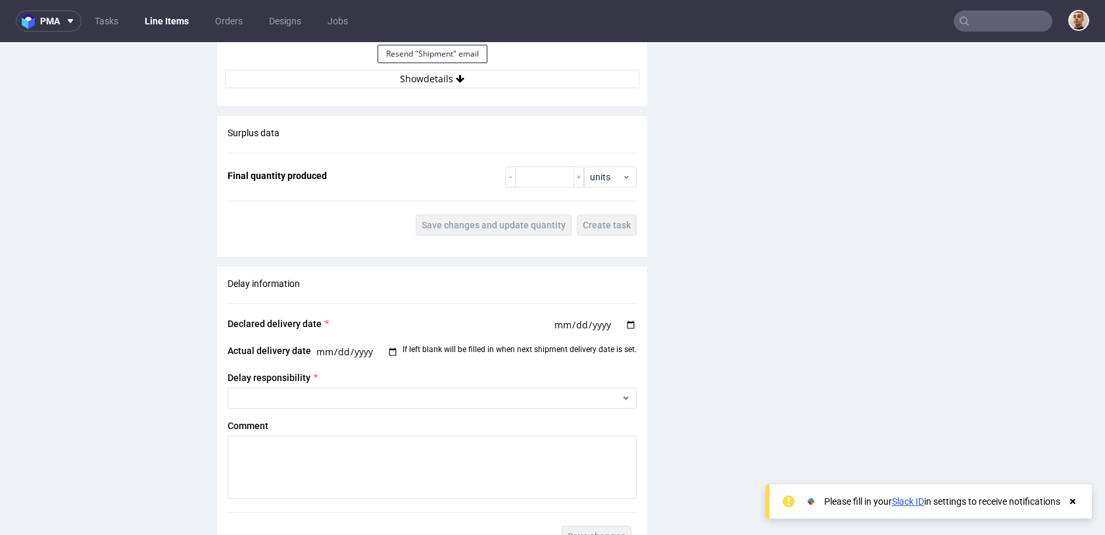
click at [473, 69] on div "Resend "Shipment" email" at bounding box center [432, 54] width 414 height 32
click at [473, 72] on button "Show details" at bounding box center [432, 79] width 414 height 18
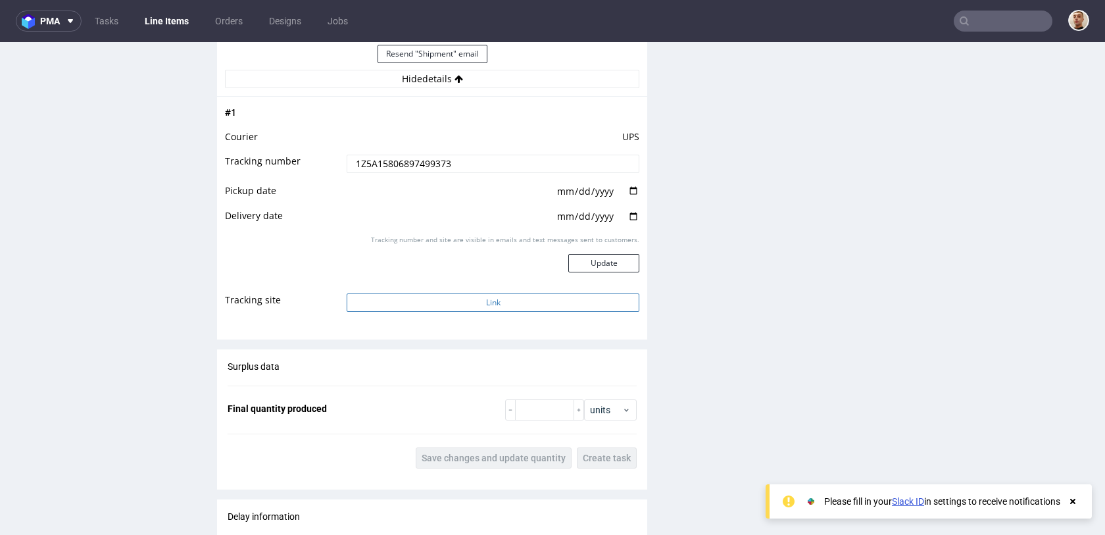
click at [475, 303] on button "Link" at bounding box center [493, 302] width 293 height 18
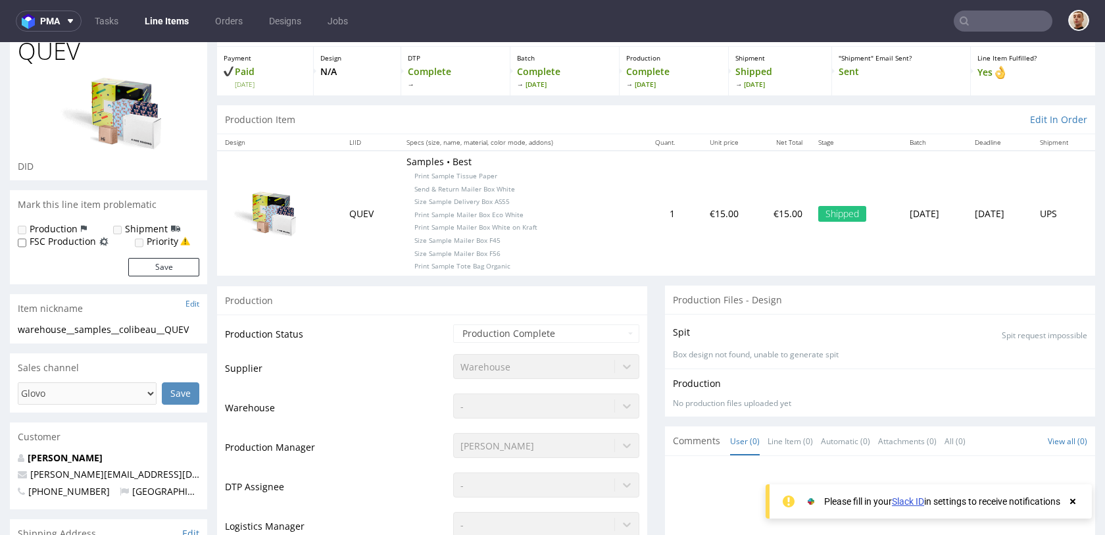
scroll to position [0, 0]
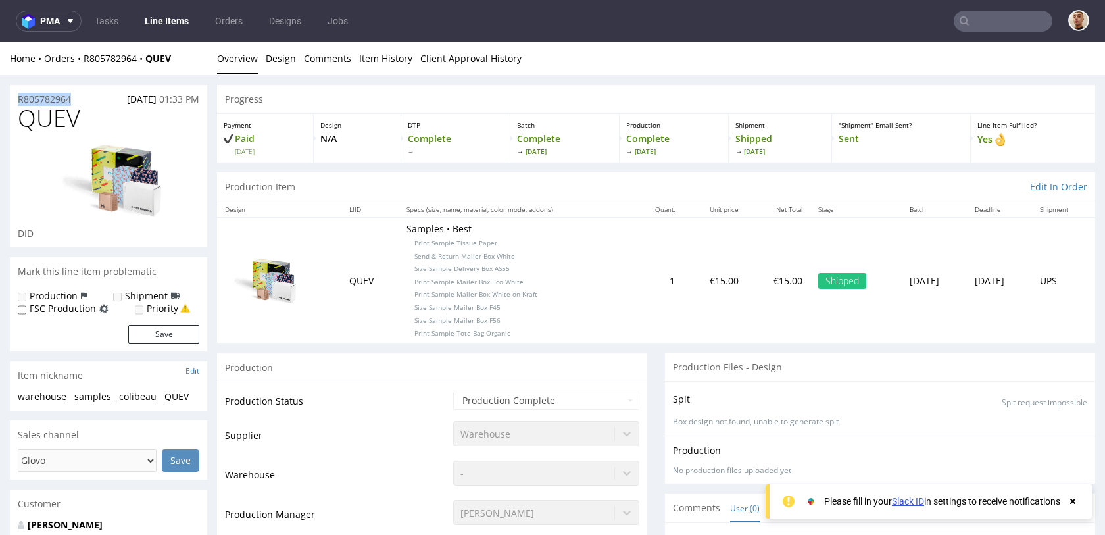
drag, startPoint x: 72, startPoint y: 97, endPoint x: 0, endPoint y: 97, distance: 71.7
copy p "R805782964"
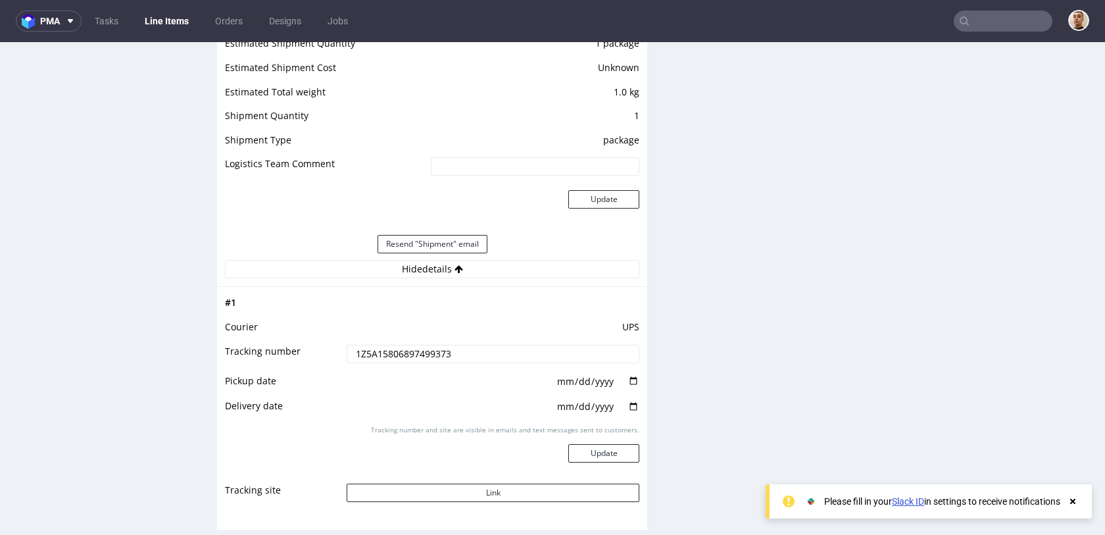
scroll to position [1395, 0]
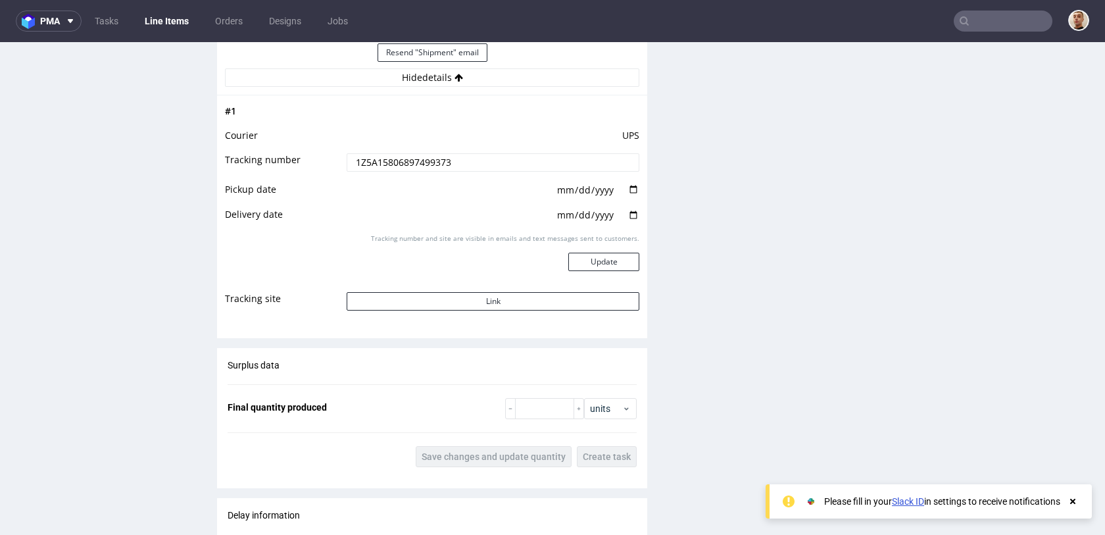
click at [480, 168] on input "1Z5A15806897499373" at bounding box center [493, 162] width 293 height 18
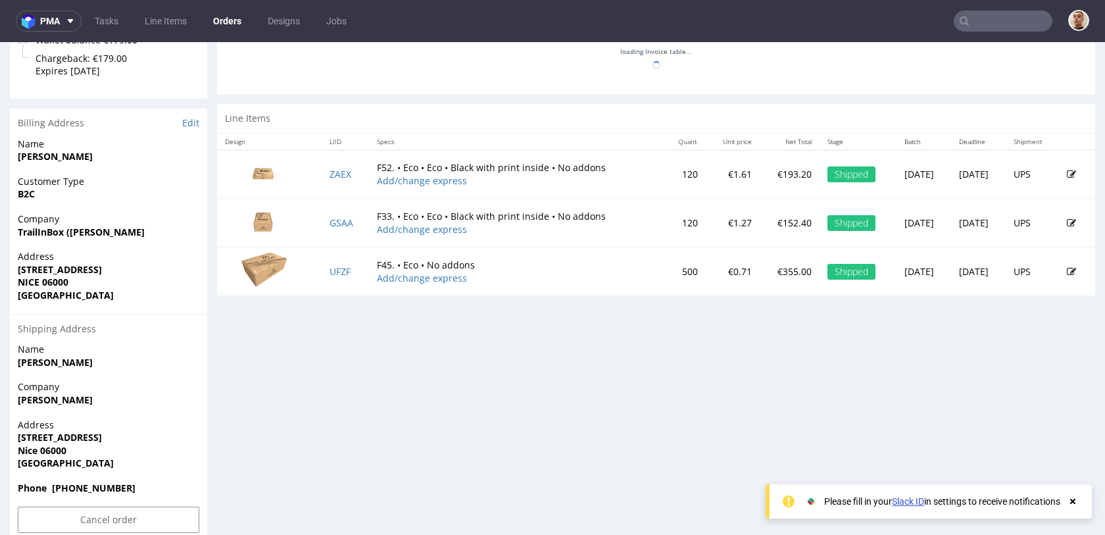
scroll to position [570, 0]
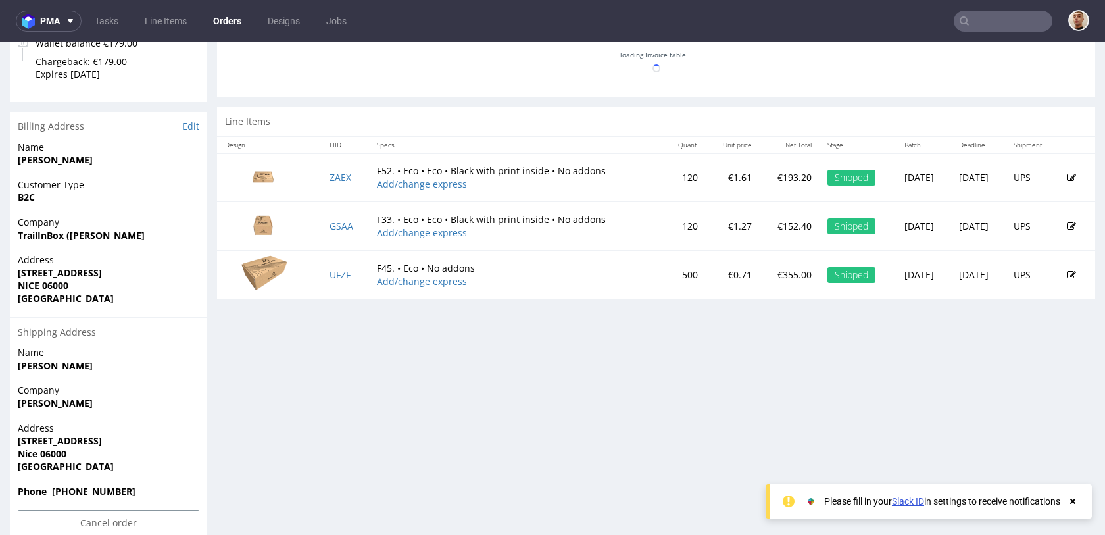
click at [456, 136] on div "Design LIID Specs Quant. Unit price Net Total Stage Batch Deadline Shipment ZAE…" at bounding box center [656, 217] width 878 height 163
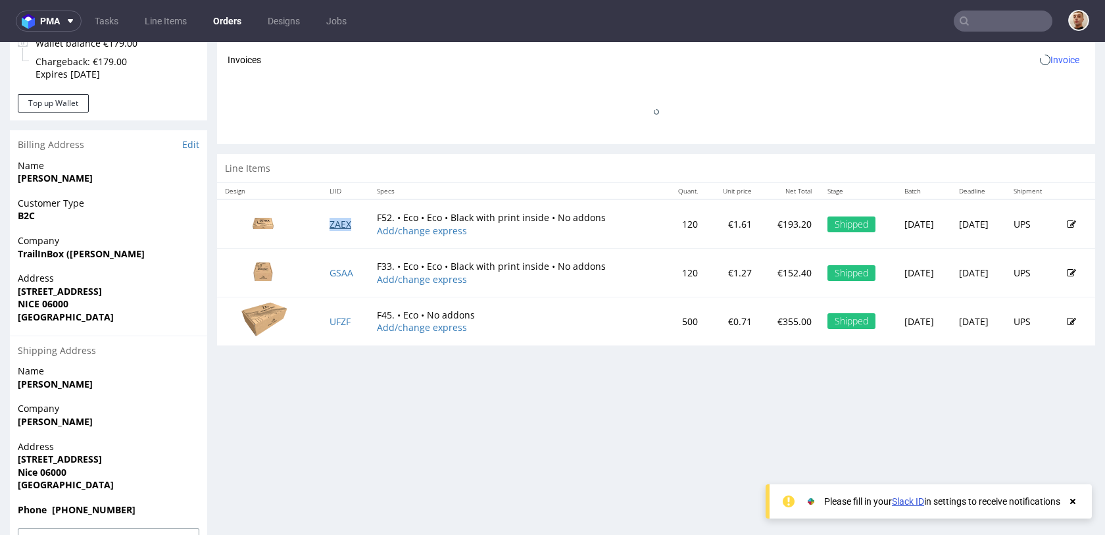
click at [337, 226] on link "ZAEX" at bounding box center [340, 224] width 22 height 12
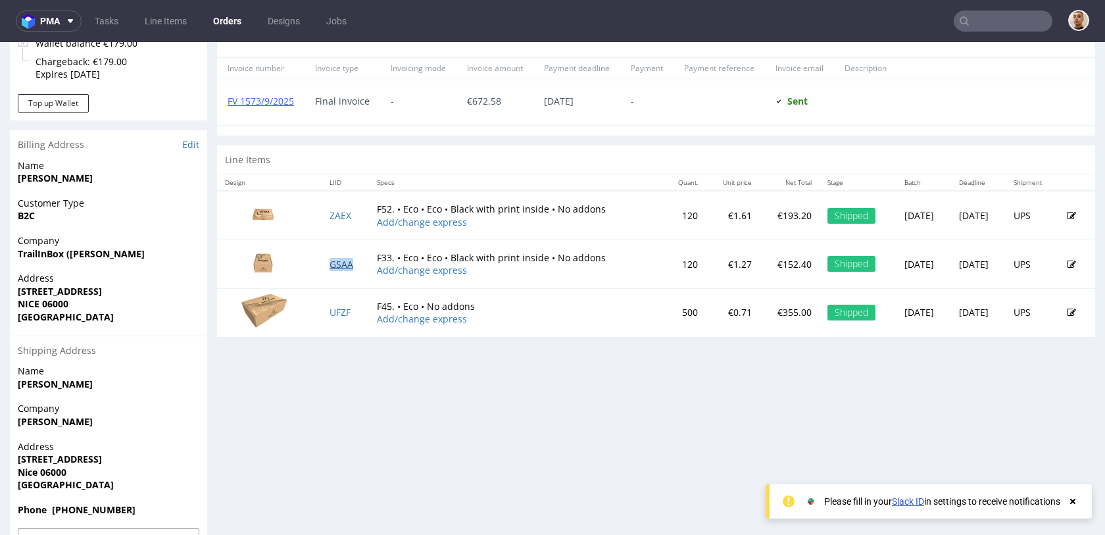
click at [340, 262] on link "GSAA" at bounding box center [341, 264] width 24 height 12
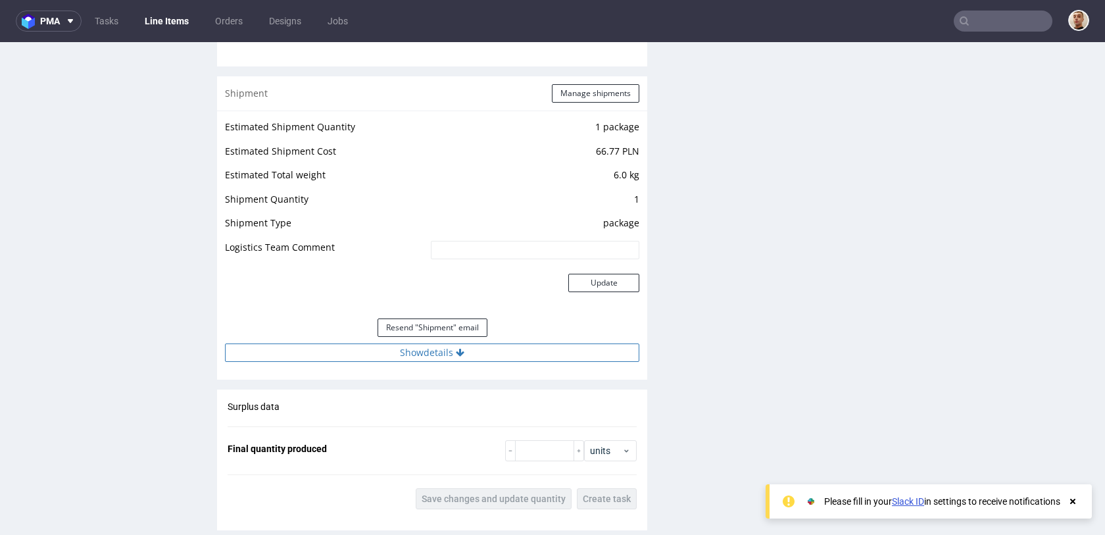
click at [456, 358] on button "Show details" at bounding box center [432, 352] width 414 height 18
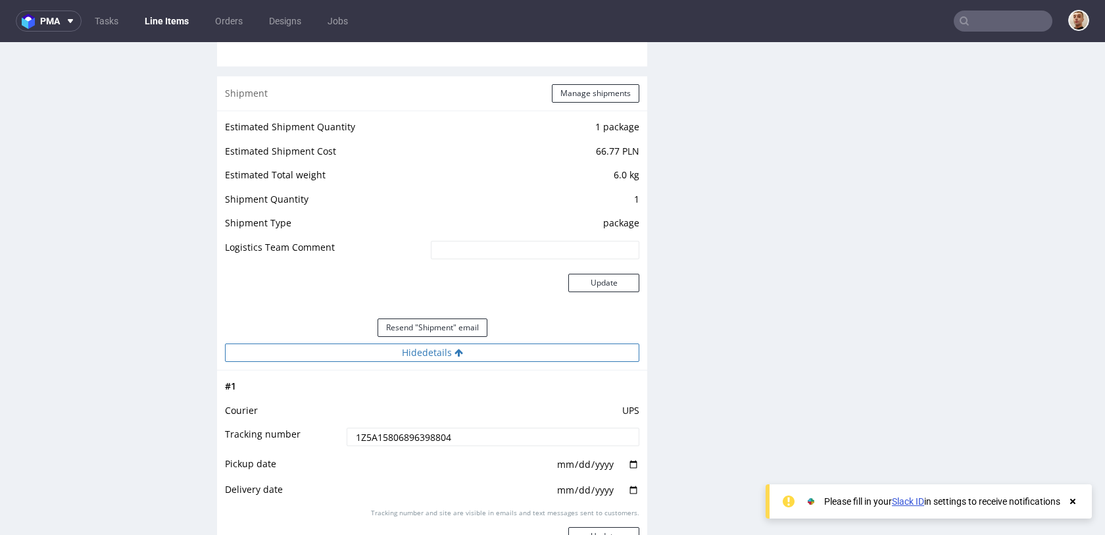
scroll to position [1417, 0]
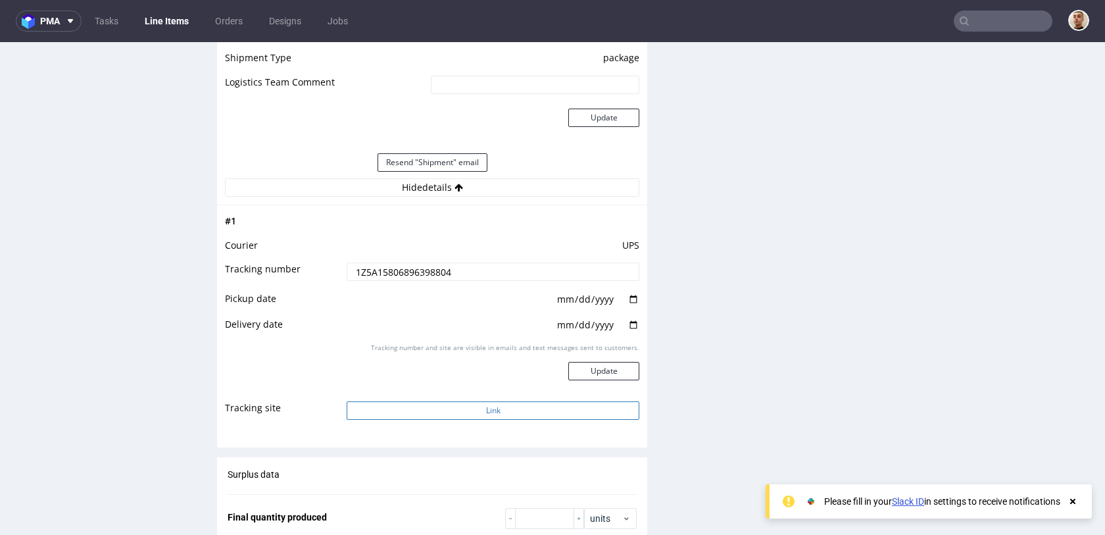
click at [439, 406] on button "Link" at bounding box center [493, 410] width 293 height 18
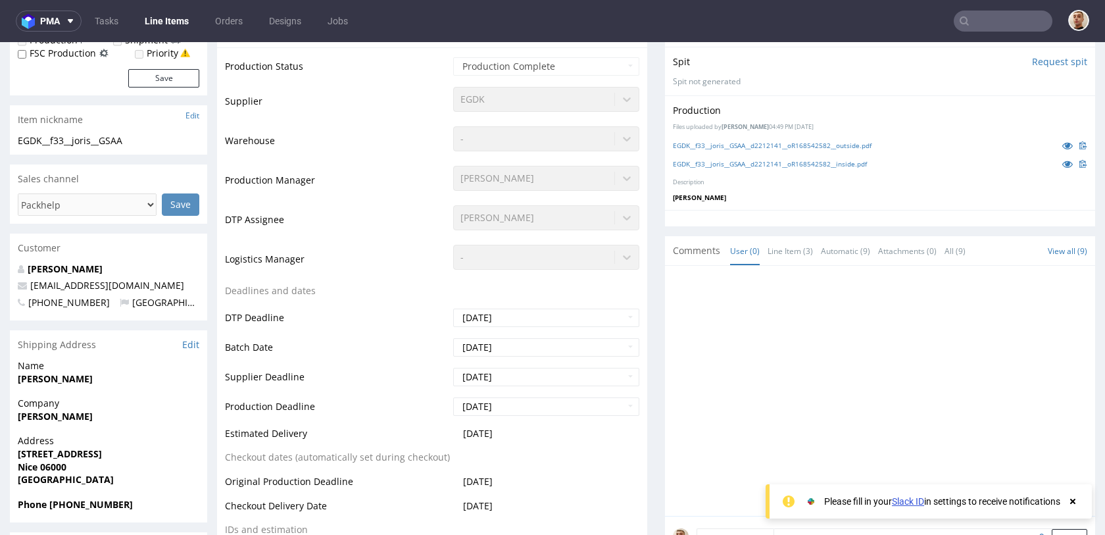
scroll to position [0, 0]
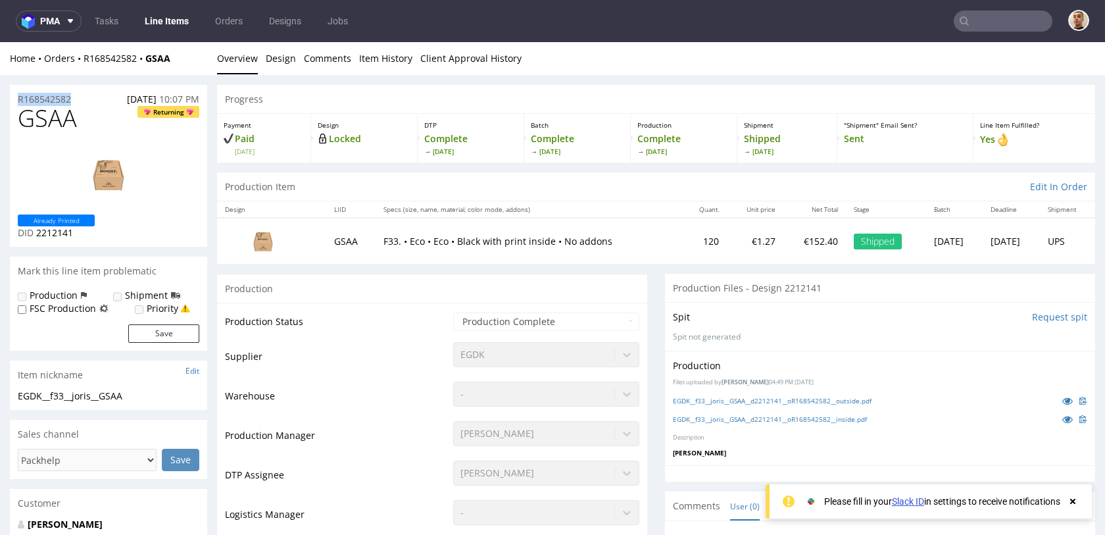
drag, startPoint x: 83, startPoint y: 102, endPoint x: 0, endPoint y: 99, distance: 82.9
copy p "R168542582"
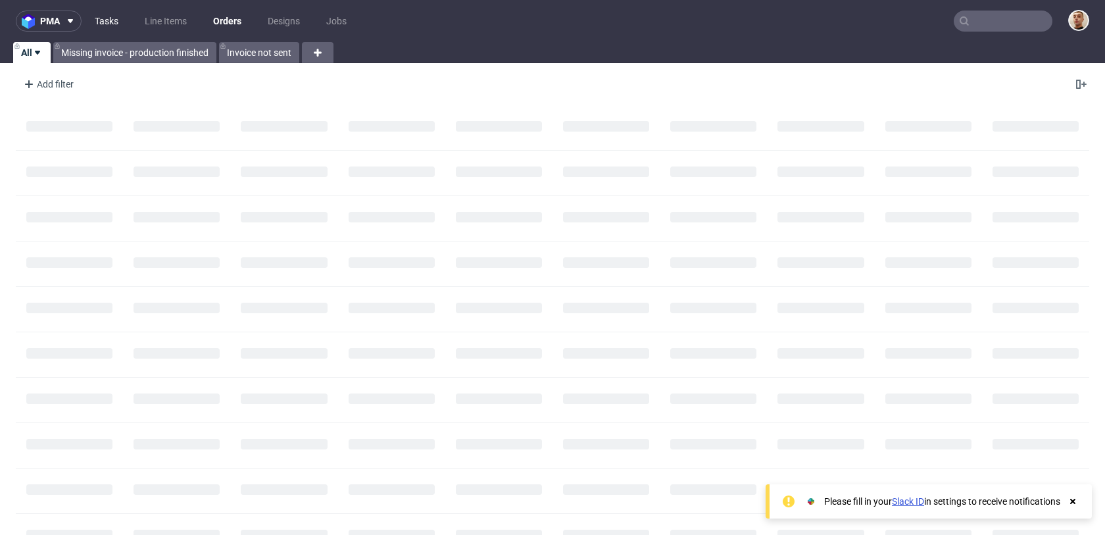
click at [101, 22] on link "Tasks" at bounding box center [106, 21] width 39 height 21
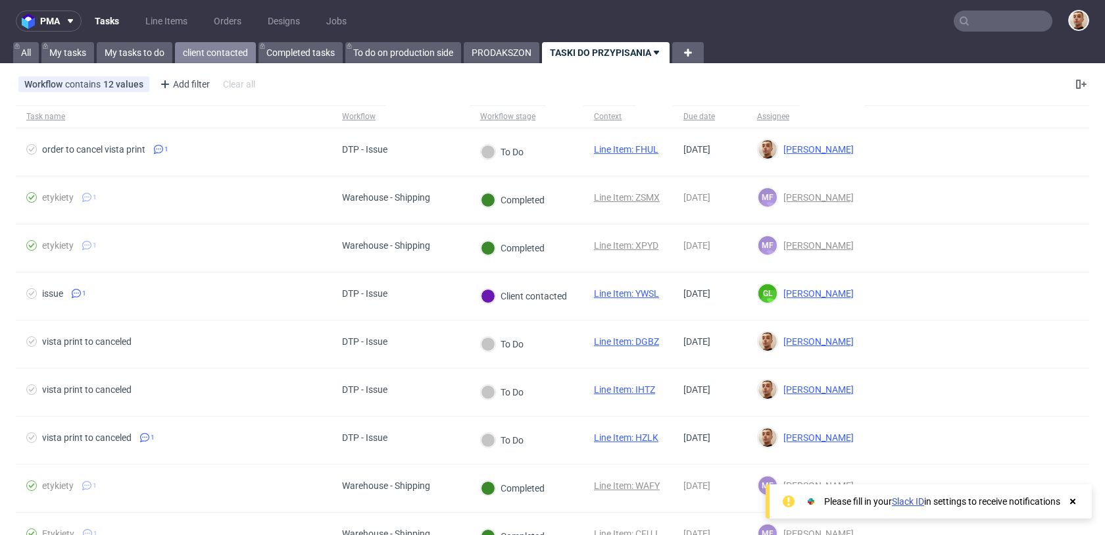
click at [205, 54] on link "client contacted" at bounding box center [215, 52] width 81 height 21
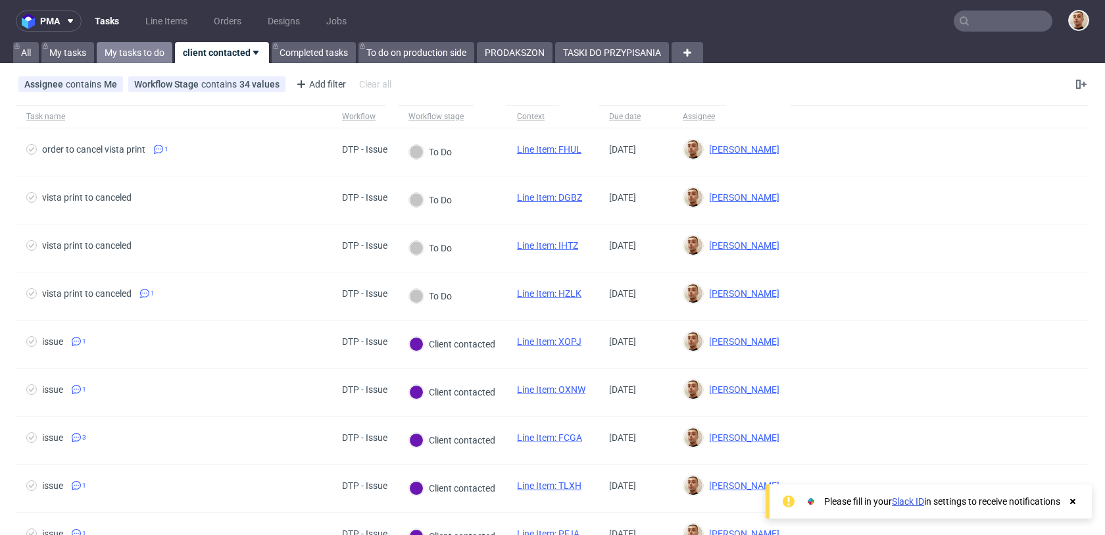
click at [139, 57] on link "My tasks to do" at bounding box center [135, 52] width 76 height 21
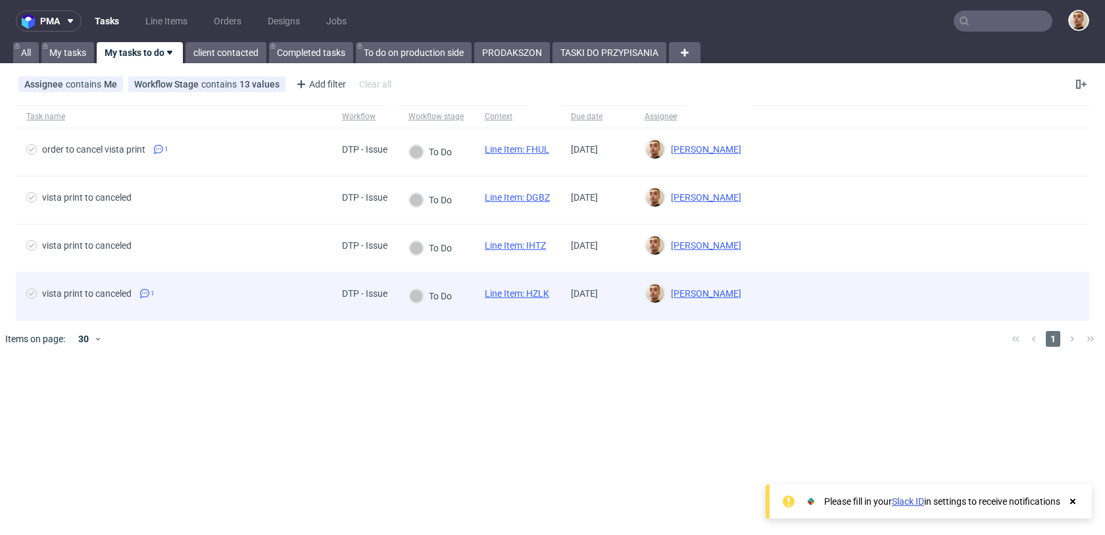
click at [252, 273] on div "vista print to canceled 1" at bounding box center [174, 295] width 316 height 47
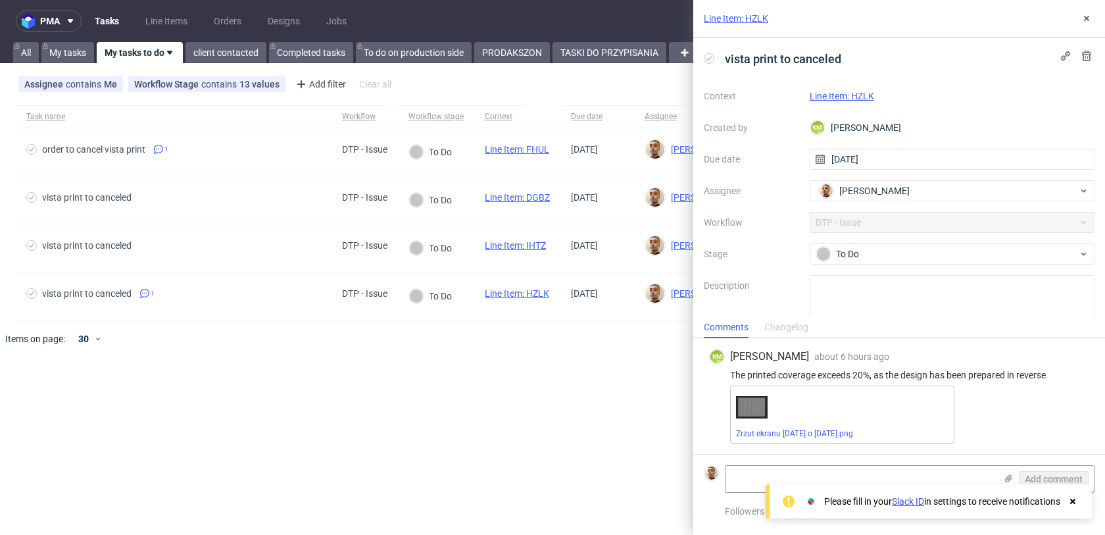
click at [864, 89] on div "Line Item: HZLK" at bounding box center [951, 96] width 285 height 16
click at [864, 95] on link "Line Item: HZLK" at bounding box center [841, 96] width 64 height 11
click at [834, 372] on div "The printed coverage exceeds 20%, as the design has been prepared in reverse" at bounding box center [899, 375] width 380 height 11
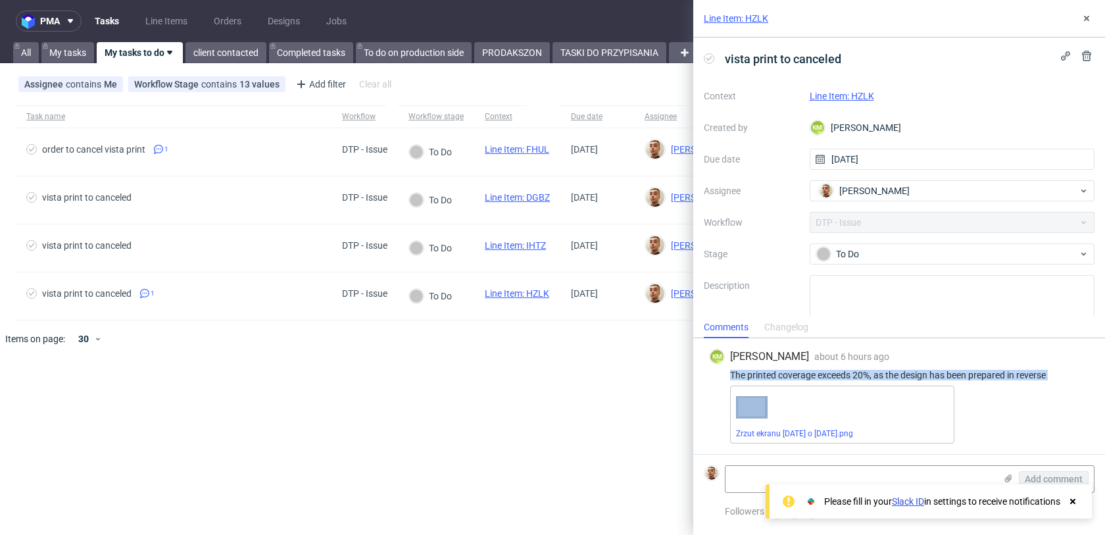
click at [834, 372] on div "The printed coverage exceeds 20%, as the design has been prepared in reverse" at bounding box center [899, 375] width 380 height 11
copy div "The printed coverage exceeds 20%, as the design has been prepared in reverse"
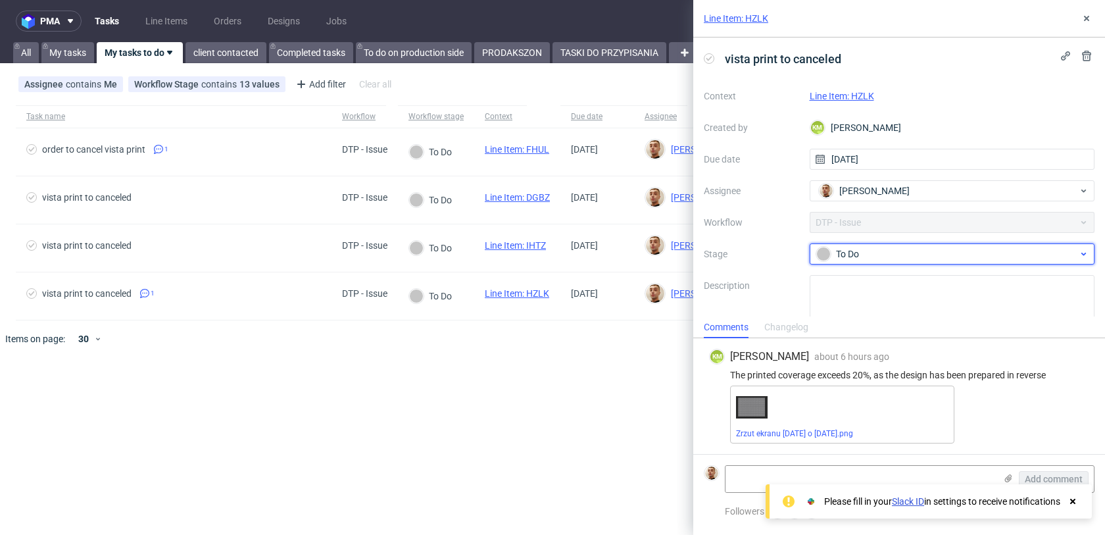
click at [821, 255] on div at bounding box center [823, 254] width 14 height 14
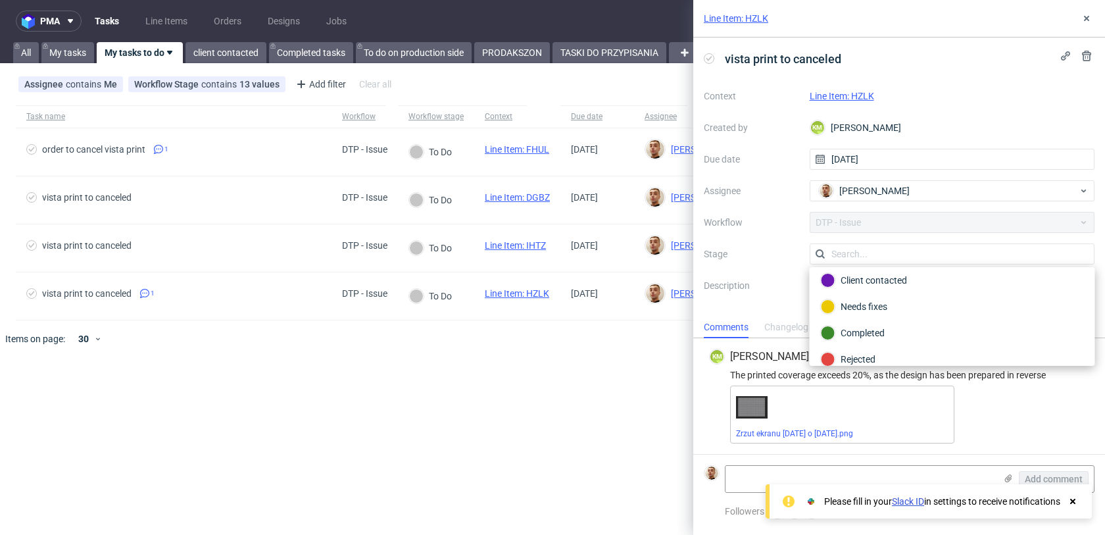
scroll to position [96, 0]
click at [853, 327] on div "Completed" at bounding box center [952, 321] width 263 height 14
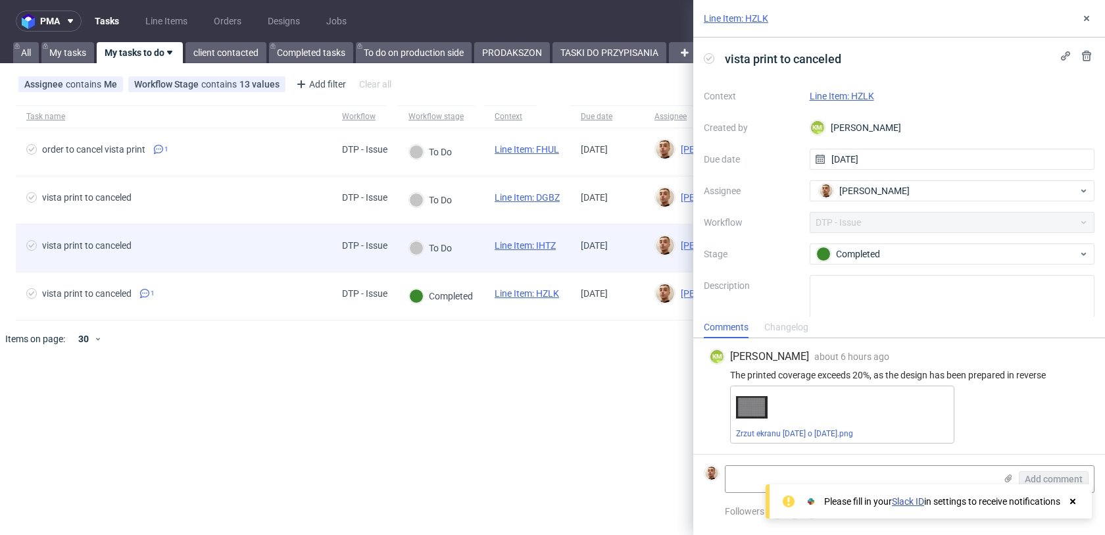
click at [297, 233] on div "vista print to canceled" at bounding box center [174, 247] width 316 height 47
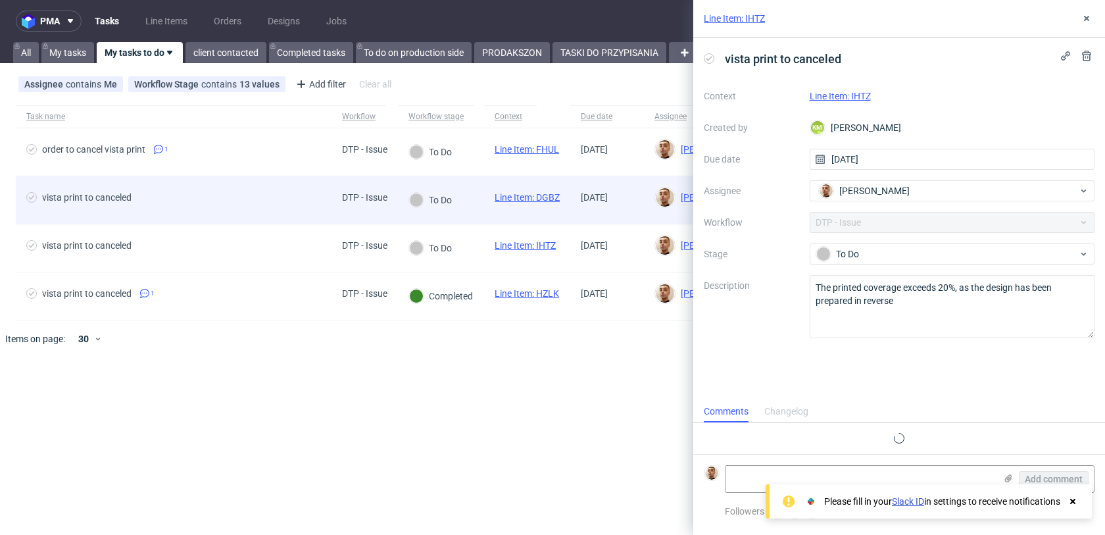
scroll to position [11, 0]
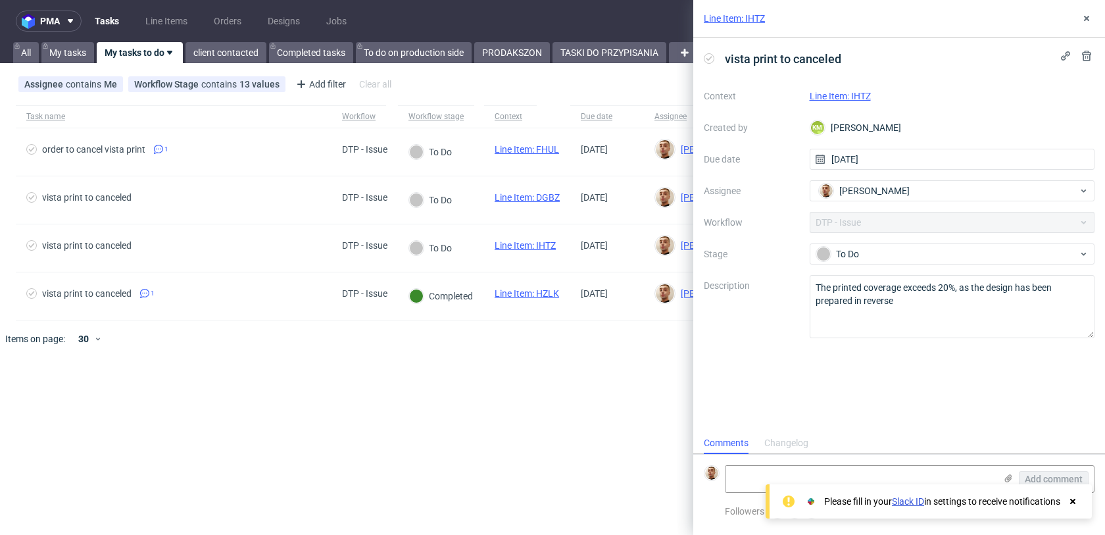
click at [858, 98] on link "Line Item: IHTZ" at bounding box center [839, 96] width 61 height 11
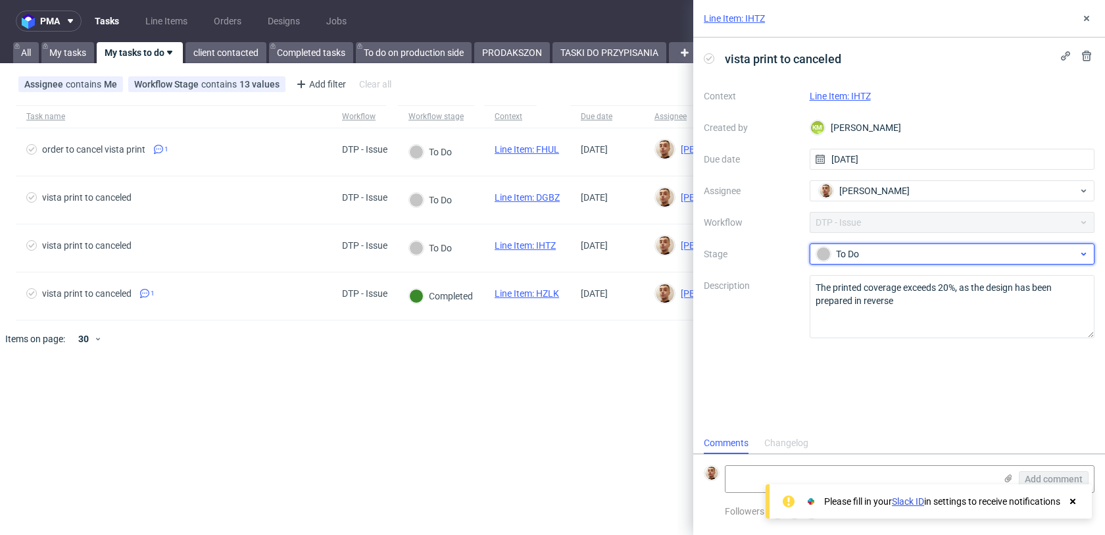
click at [867, 257] on div "To Do" at bounding box center [947, 254] width 262 height 14
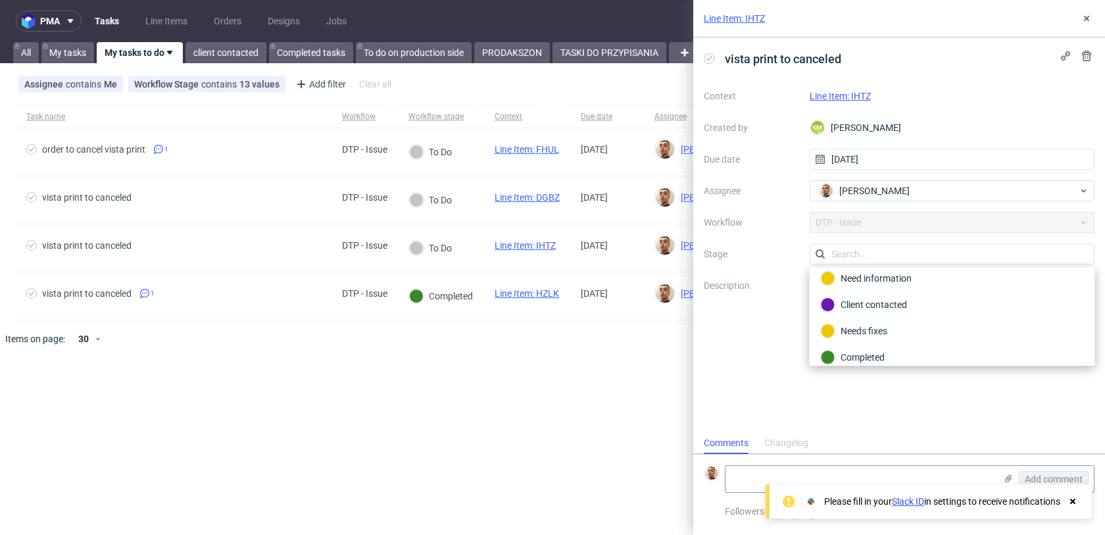
scroll to position [96, 0]
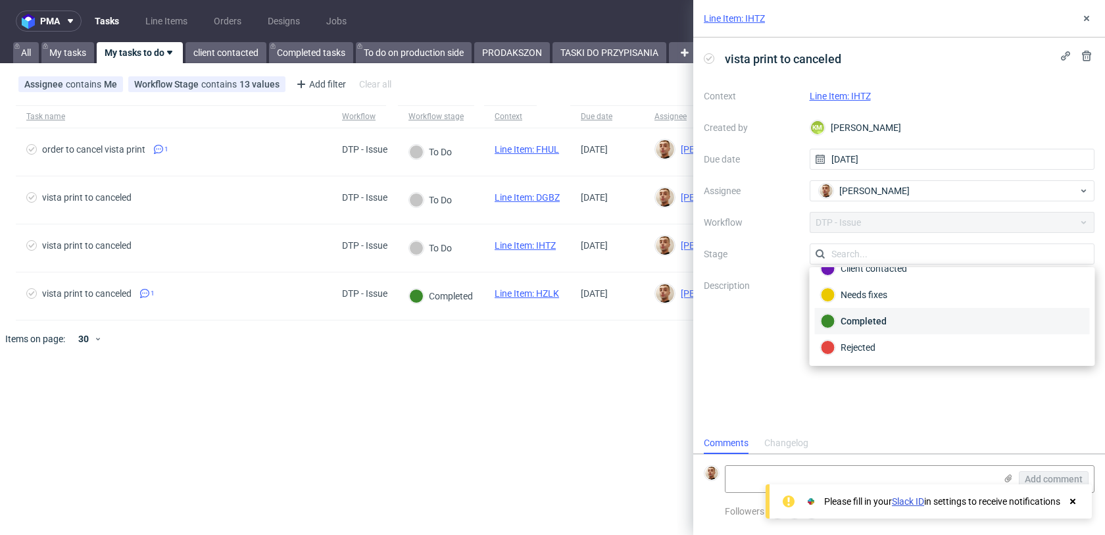
click at [880, 314] on div "Completed" at bounding box center [952, 321] width 263 height 14
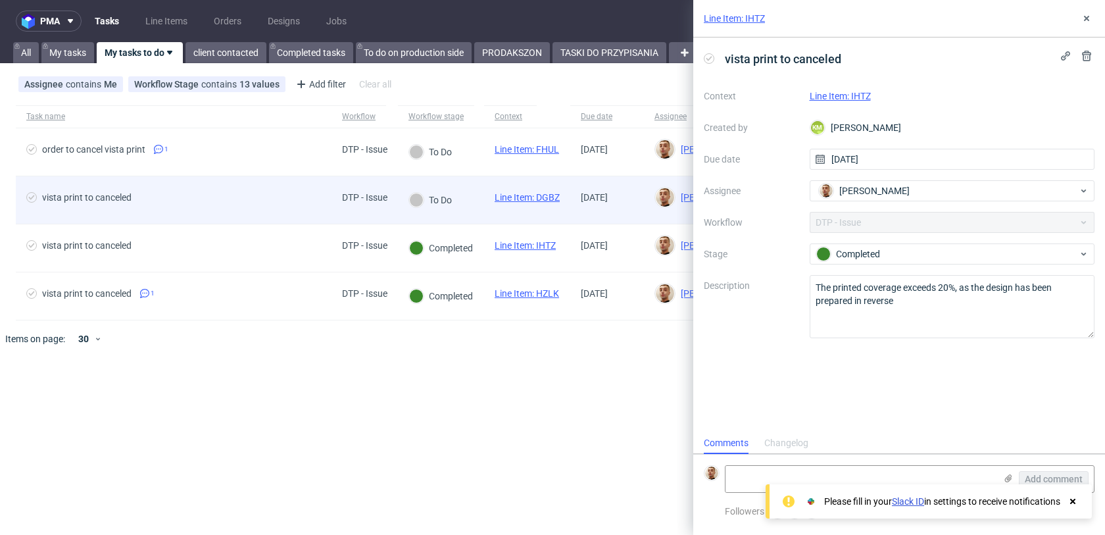
click at [251, 206] on span "vista print to canceled" at bounding box center [173, 200] width 295 height 16
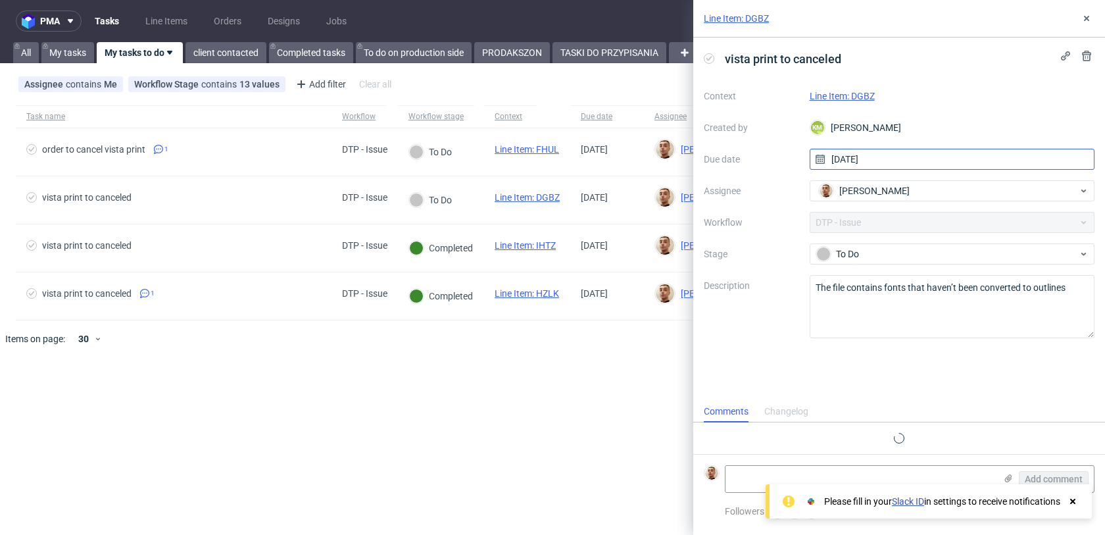
scroll to position [11, 0]
click at [867, 99] on link "Line Item: DGBZ" at bounding box center [841, 96] width 65 height 11
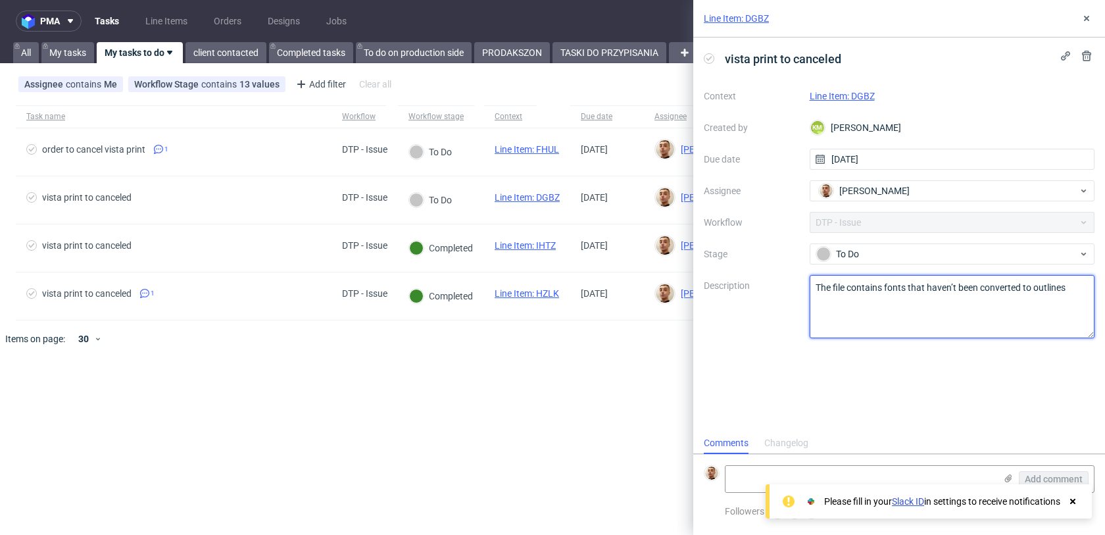
click at [838, 289] on textarea "The file contains fonts that haven’t been converted to outlines" at bounding box center [951, 306] width 285 height 63
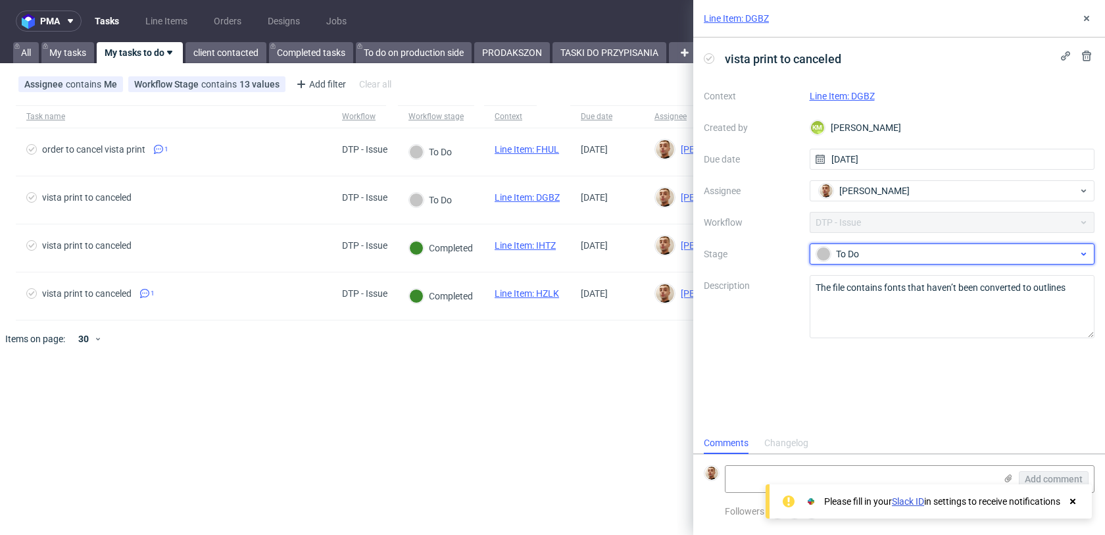
click at [851, 253] on div "To Do" at bounding box center [947, 254] width 262 height 14
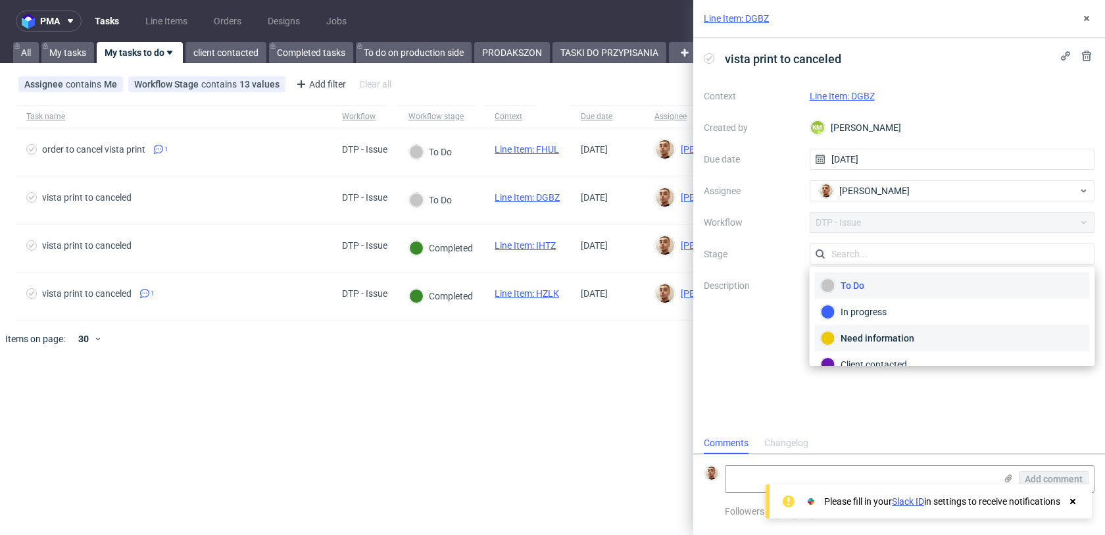
scroll to position [96, 0]
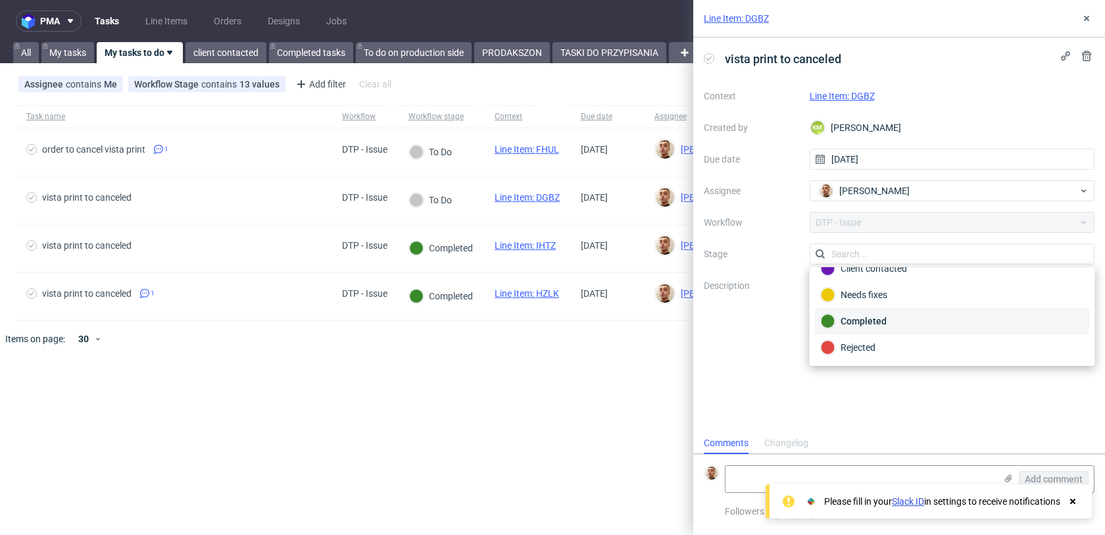
click at [855, 325] on div "Completed" at bounding box center [952, 321] width 263 height 14
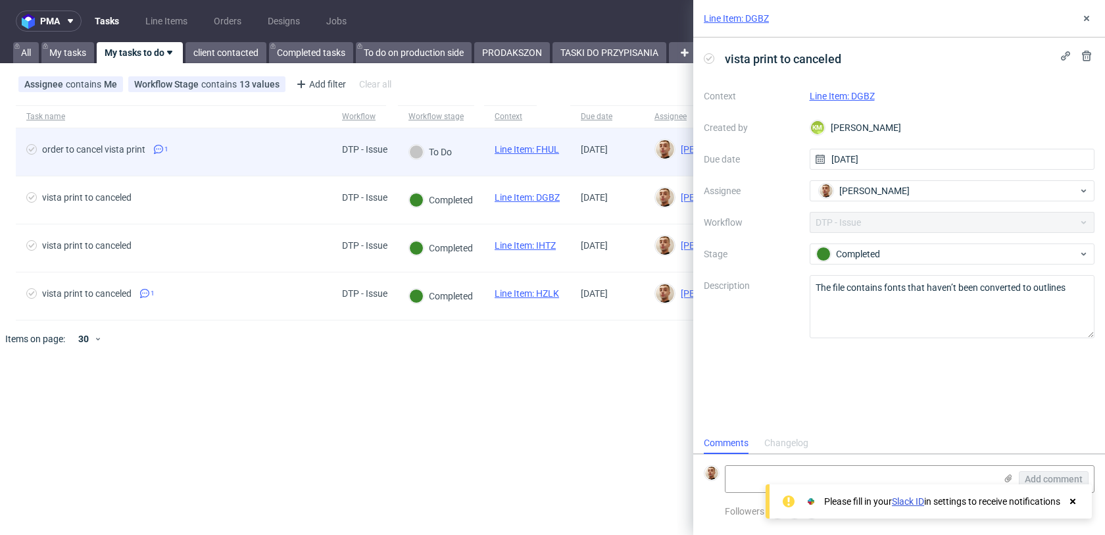
click at [347, 170] on div "DTP - Issue" at bounding box center [364, 151] width 66 height 47
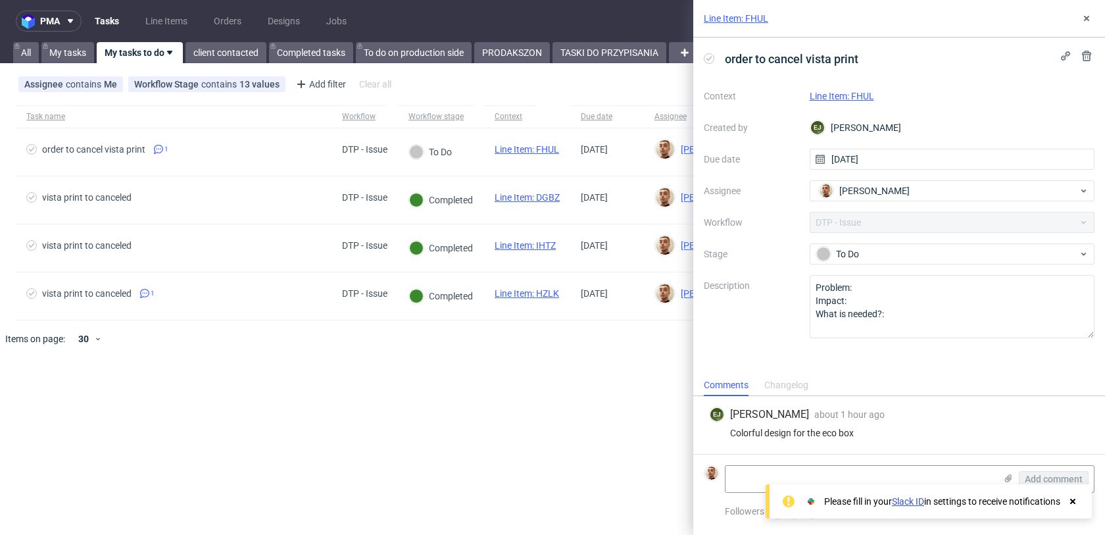
click at [823, 91] on link "Line Item: FHUL" at bounding box center [841, 96] width 64 height 11
click at [800, 429] on div "Colorful design for the eco box" at bounding box center [899, 432] width 380 height 11
copy div "Colorful design for the eco box"
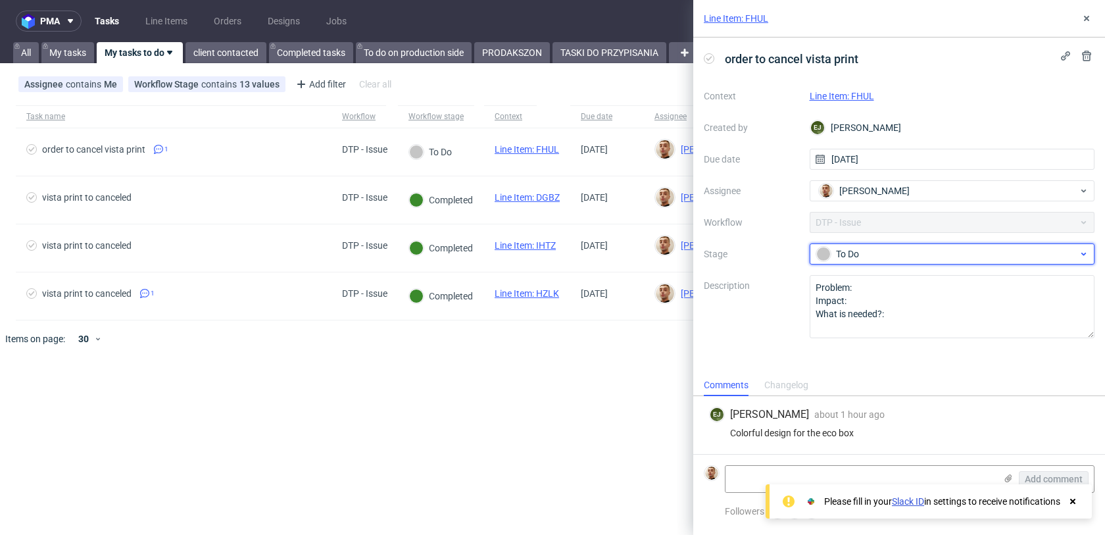
click at [836, 252] on div "To Do" at bounding box center [947, 254] width 262 height 14
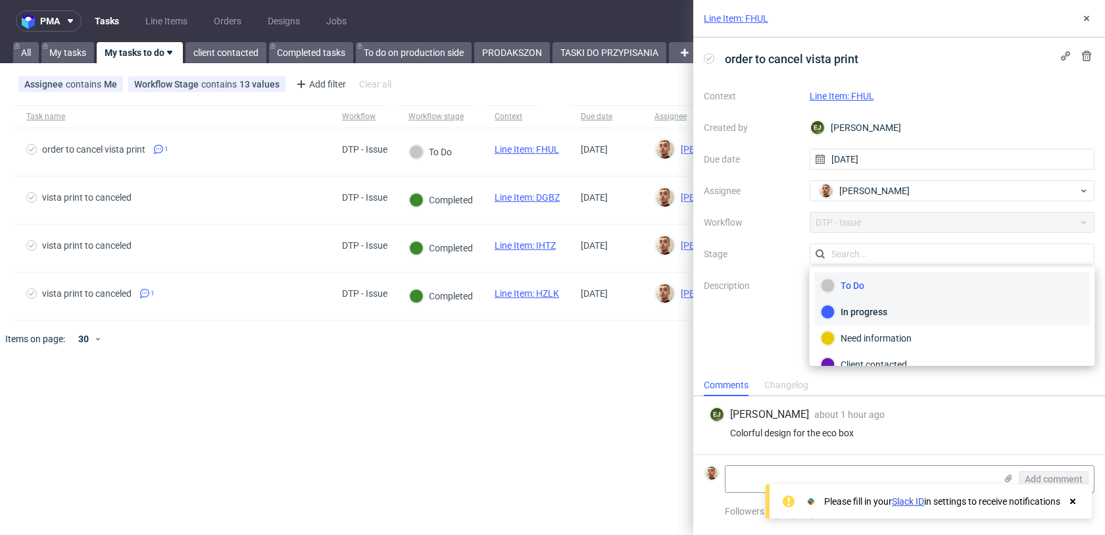
scroll to position [96, 0]
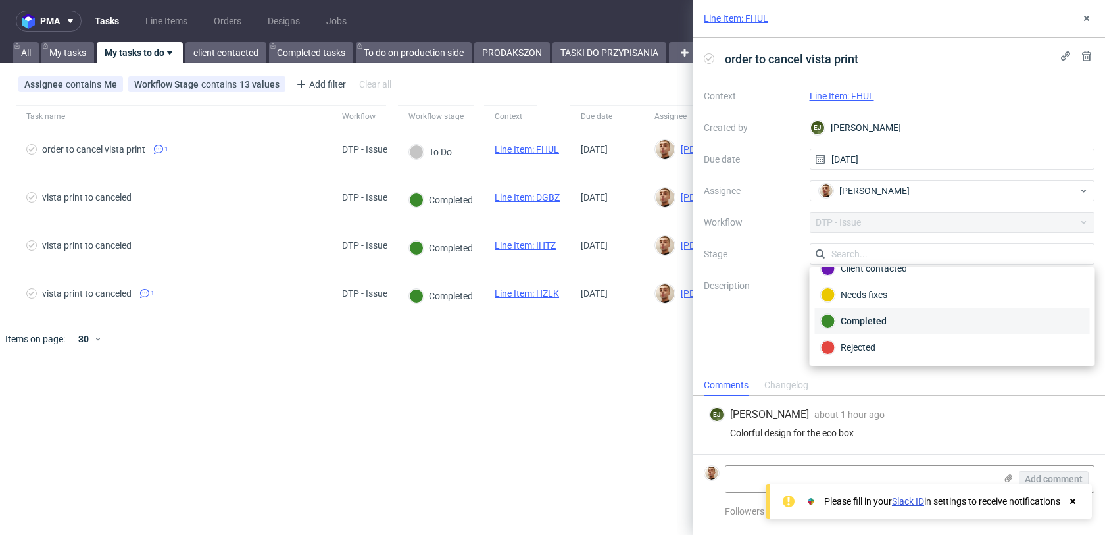
click at [859, 329] on div "Completed" at bounding box center [952, 321] width 275 height 26
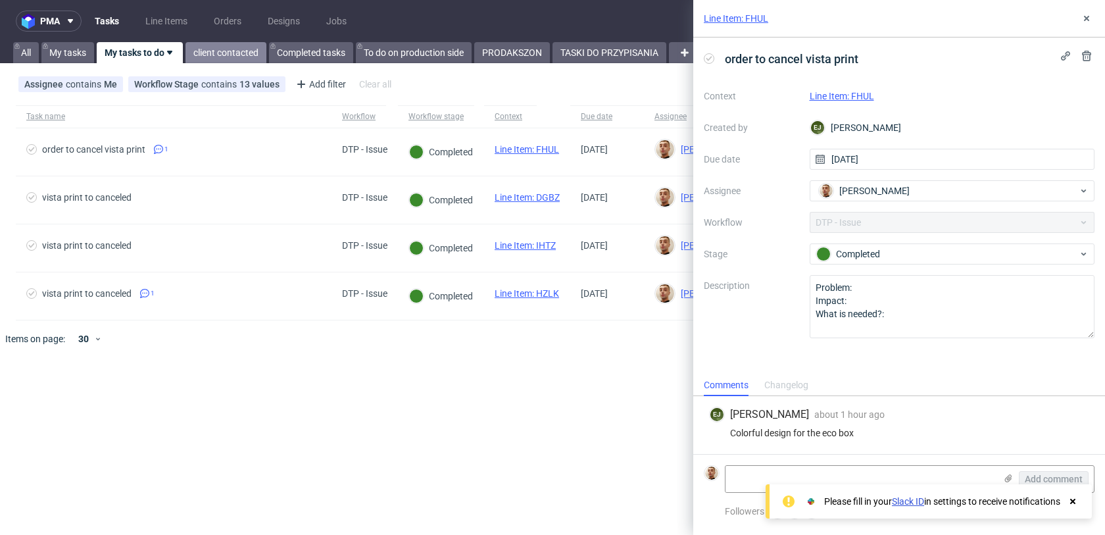
click at [231, 58] on link "client contacted" at bounding box center [225, 52] width 81 height 21
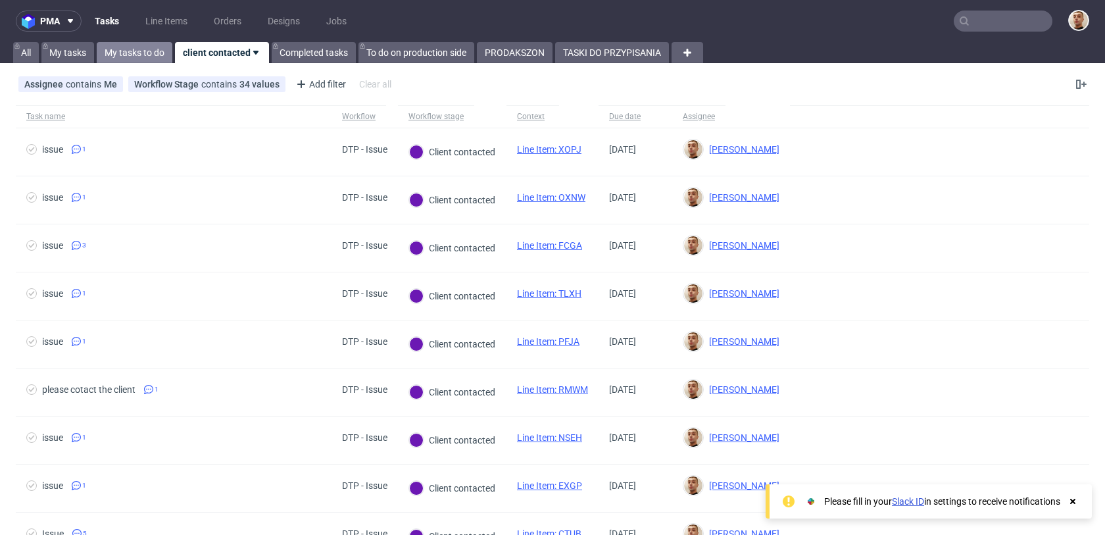
click at [145, 57] on link "My tasks to do" at bounding box center [135, 52] width 76 height 21
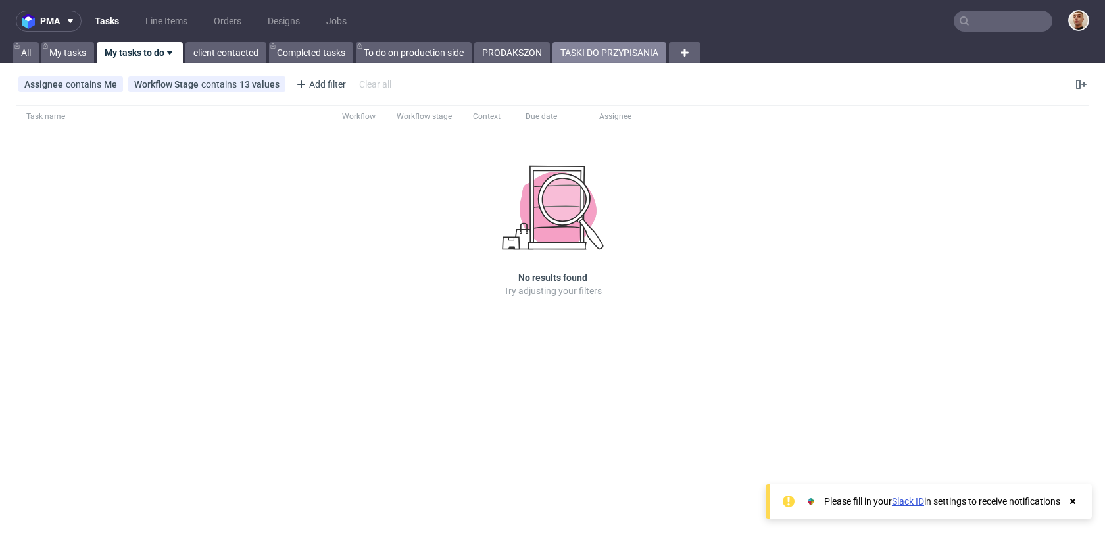
click at [626, 55] on link "TASKI DO PRZYPISANIA" at bounding box center [609, 52] width 114 height 21
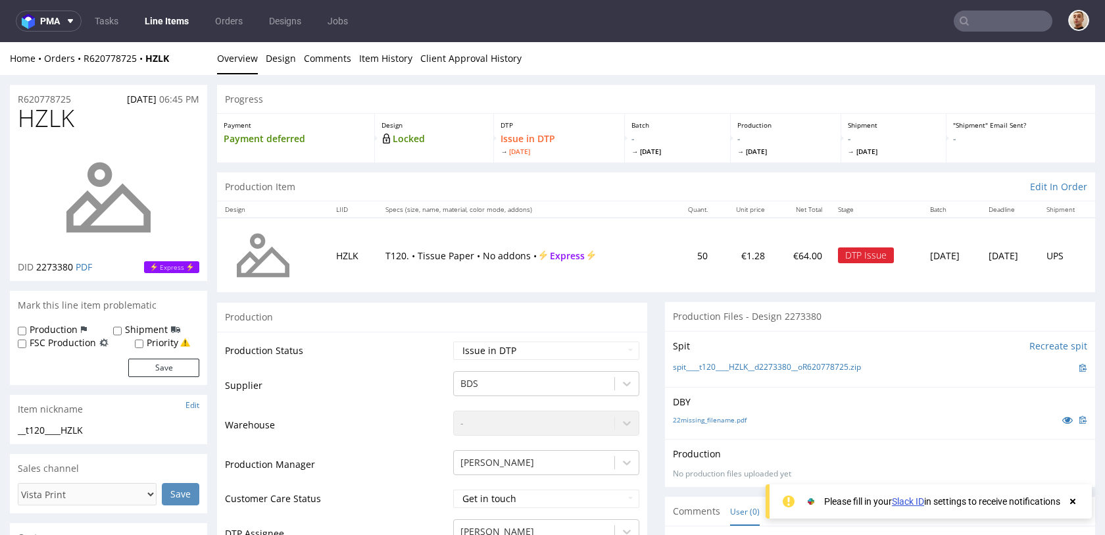
drag, startPoint x: 78, startPoint y: 97, endPoint x: 7, endPoint y: 98, distance: 71.0
copy p "R620778725"
click at [127, 96] on span "[DATE]" at bounding box center [142, 99] width 30 height 12
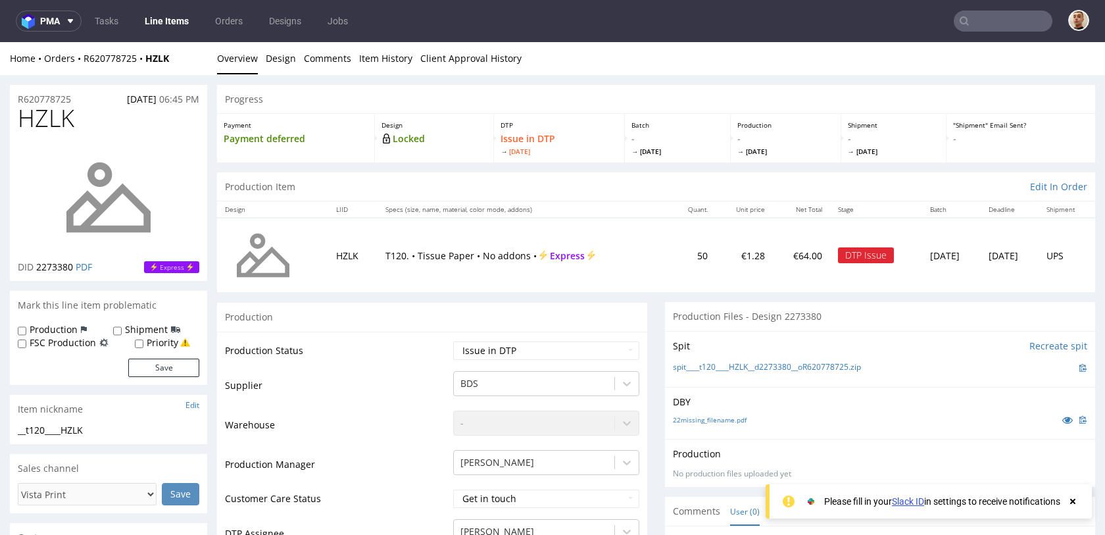
click at [127, 96] on span "[DATE]" at bounding box center [142, 99] width 30 height 12
copy span "[DATE]"
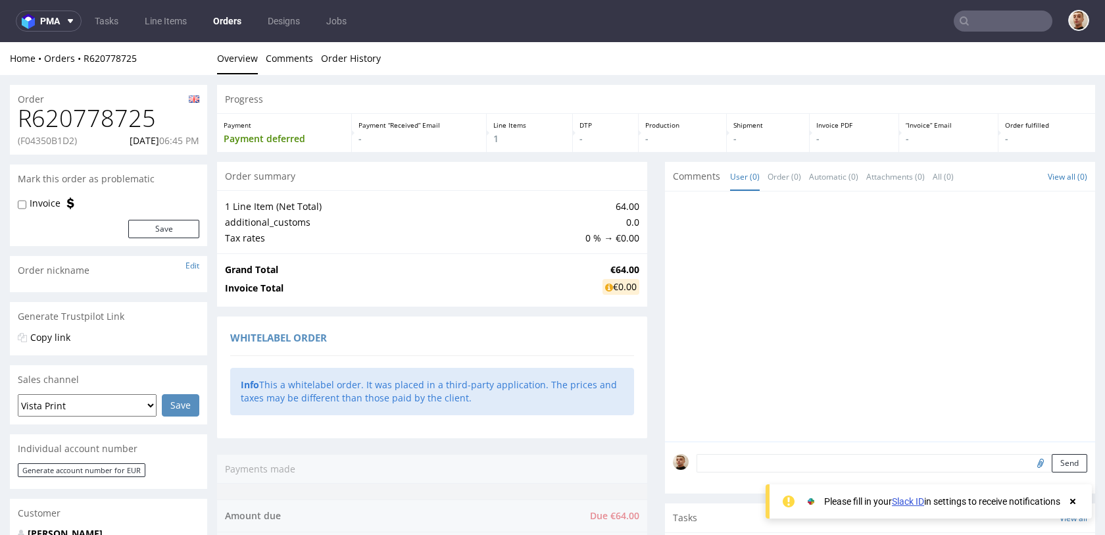
click at [59, 135] on p "(F04350B1D2)" at bounding box center [47, 140] width 59 height 13
copy p "F04350B1D2"
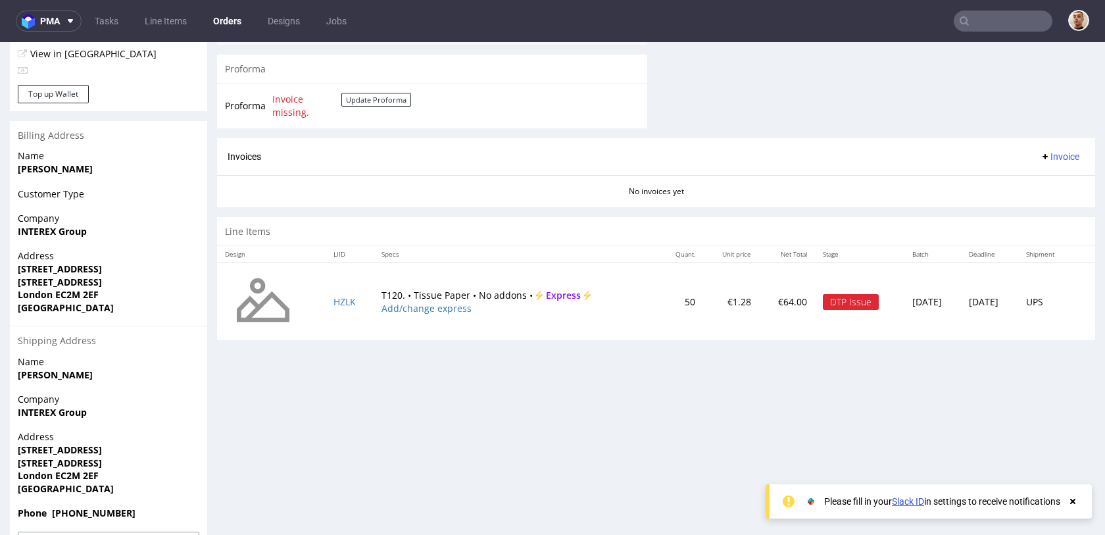
scroll to position [593, 0]
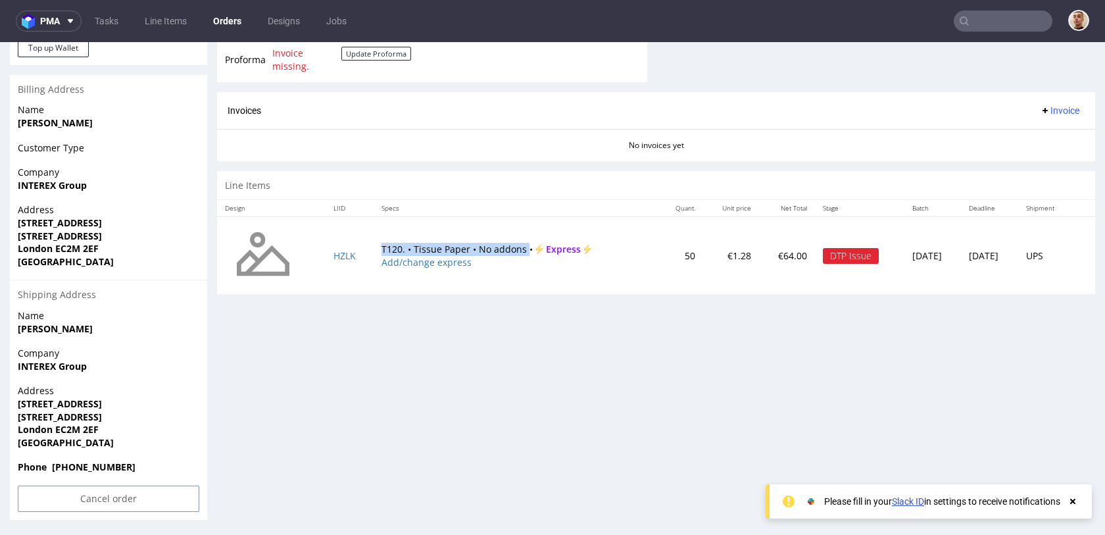
drag, startPoint x: 369, startPoint y: 249, endPoint x: 515, endPoint y: 251, distance: 146.6
click at [515, 251] on td "T120. • Tissue Paper • No addons • Express Add/change express" at bounding box center [515, 255] width 285 height 78
copy td "T120. • Tissue Paper • No addons"
click at [113, 489] on input "Cancel order" at bounding box center [108, 498] width 181 height 26
click at [95, 462] on link "Yes" at bounding box center [88, 462] width 37 height 20
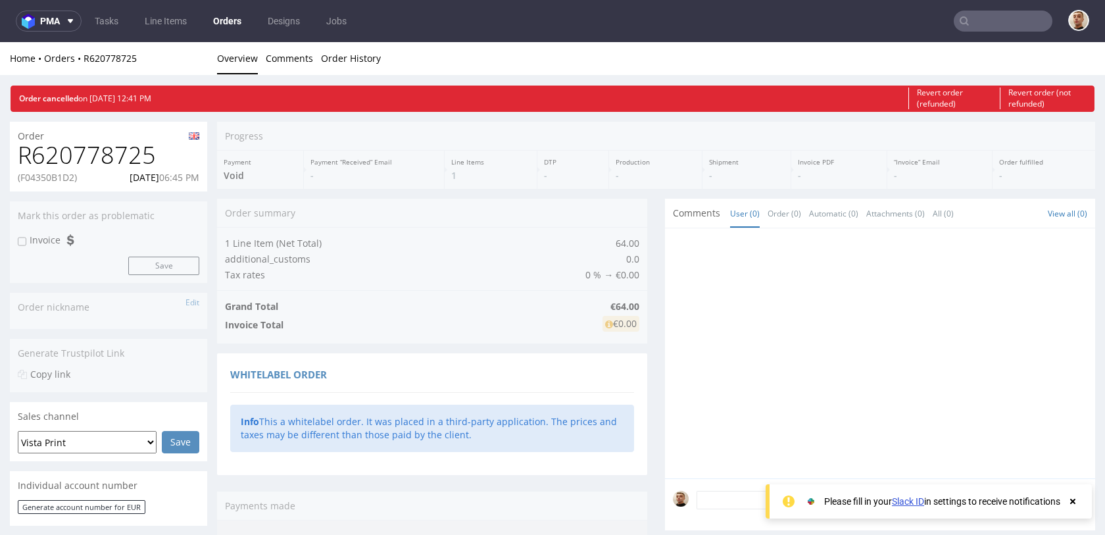
scroll to position [0, 0]
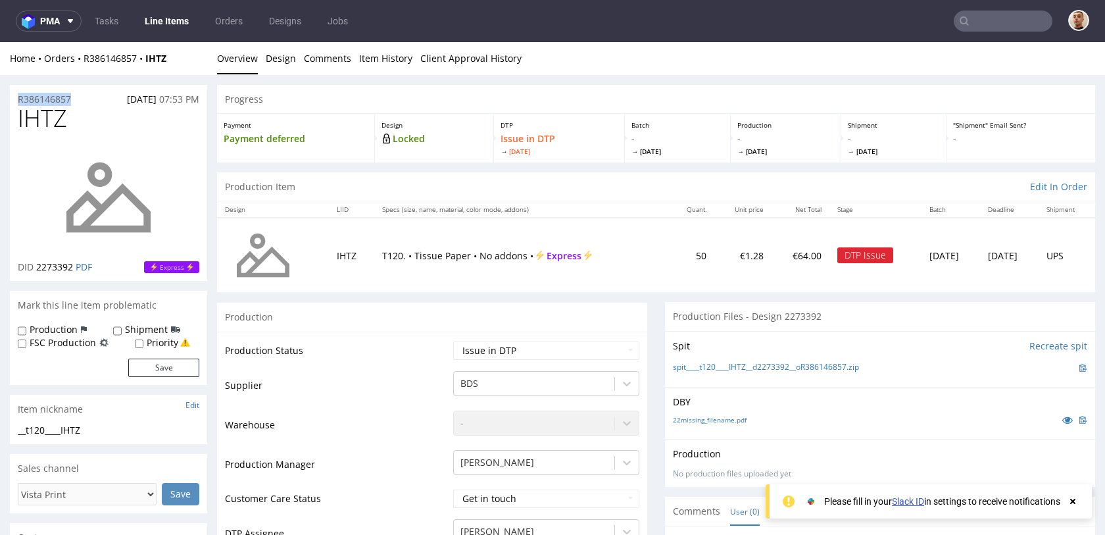
drag, startPoint x: 84, startPoint y: 99, endPoint x: 0, endPoint y: 98, distance: 83.5
copy p "R386146857"
click at [127, 101] on span "[DATE]" at bounding box center [142, 99] width 30 height 12
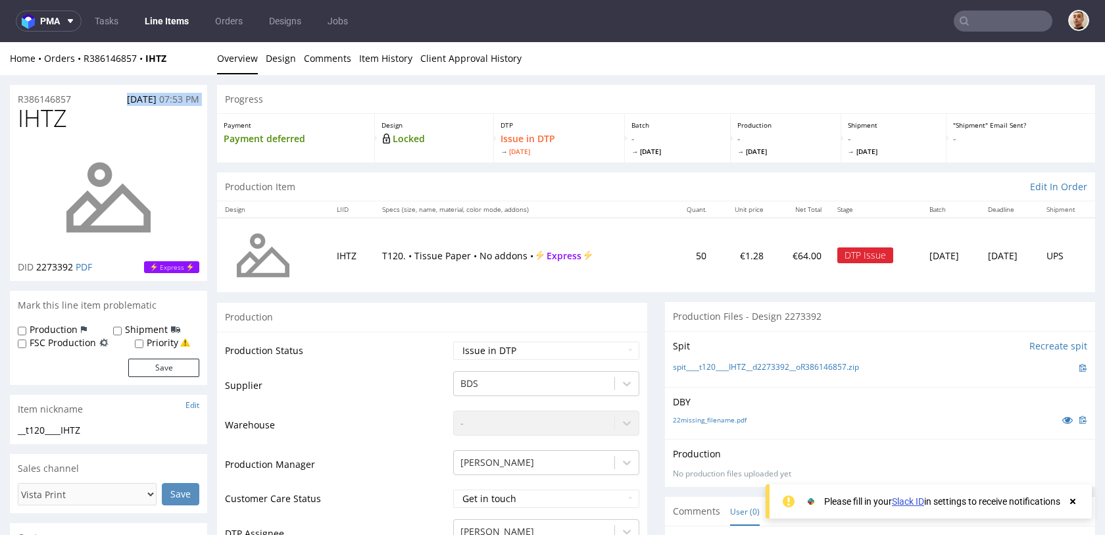
click at [127, 101] on span "[DATE]" at bounding box center [142, 99] width 30 height 12
click at [132, 101] on span "[DATE]" at bounding box center [142, 99] width 30 height 12
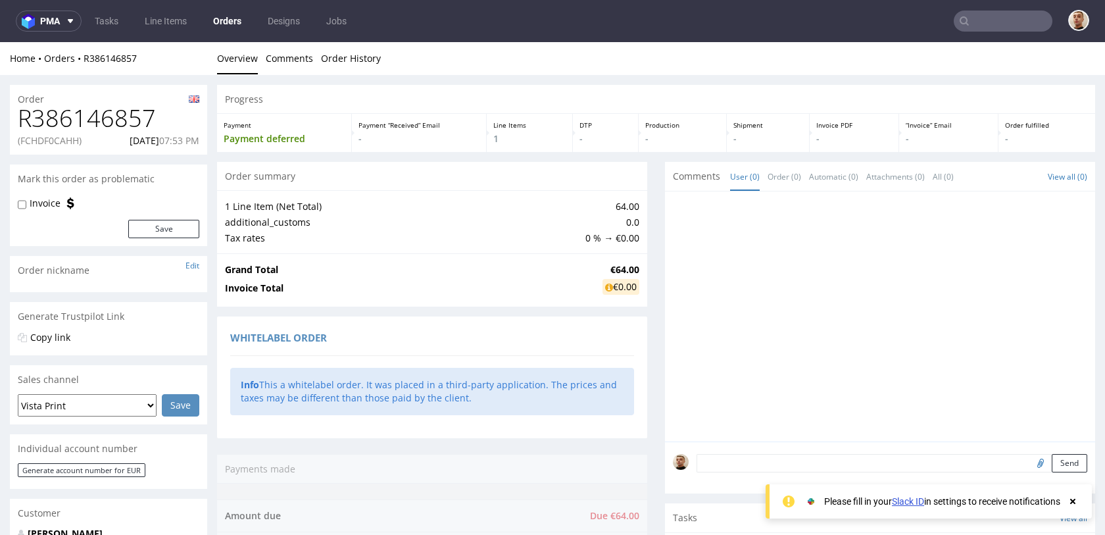
click at [78, 135] on p "(FCHDF0CAHH)" at bounding box center [50, 140] width 64 height 13
copy p "FCHDF0CAHH"
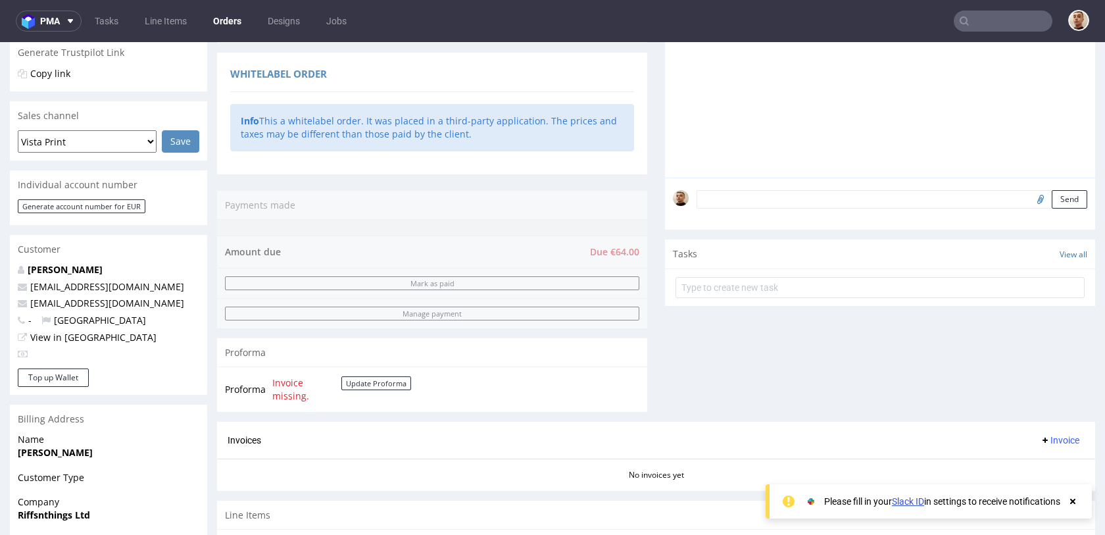
scroll to position [410, 0]
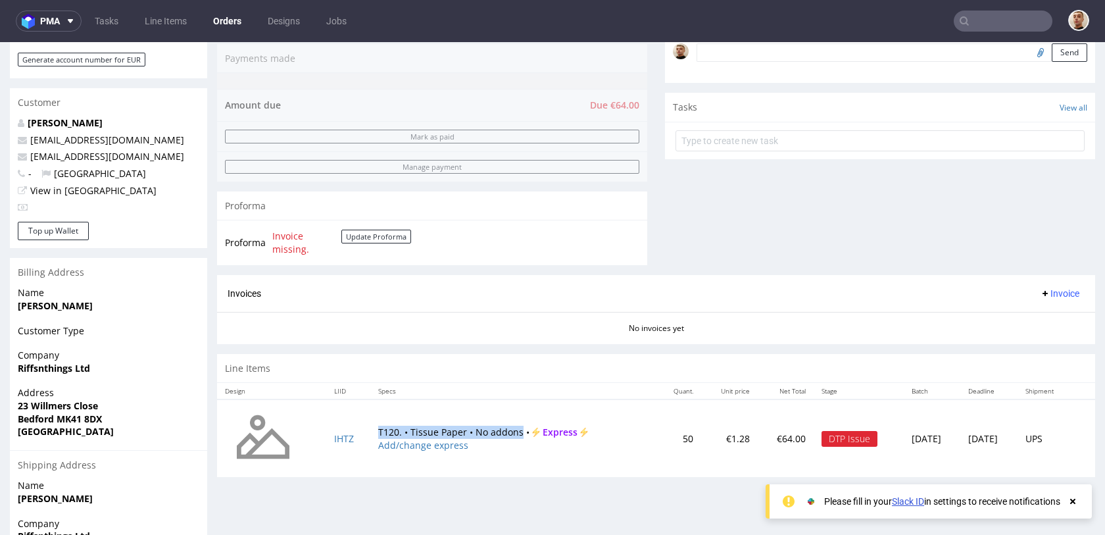
drag, startPoint x: 366, startPoint y: 433, endPoint x: 512, endPoint y: 437, distance: 146.0
click at [512, 437] on td "T120. • Tissue Paper • No addons • Express Add/change express" at bounding box center [513, 438] width 286 height 78
copy td "T120. • Tissue Paper • No addons"
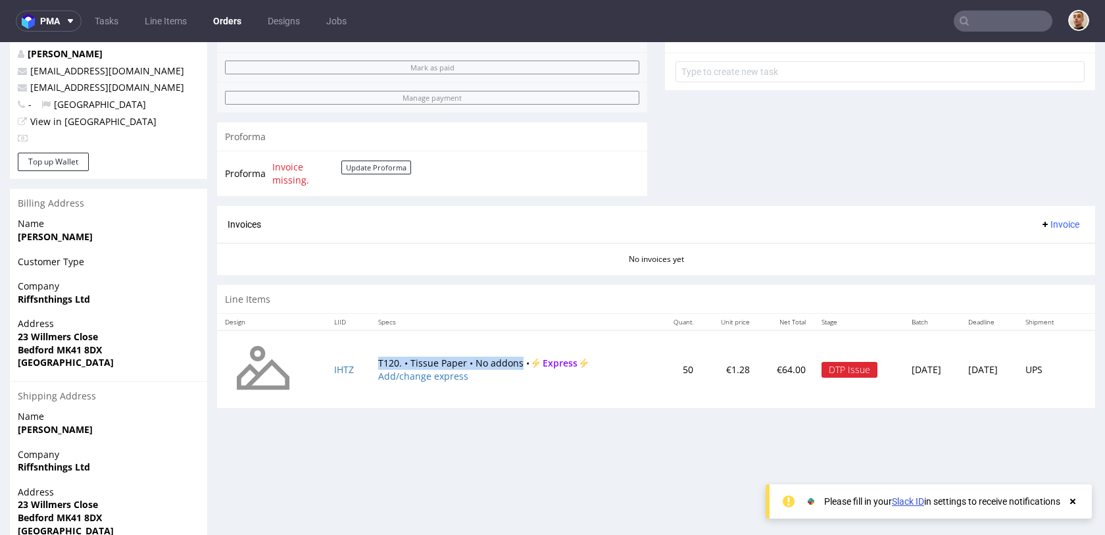
scroll to position [569, 0]
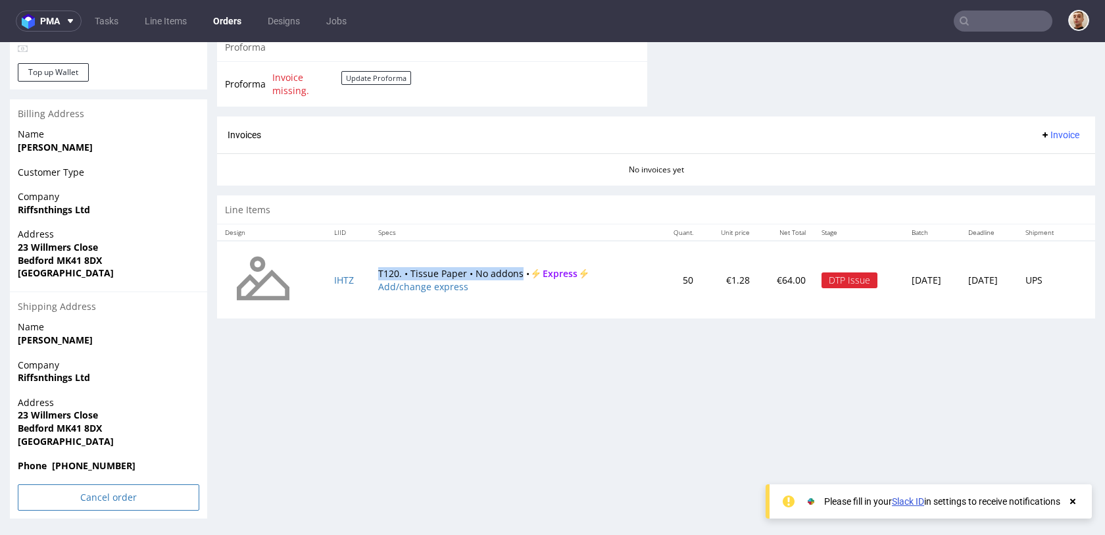
click at [75, 492] on input "Cancel order" at bounding box center [108, 497] width 181 height 26
click at [91, 467] on link "Yes" at bounding box center [88, 461] width 37 height 20
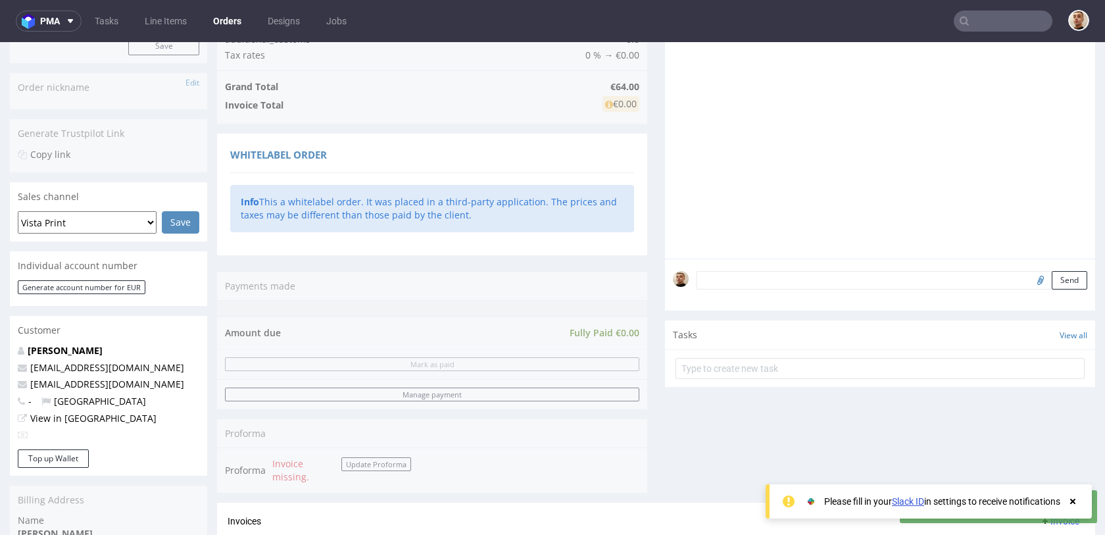
scroll to position [0, 0]
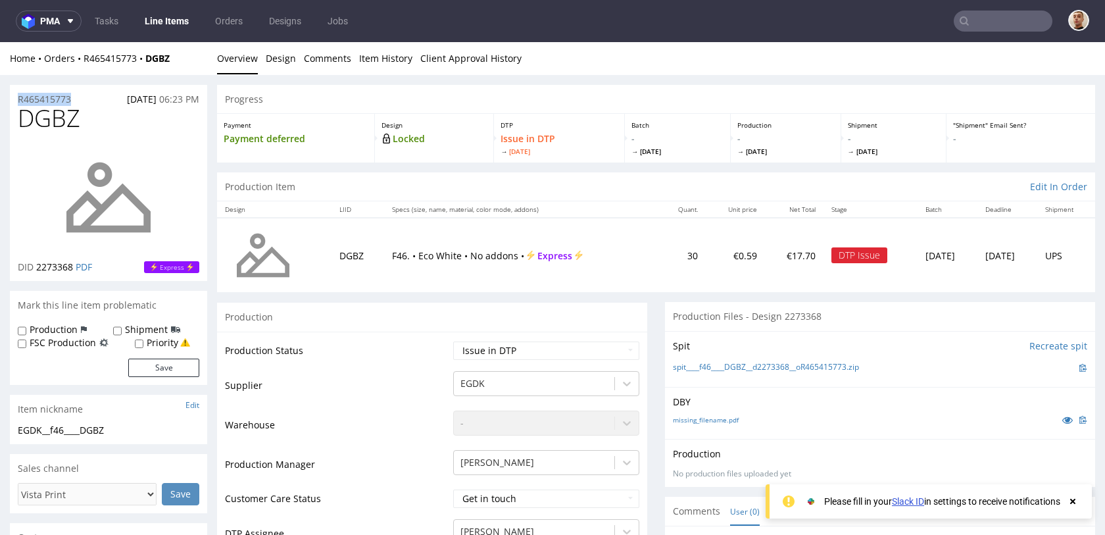
drag, startPoint x: 75, startPoint y: 97, endPoint x: 3, endPoint y: 97, distance: 71.7
copy p "R465415773"
click at [127, 101] on span "[DATE]" at bounding box center [142, 99] width 30 height 12
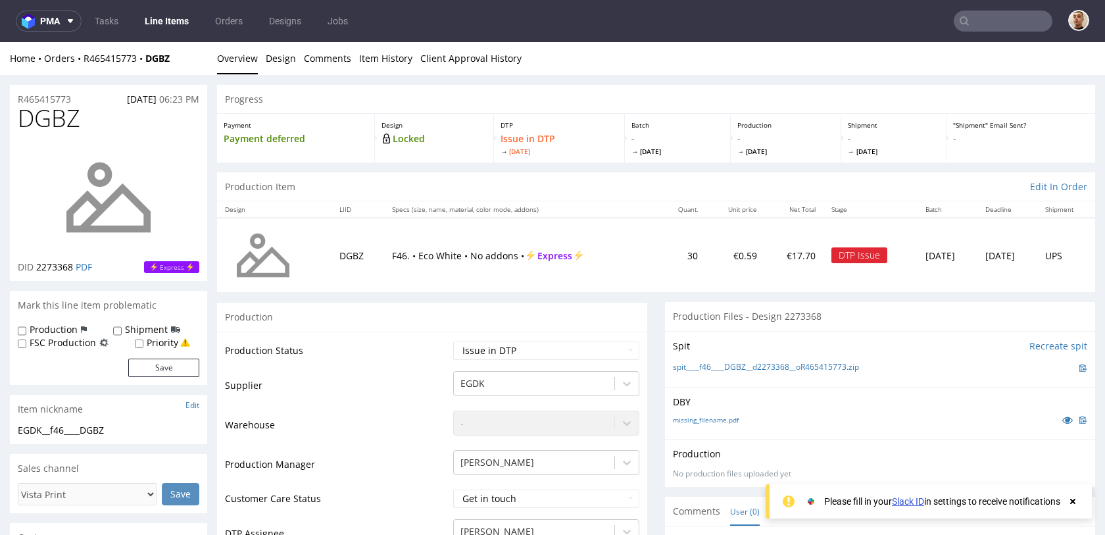
copy span "[DATE]"
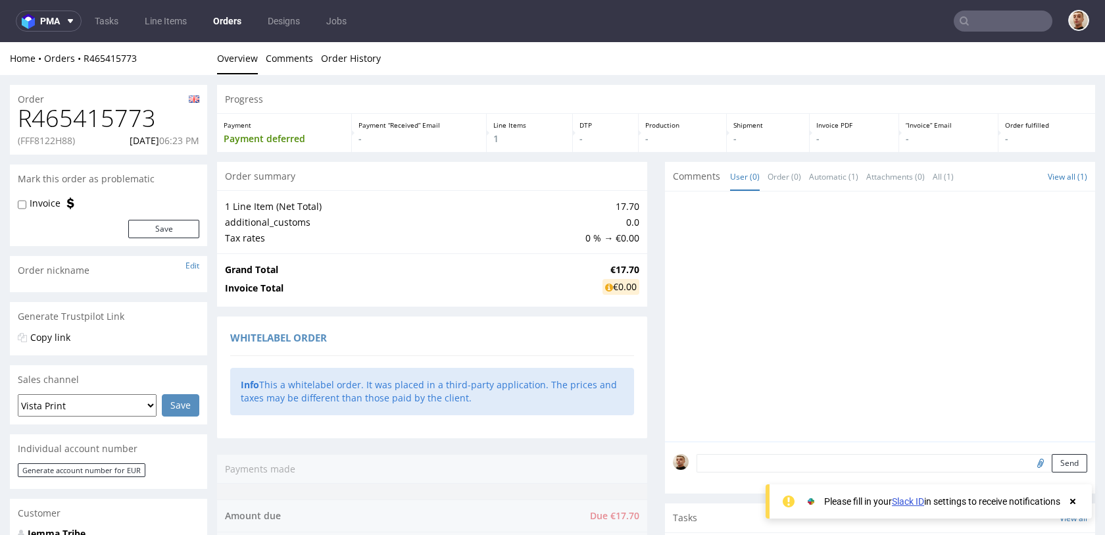
click at [62, 141] on p "(FFF8122H88)" at bounding box center [46, 140] width 57 height 13
copy p "FFF8122H88"
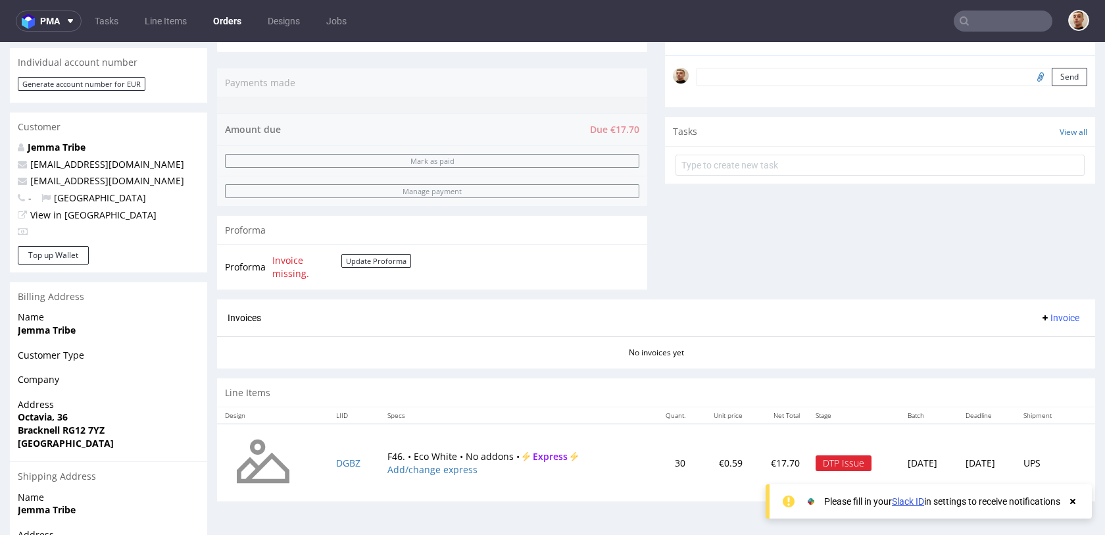
scroll to position [416, 0]
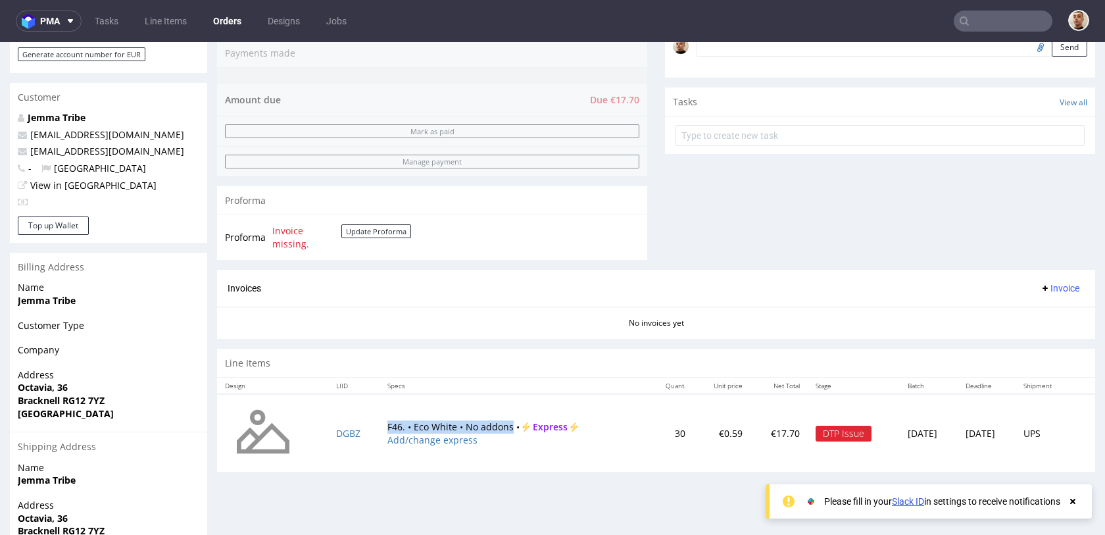
drag, startPoint x: 372, startPoint y: 424, endPoint x: 503, endPoint y: 427, distance: 130.9
click at [503, 427] on td "F46. • Eco White • No addons • Express Add/change express" at bounding box center [513, 433] width 268 height 78
copy td "F46. • Eco White • No addons"
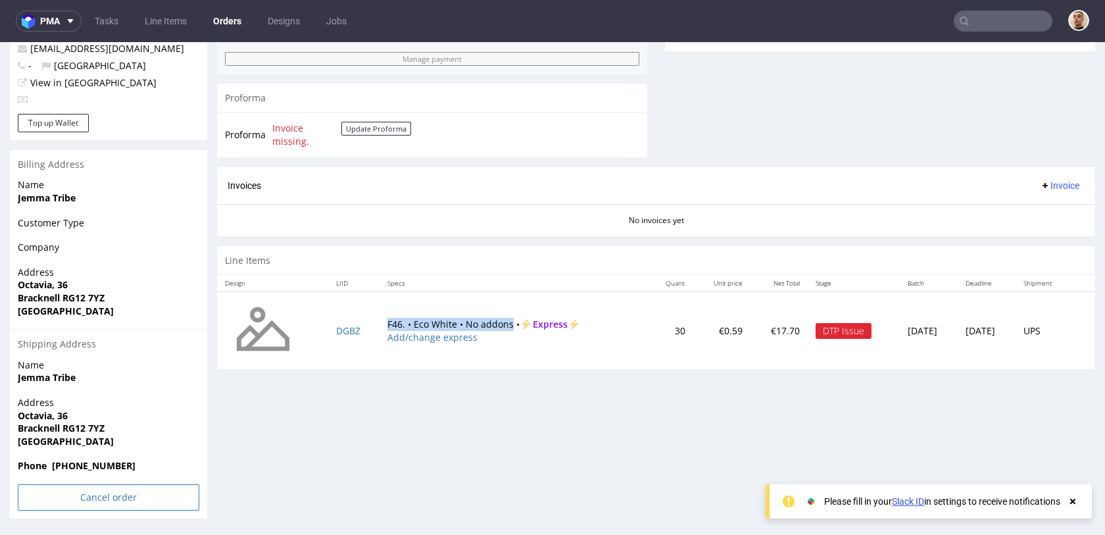
click at [71, 496] on input "Cancel order" at bounding box center [108, 497] width 181 height 26
click at [86, 464] on link "Yes" at bounding box center [88, 461] width 37 height 20
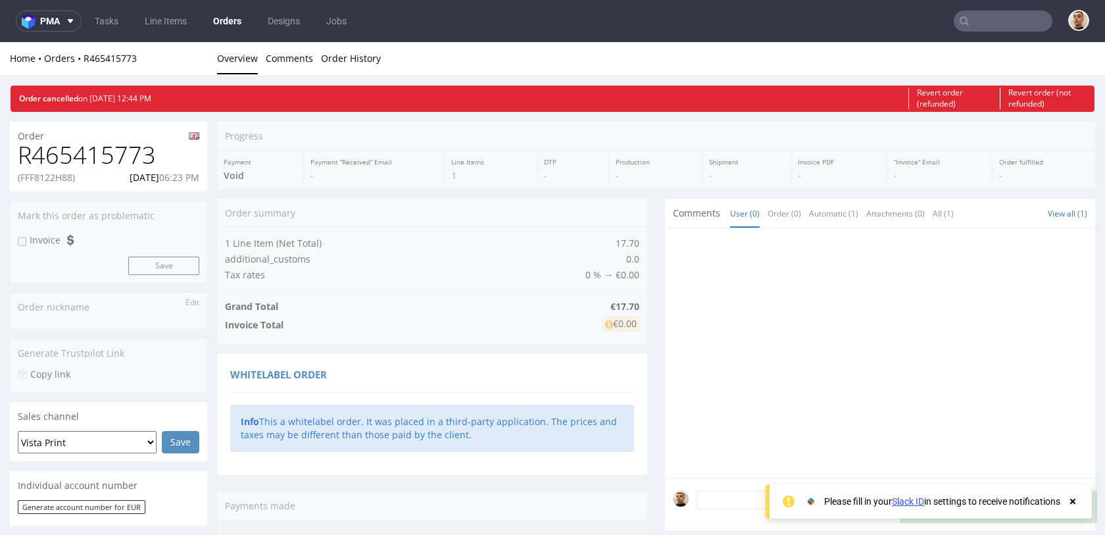
scroll to position [0, 0]
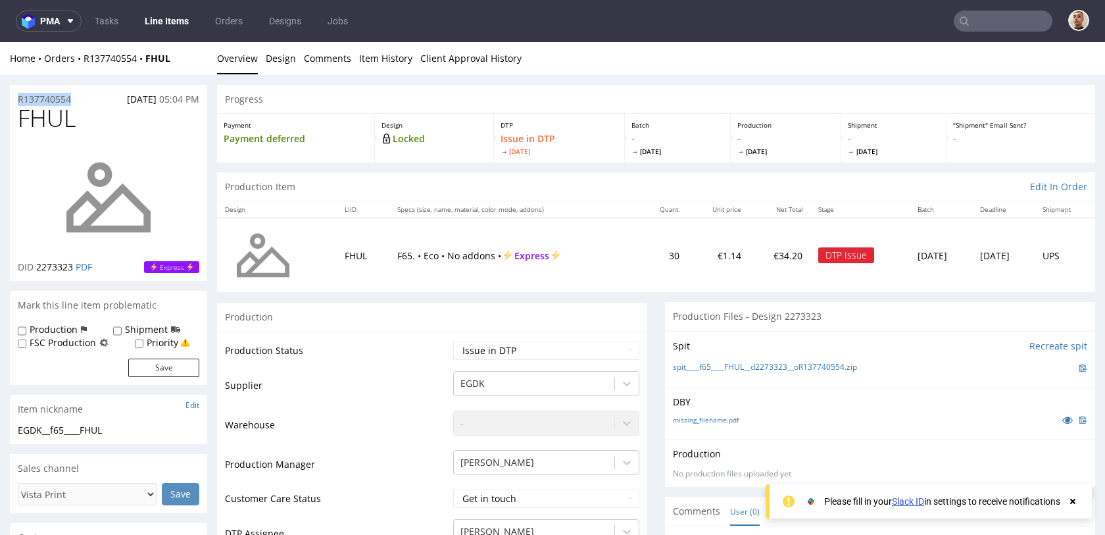
drag, startPoint x: 91, startPoint y: 99, endPoint x: 11, endPoint y: 99, distance: 80.9
click at [11, 99] on div "R137740554 [DATE] 05:04 PM" at bounding box center [108, 95] width 197 height 21
copy p "R137740554"
click at [130, 103] on span "[DATE]" at bounding box center [142, 99] width 30 height 12
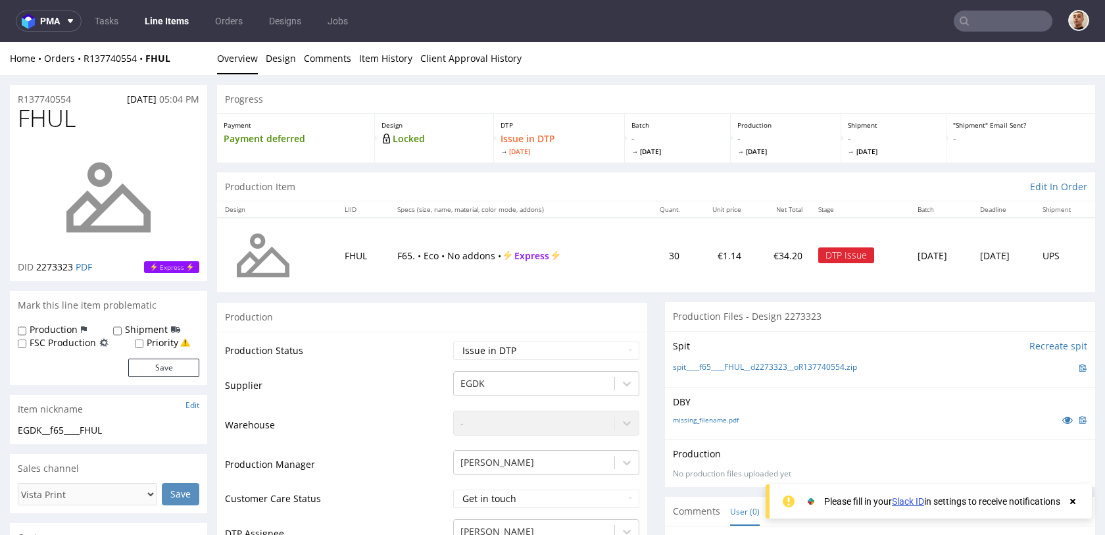
copy span "[DATE]"
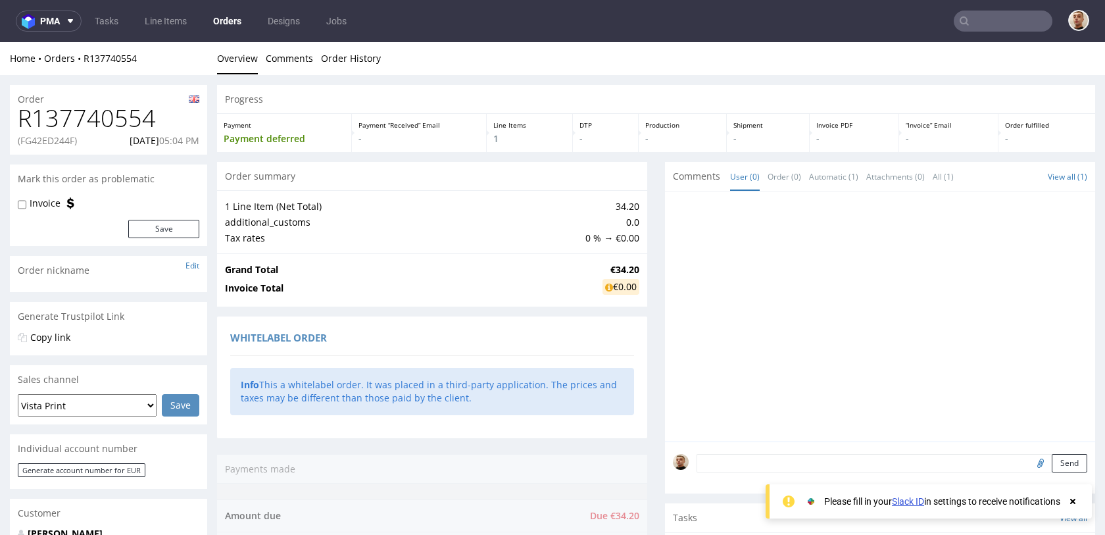
click at [66, 139] on p "(FG42ED244F)" at bounding box center [47, 140] width 59 height 13
copy p "FG42ED244F"
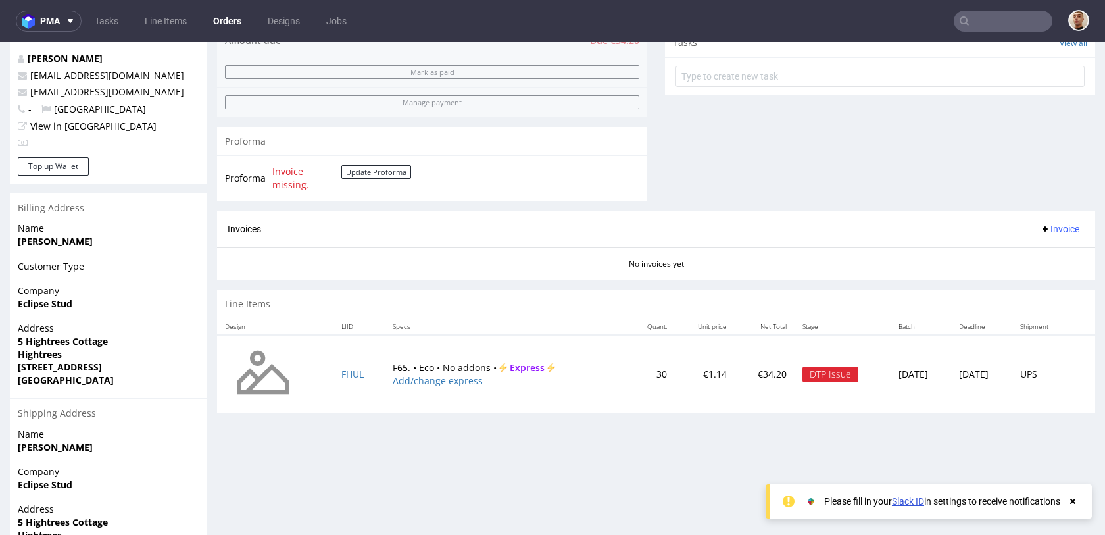
scroll to position [575, 0]
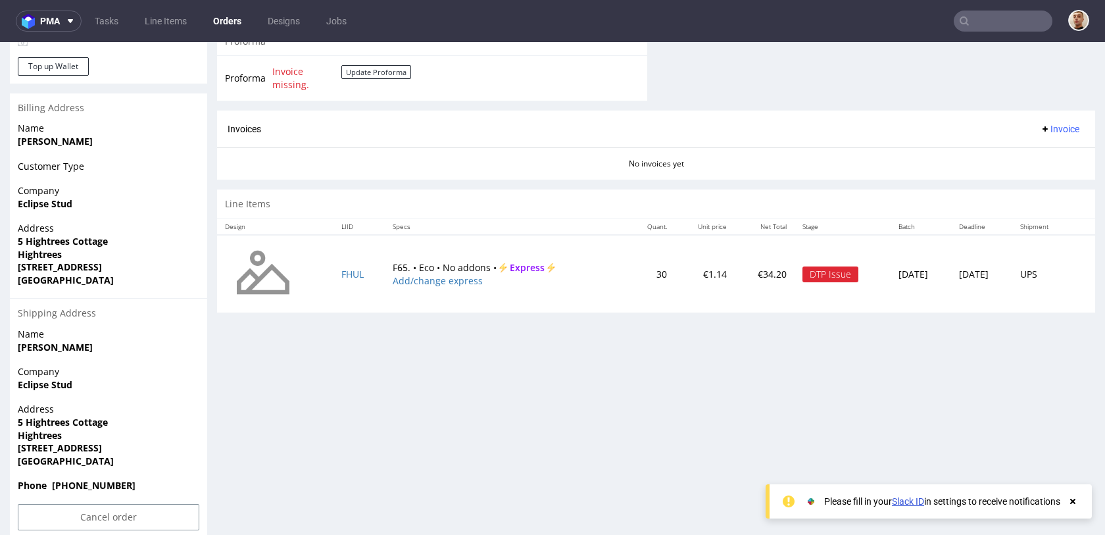
drag, startPoint x: 369, startPoint y: 264, endPoint x: 473, endPoint y: 264, distance: 103.9
click at [474, 264] on tr "FHUL F65. • Eco • No addons • Express Add/change express 30 €1.14 €34.20 DTP Is…" at bounding box center [656, 274] width 878 height 78
drag, startPoint x: 380, startPoint y: 266, endPoint x: 481, endPoint y: 268, distance: 100.6
click at [481, 268] on td "F65. • Eco • No addons • Express Add/change express" at bounding box center [506, 274] width 243 height 78
copy td "F65. • Eco • No addons"
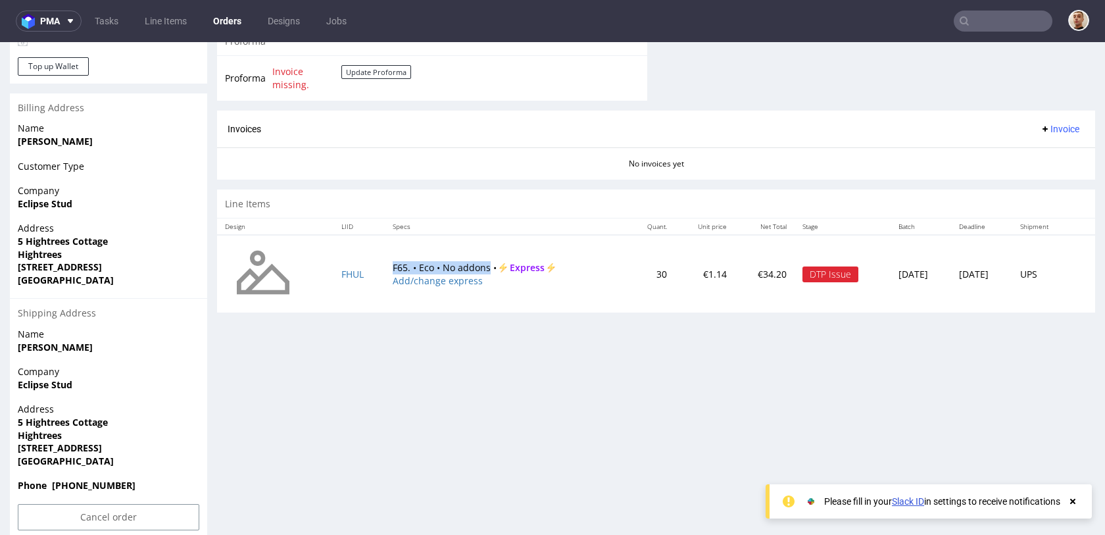
scroll to position [594, 0]
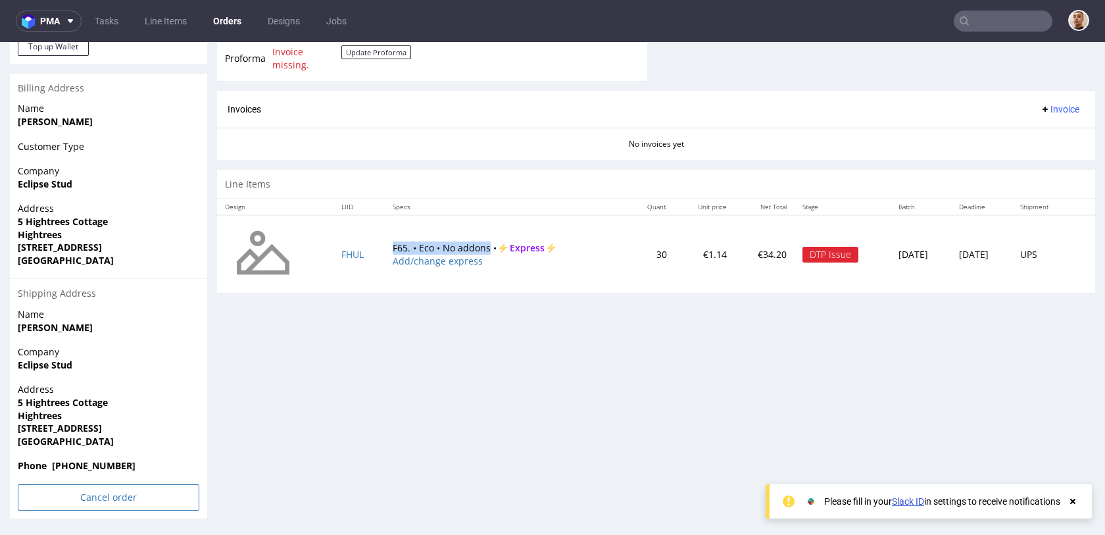
click at [120, 490] on input "Cancel order" at bounding box center [108, 497] width 181 height 26
click at [87, 464] on link "Yes" at bounding box center [88, 461] width 37 height 20
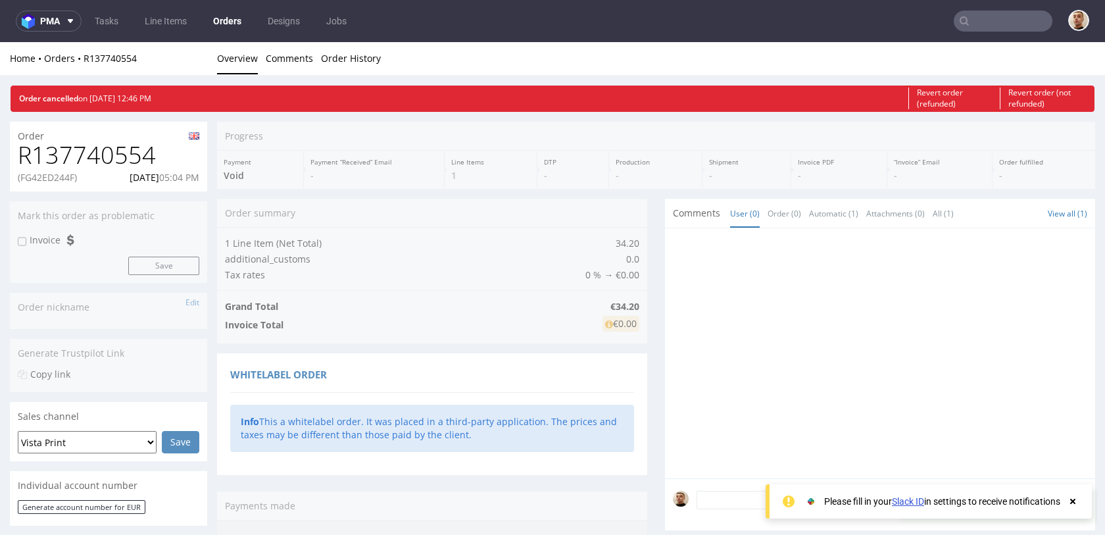
scroll to position [0, 0]
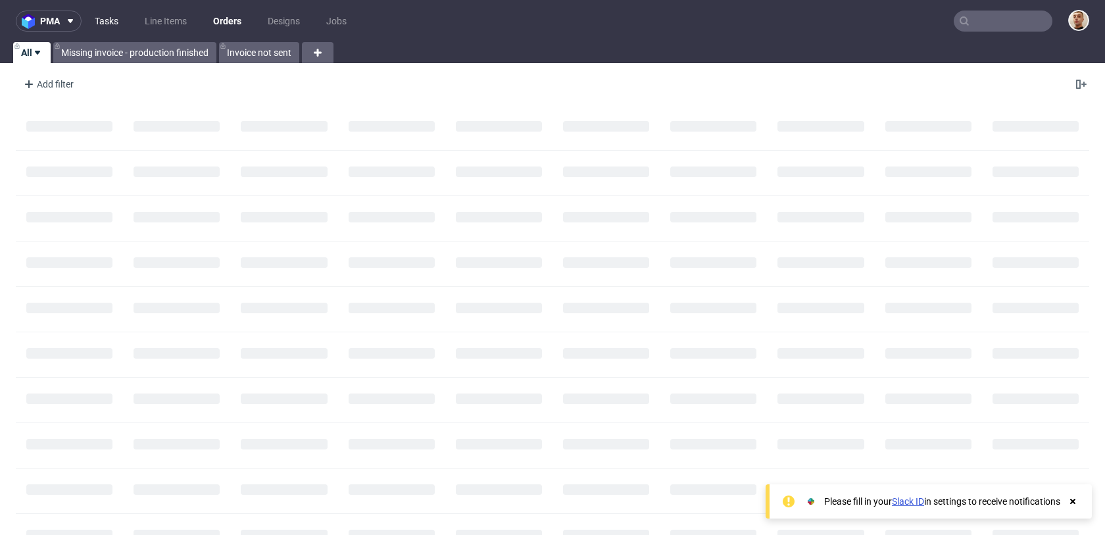
click at [118, 15] on link "Tasks" at bounding box center [106, 21] width 39 height 21
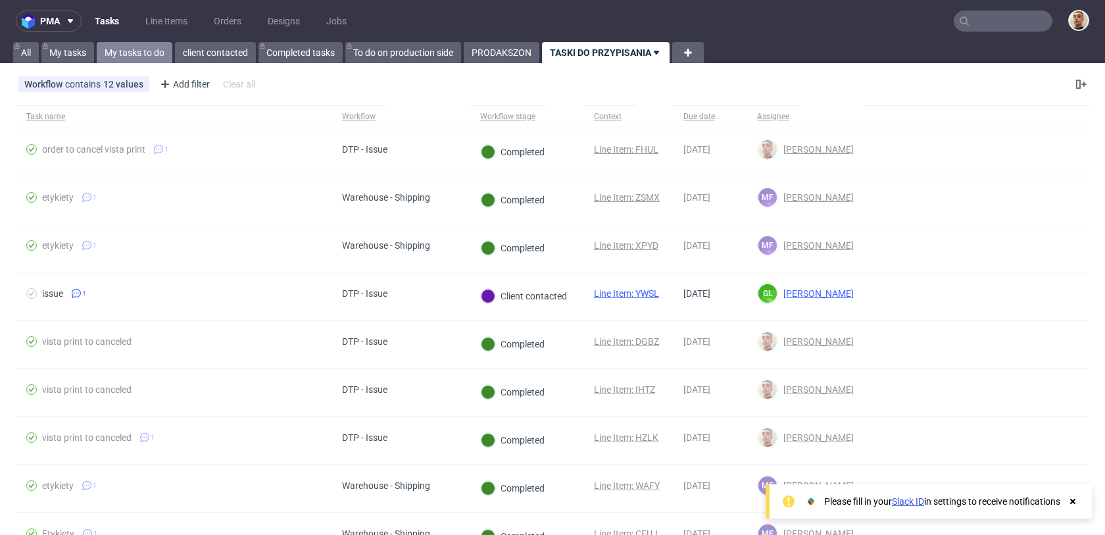
click at [151, 51] on link "My tasks to do" at bounding box center [135, 52] width 76 height 21
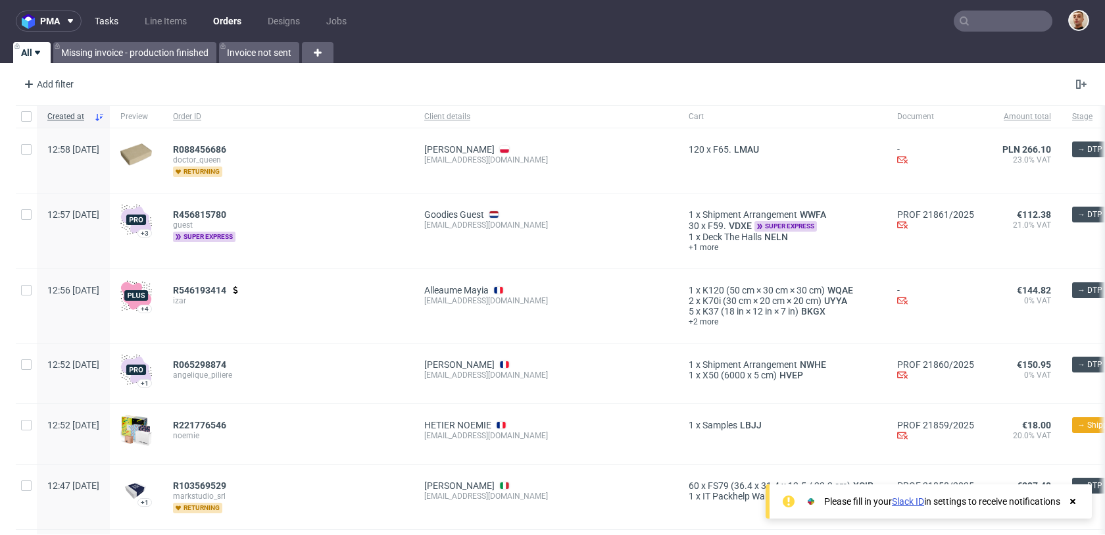
click at [112, 24] on link "Tasks" at bounding box center [106, 21] width 39 height 21
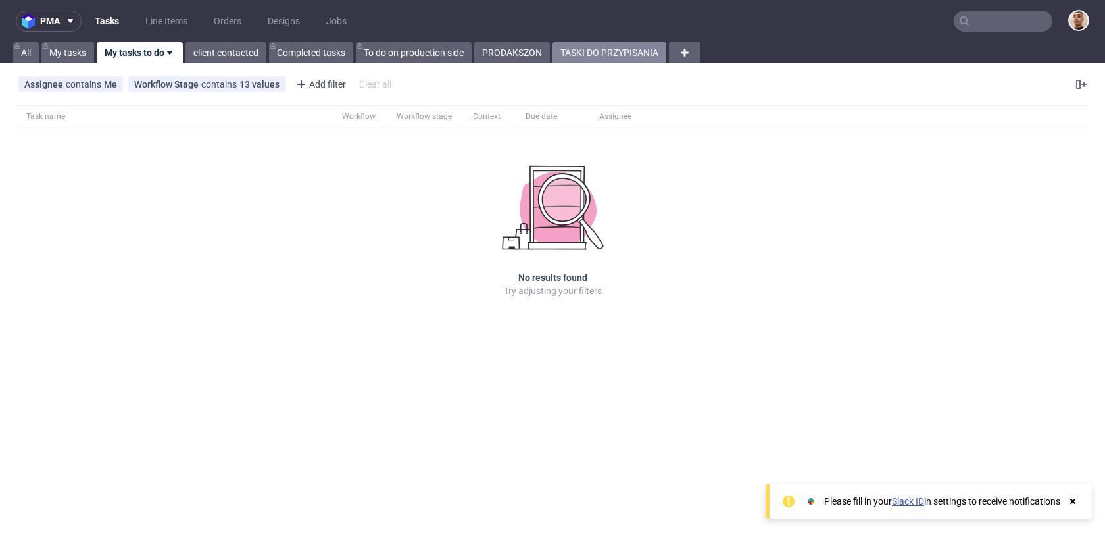
click at [573, 59] on link "TASKI DO PRZYPISANIA" at bounding box center [609, 52] width 114 height 21
